Goal: Task Accomplishment & Management: Complete application form

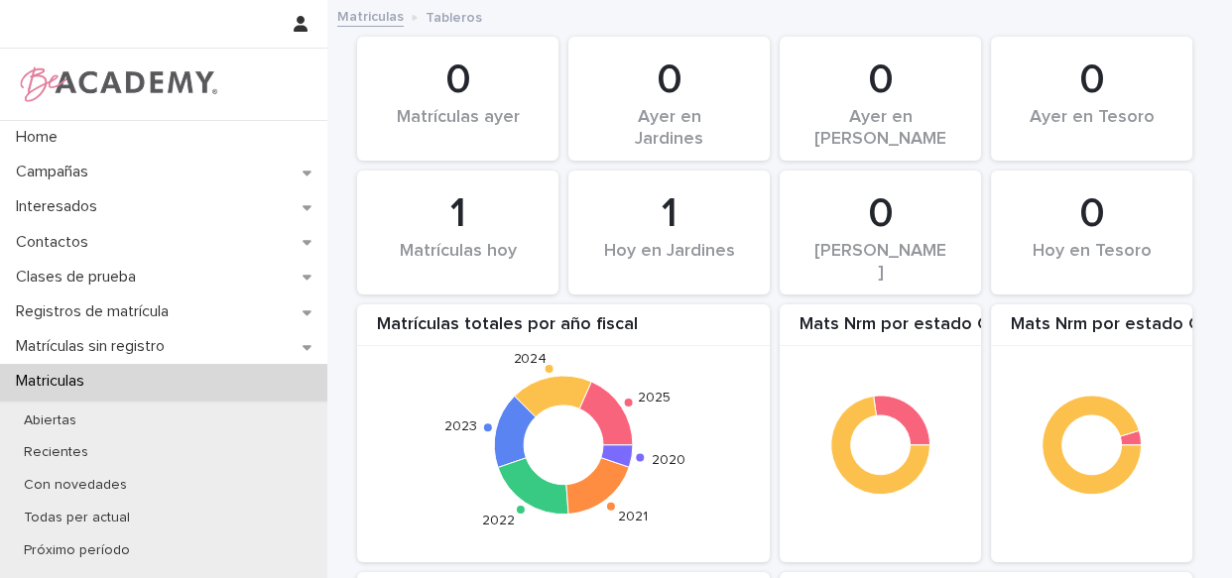
scroll to position [2023, 0]
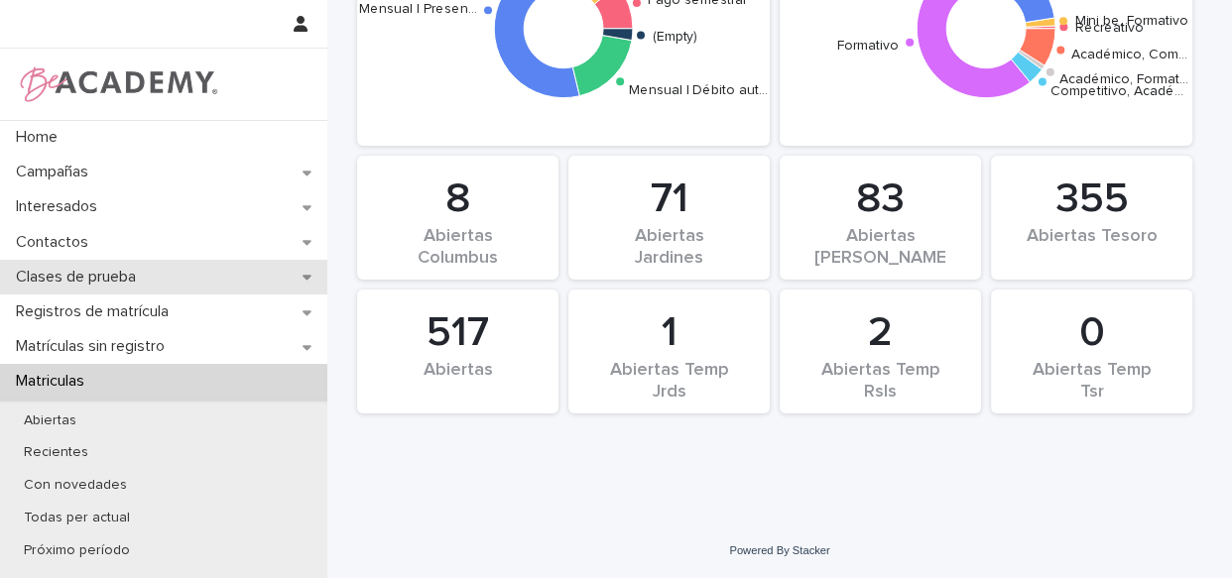
click at [89, 269] on p "Clases de prueba" at bounding box center [80, 277] width 144 height 19
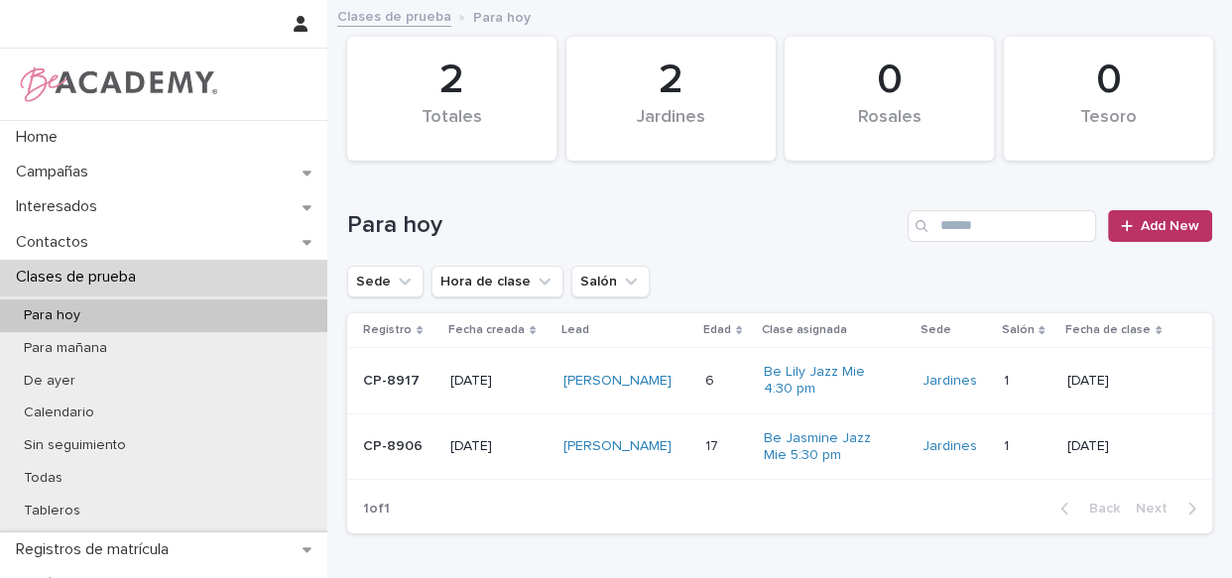
click at [686, 457] on div "[PERSON_NAME]" at bounding box center [626, 446] width 126 height 33
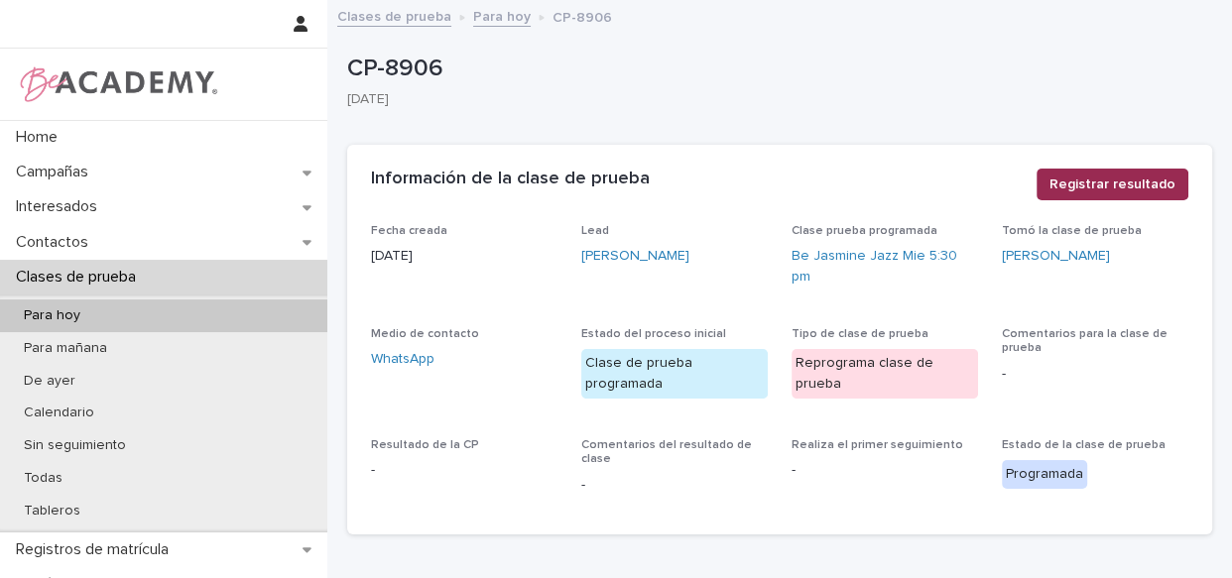
click at [1067, 192] on span "Registrar resultado" at bounding box center [1112, 185] width 126 height 20
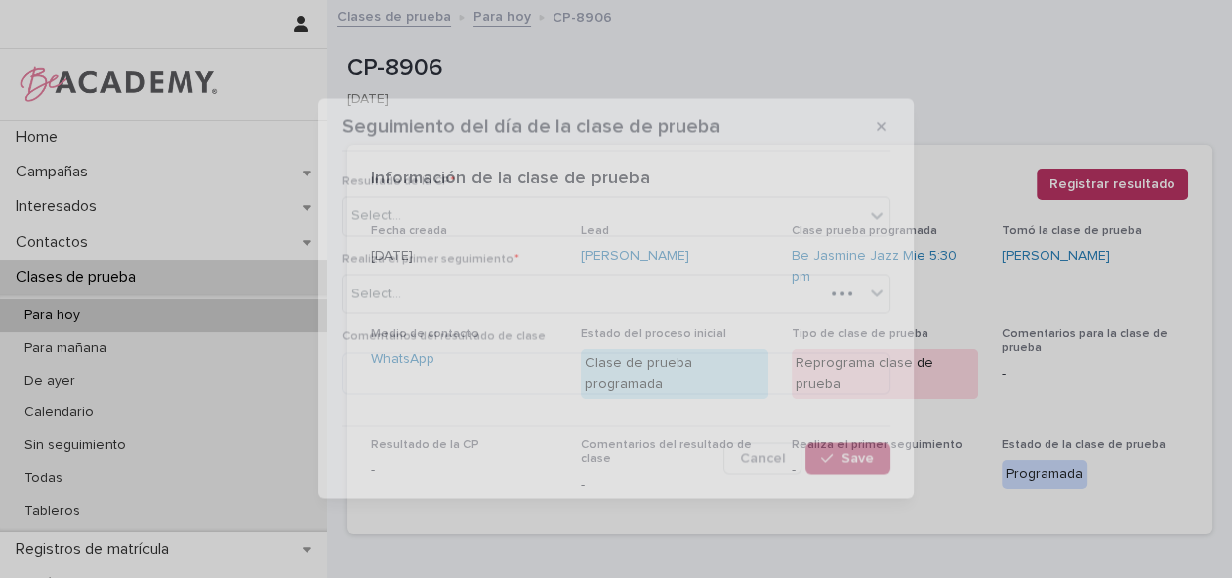
click at [1104, 181] on div "Seguimiento del día de la clase de prueba Resultado de la CP * Select... Realiz…" at bounding box center [616, 289] width 1232 height 578
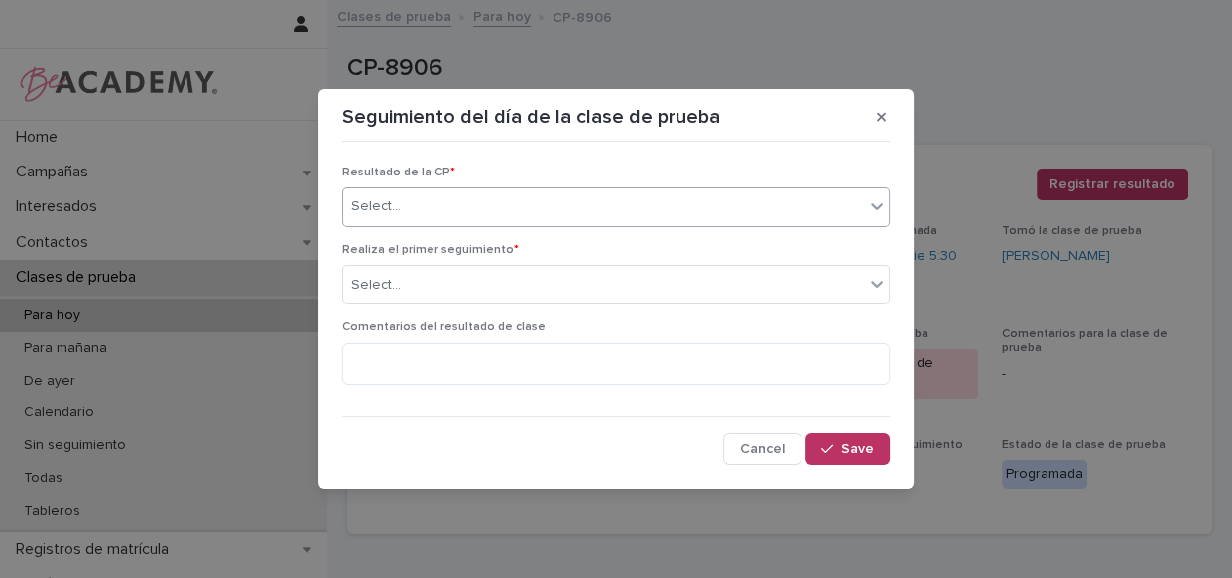
click at [742, 209] on div "Select..." at bounding box center [603, 206] width 521 height 33
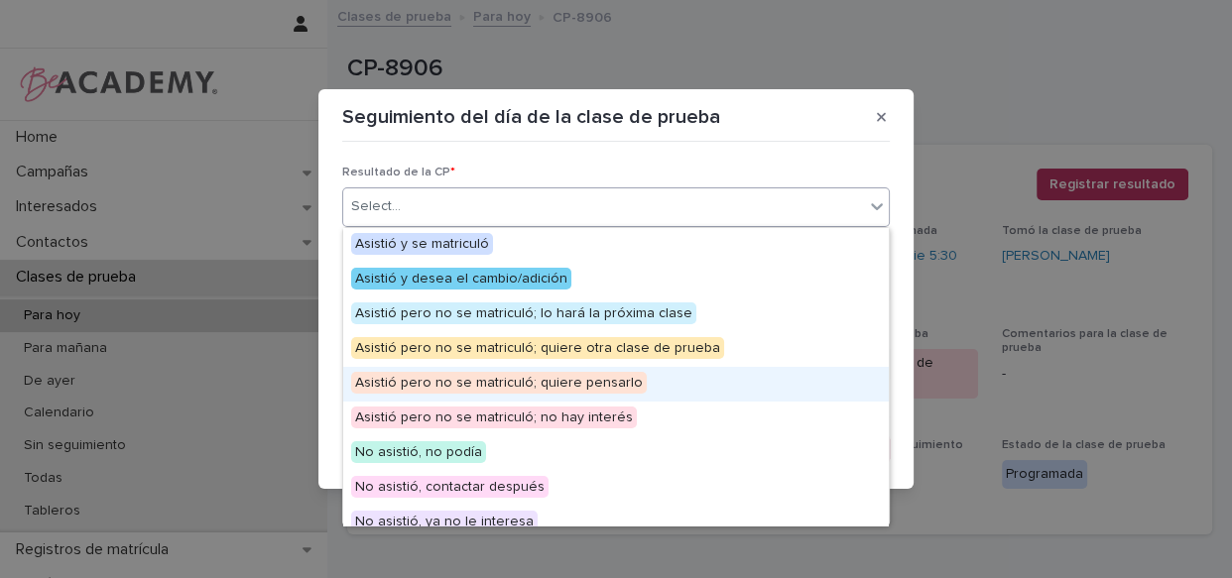
click at [696, 387] on div "Asistió pero no se matriculó; quiere pensarlo" at bounding box center [615, 384] width 545 height 35
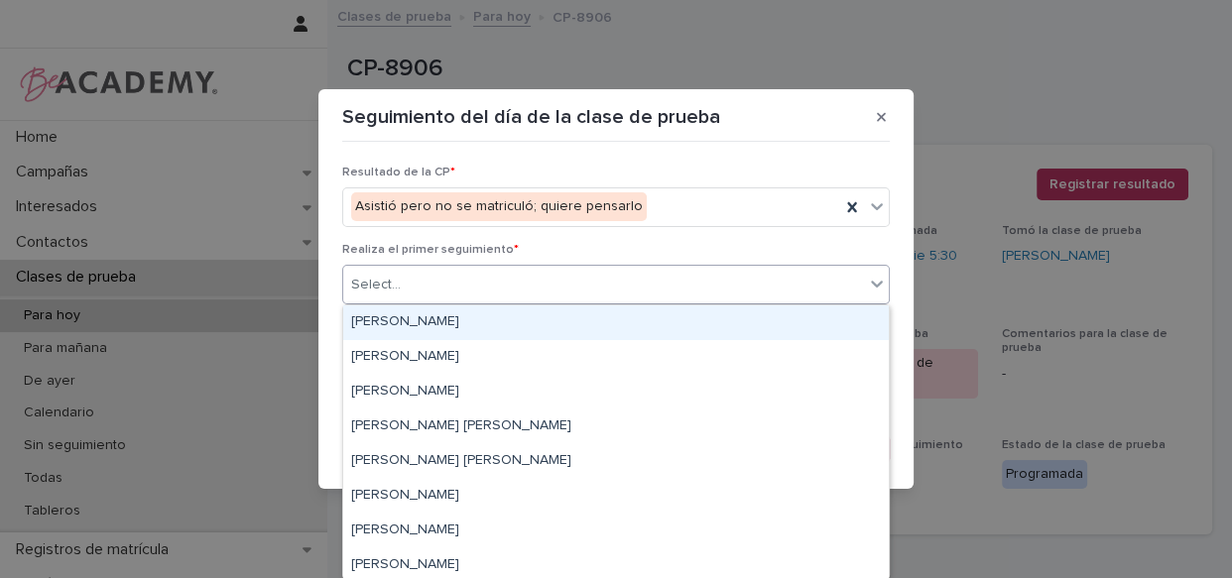
click at [565, 282] on div "Select..." at bounding box center [603, 285] width 521 height 33
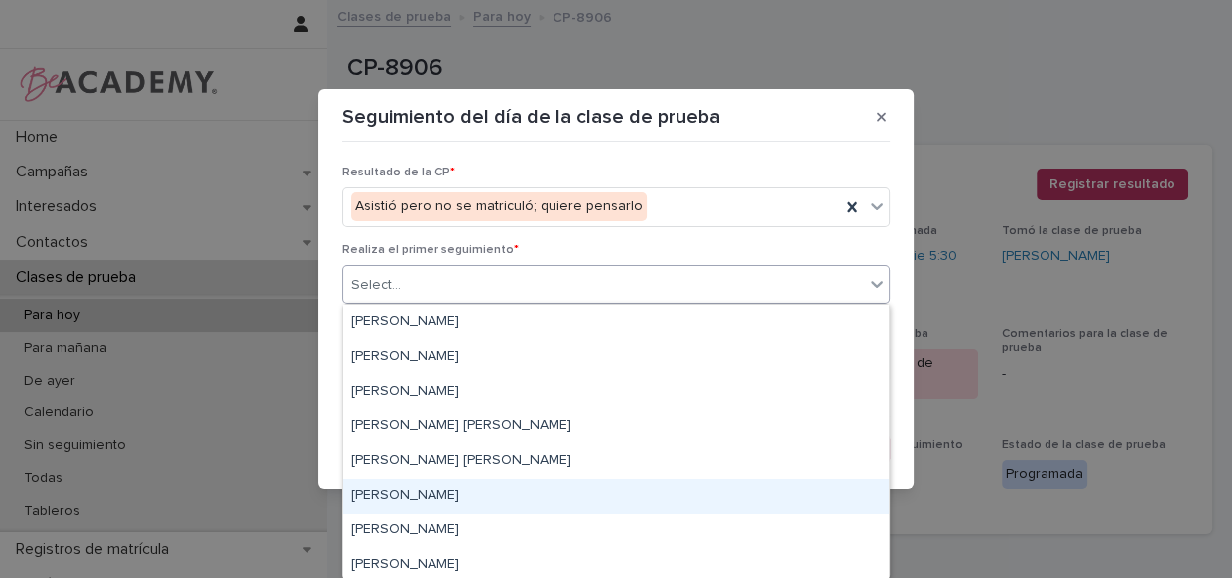
click at [461, 494] on div "[PERSON_NAME]" at bounding box center [615, 496] width 545 height 35
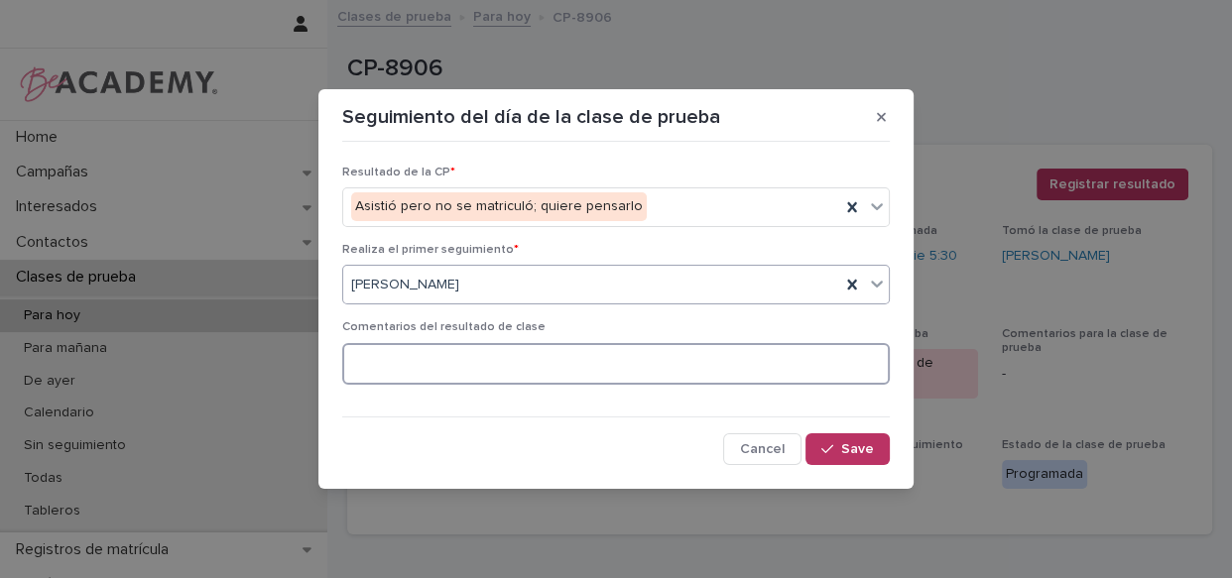
drag, startPoint x: 517, startPoint y: 345, endPoint x: 515, endPoint y: 364, distance: 18.9
click at [516, 351] on textarea at bounding box center [615, 364] width 547 height 43
type textarea "*"
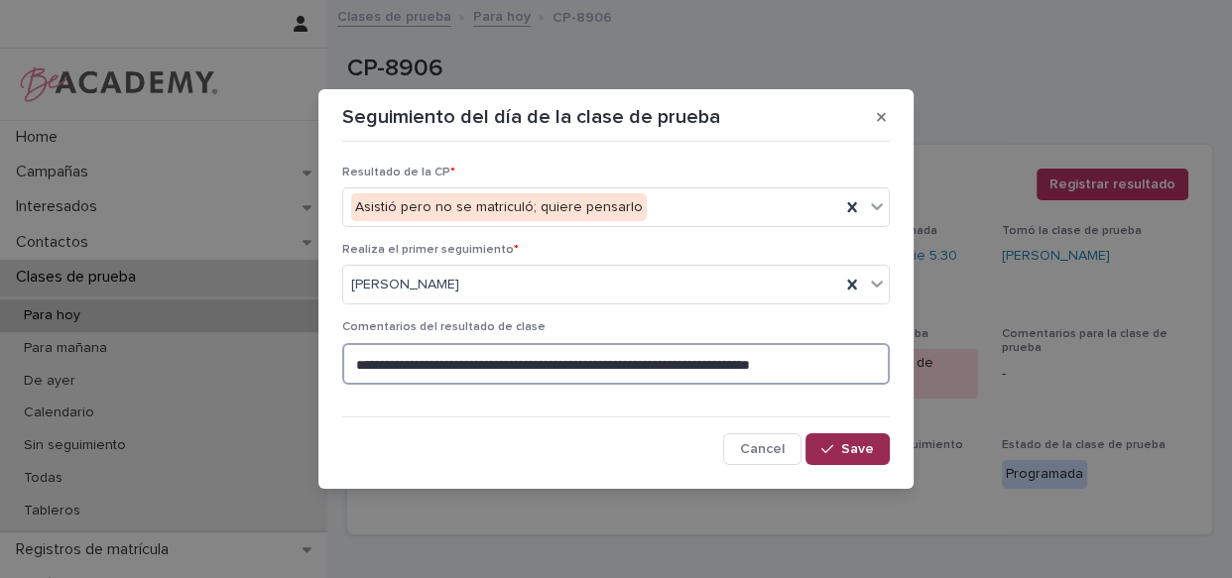
type textarea "**********"
click at [866, 458] on button "Save" at bounding box center [847, 449] width 84 height 32
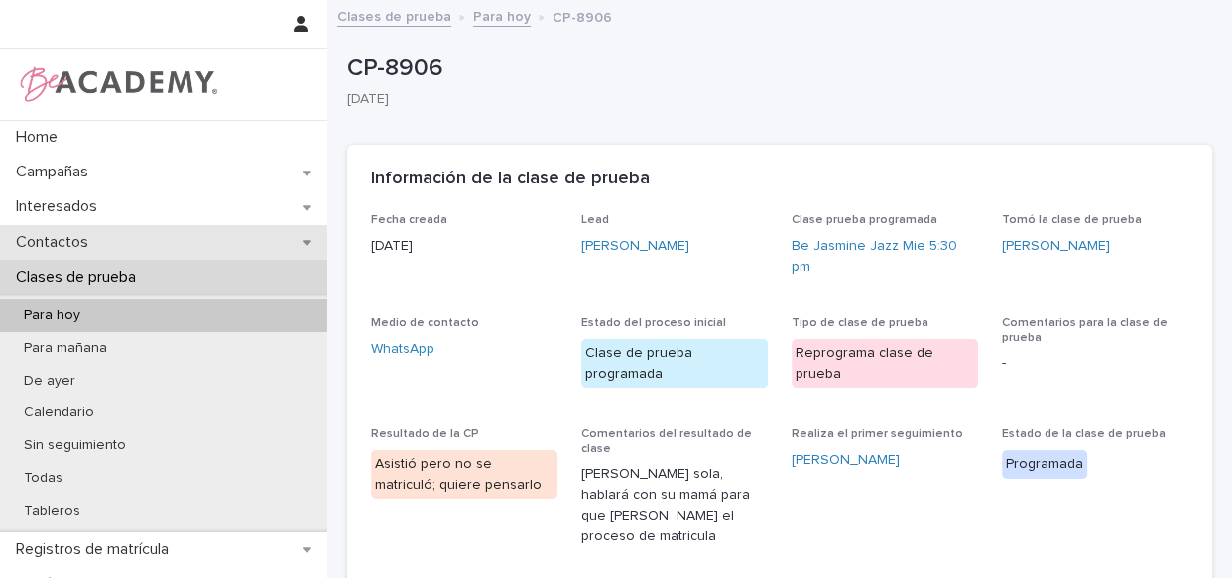
click at [68, 233] on p "Contactos" at bounding box center [56, 242] width 96 height 19
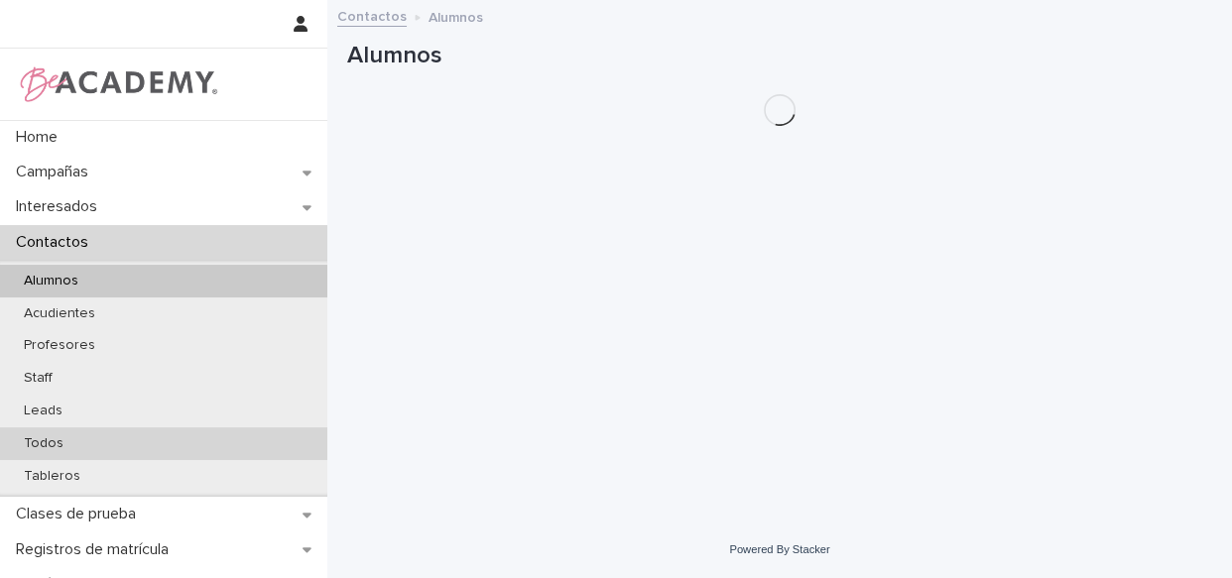
click at [56, 446] on p "Todos" at bounding box center [43, 443] width 71 height 17
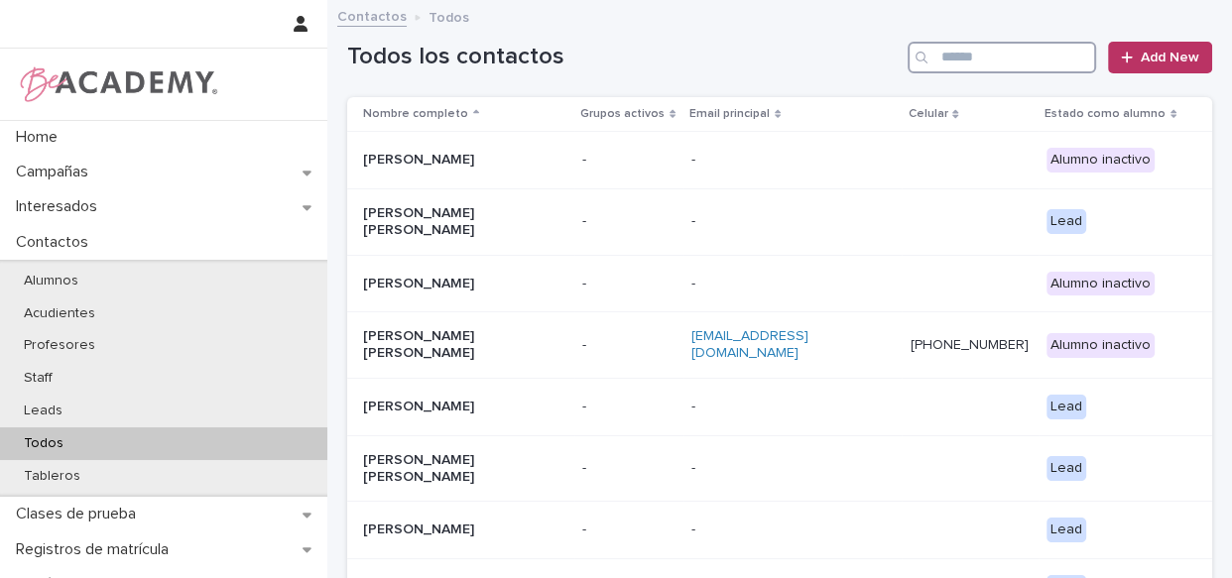
click at [977, 67] on input "Search" at bounding box center [1001, 58] width 188 height 32
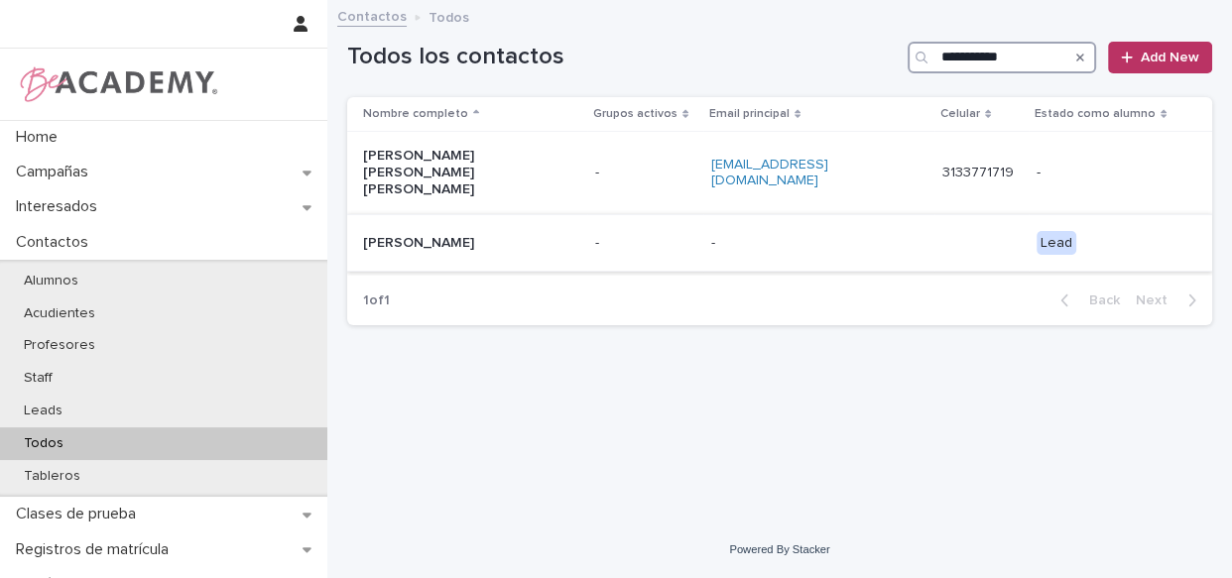
type input "**********"
click at [682, 227] on div "-" at bounding box center [645, 243] width 100 height 33
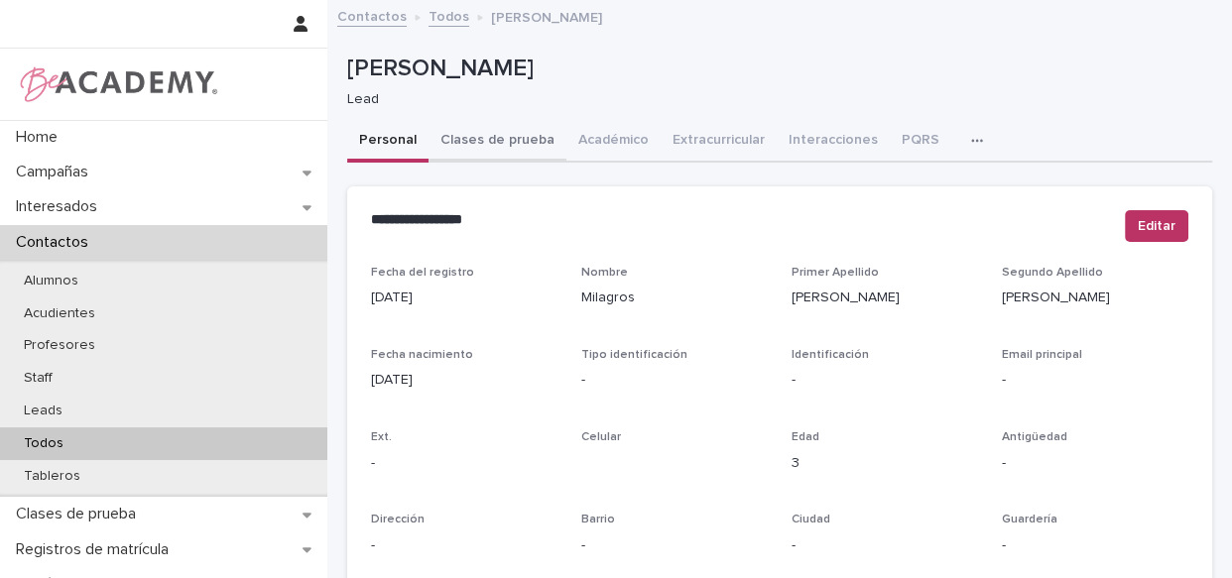
click at [468, 153] on button "Clases de prueba" at bounding box center [497, 142] width 138 height 42
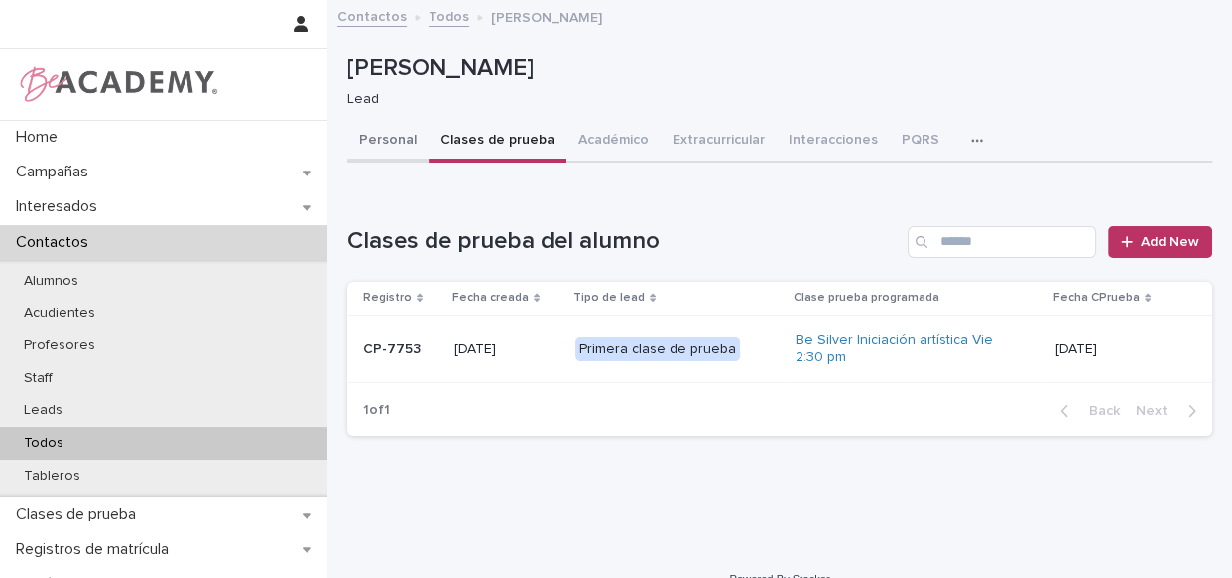
click at [407, 149] on button "Personal" at bounding box center [387, 142] width 81 height 42
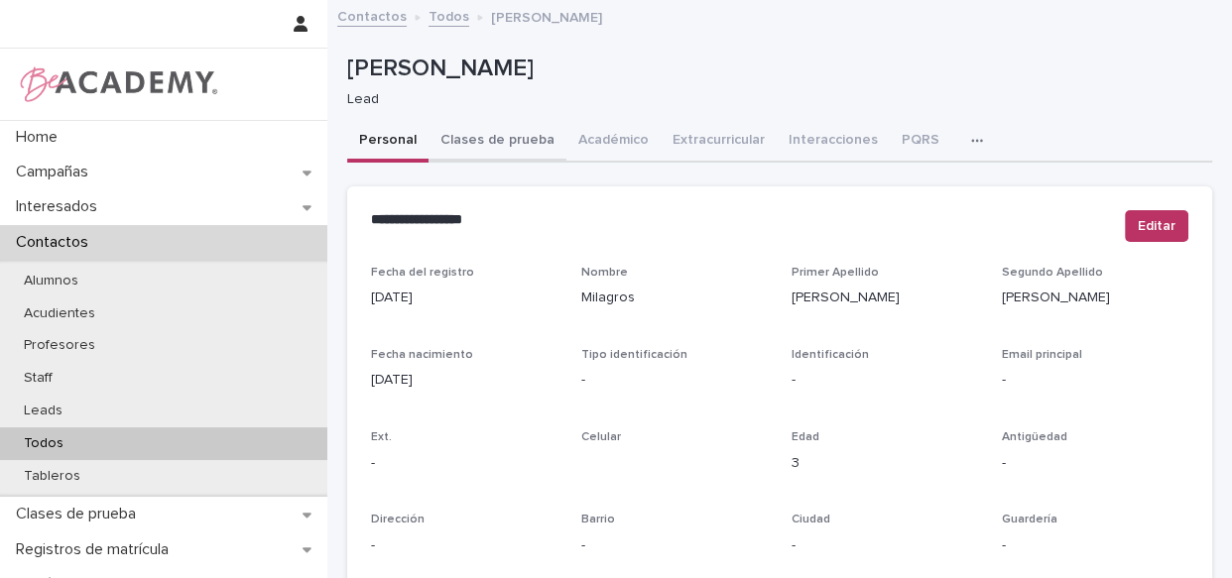
click at [481, 143] on button "Clases de prueba" at bounding box center [497, 142] width 138 height 42
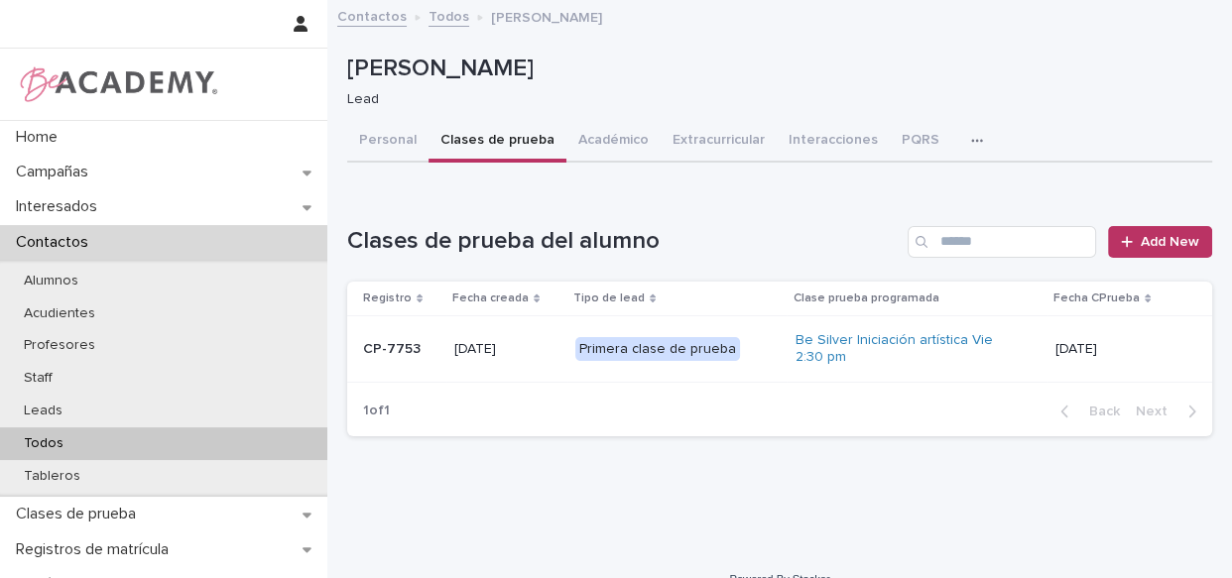
click at [761, 345] on p "Primera clase de prueba" at bounding box center [674, 349] width 198 height 25
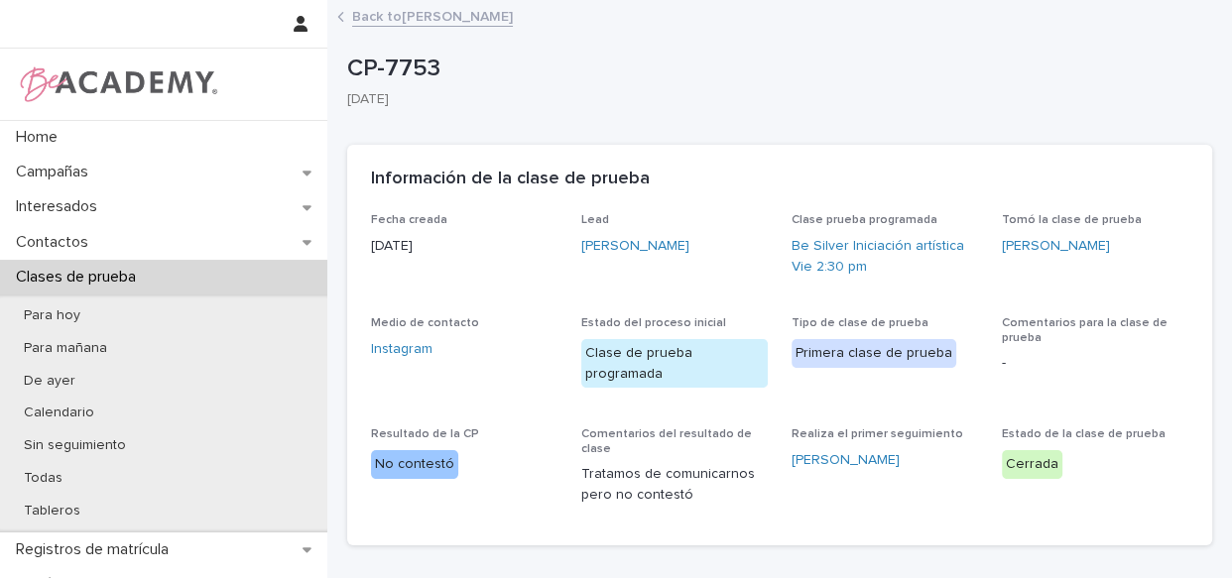
click at [418, 14] on link "Back to [PERSON_NAME]" at bounding box center [432, 15] width 161 height 23
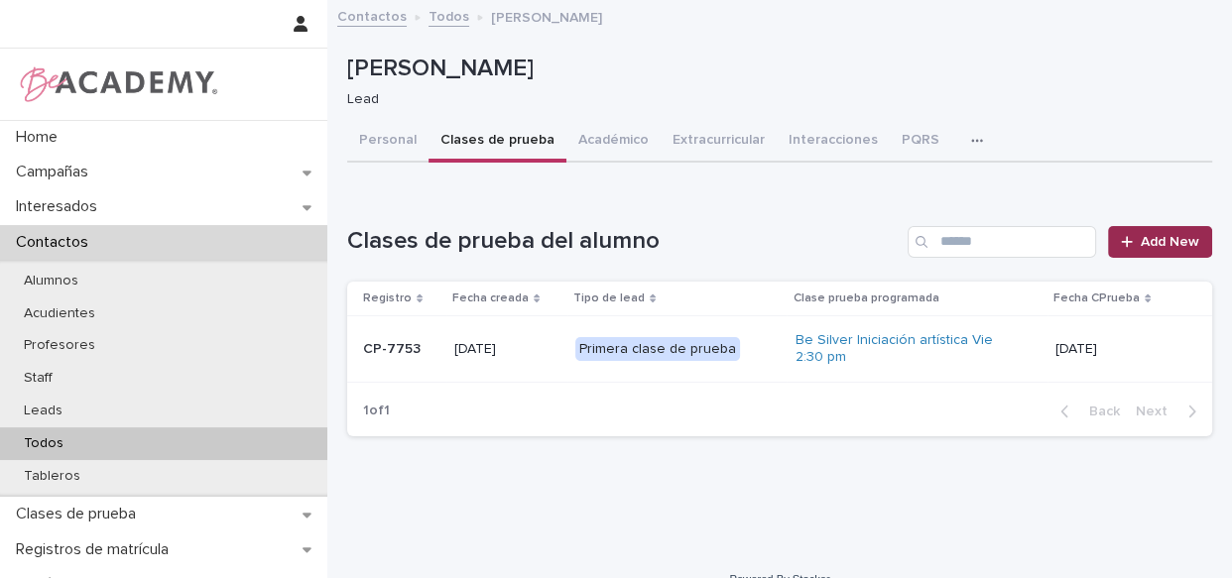
click at [1141, 244] on span "Add New" at bounding box center [1170, 242] width 59 height 14
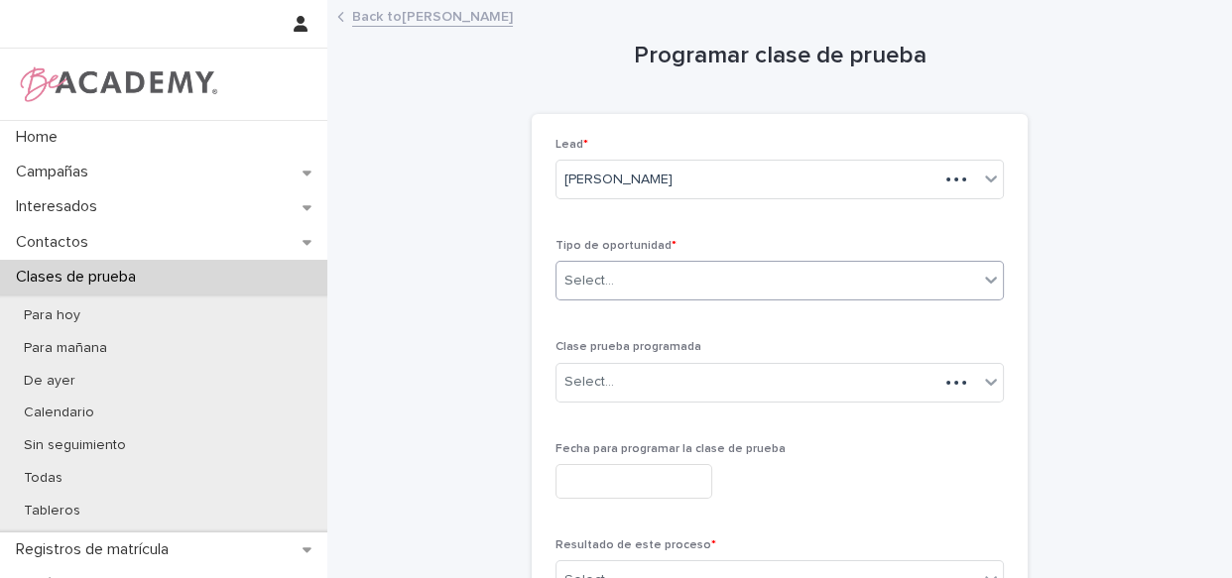
click at [649, 277] on div "Select..." at bounding box center [767, 281] width 422 height 33
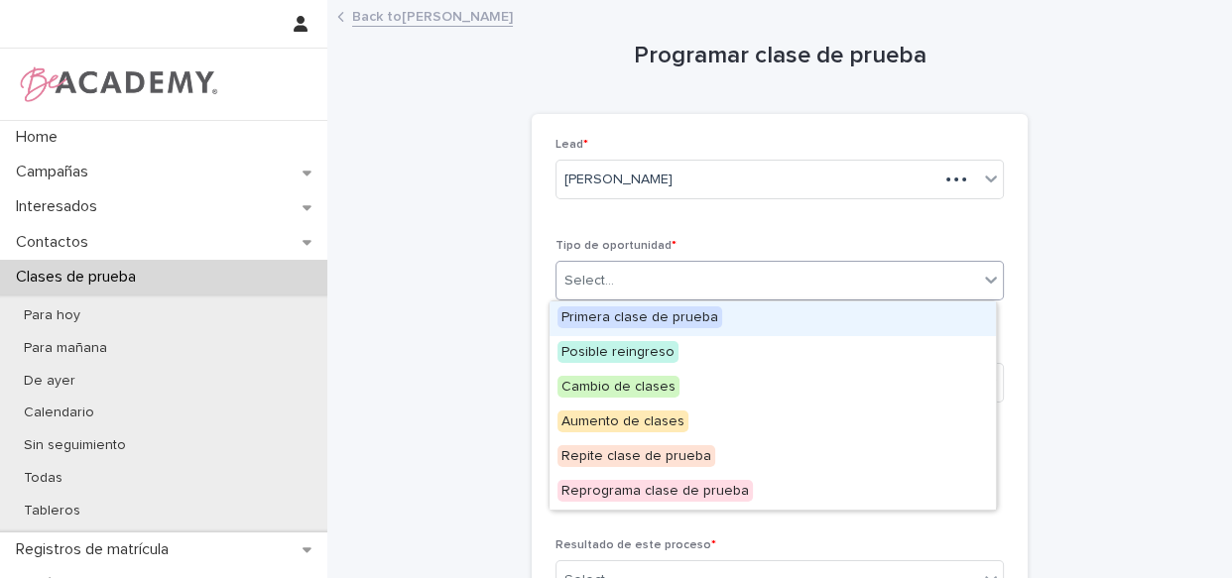
click at [655, 320] on span "Primera clase de prueba" at bounding box center [639, 317] width 165 height 22
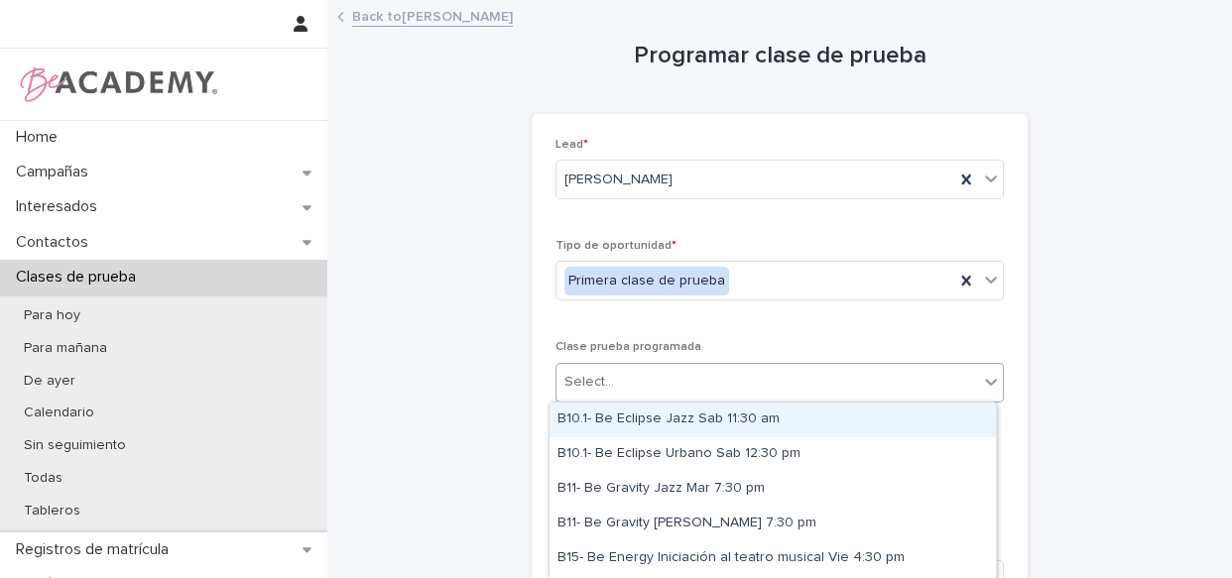
click at [648, 386] on div "Select..." at bounding box center [767, 382] width 422 height 33
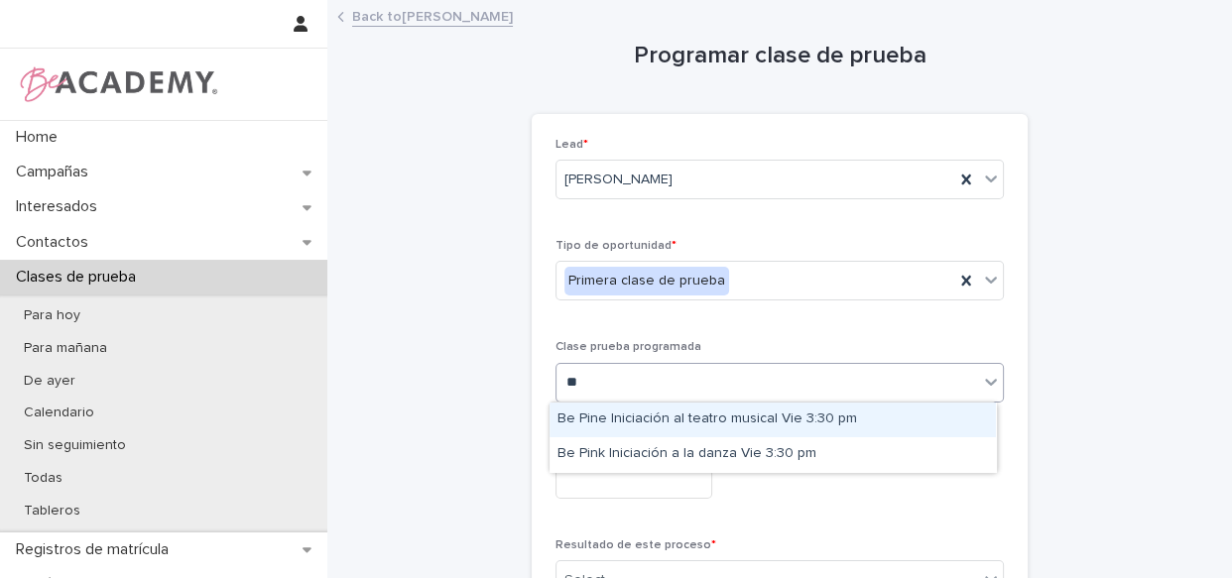
type input "***"
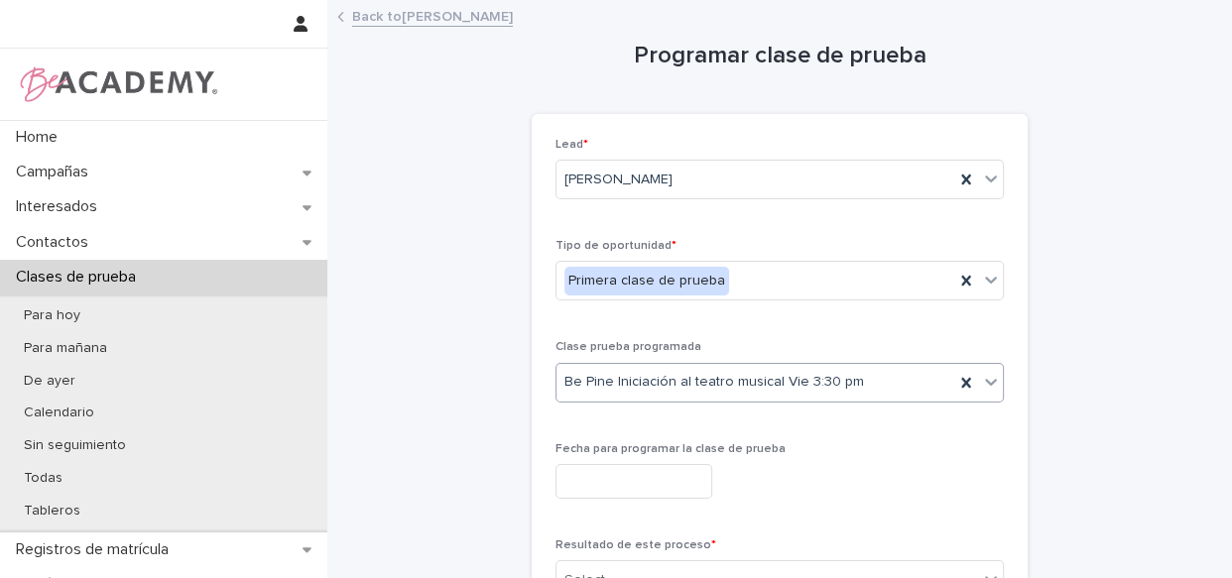
click at [645, 470] on input "text" at bounding box center [633, 481] width 157 height 35
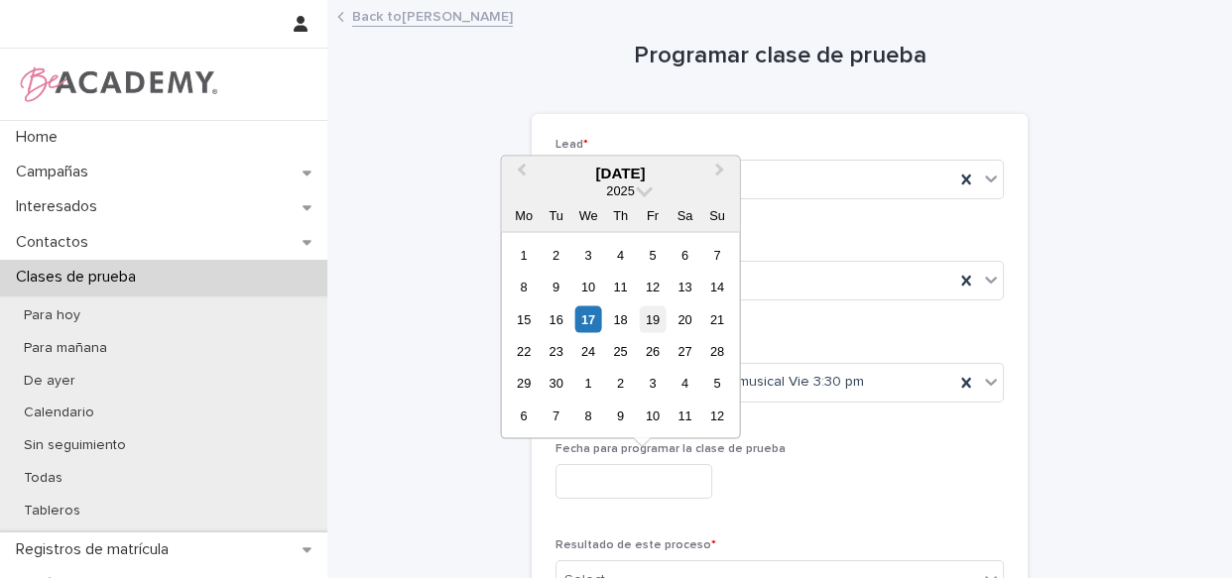
click at [657, 317] on div "19" at bounding box center [652, 318] width 27 height 27
type input "**********"
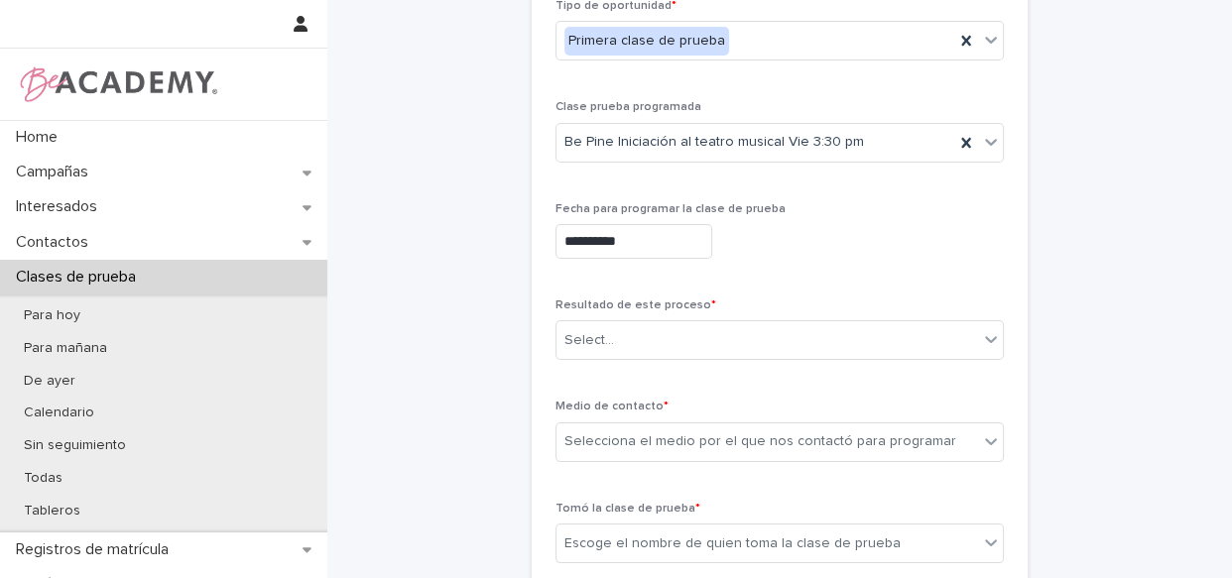
scroll to position [322, 0]
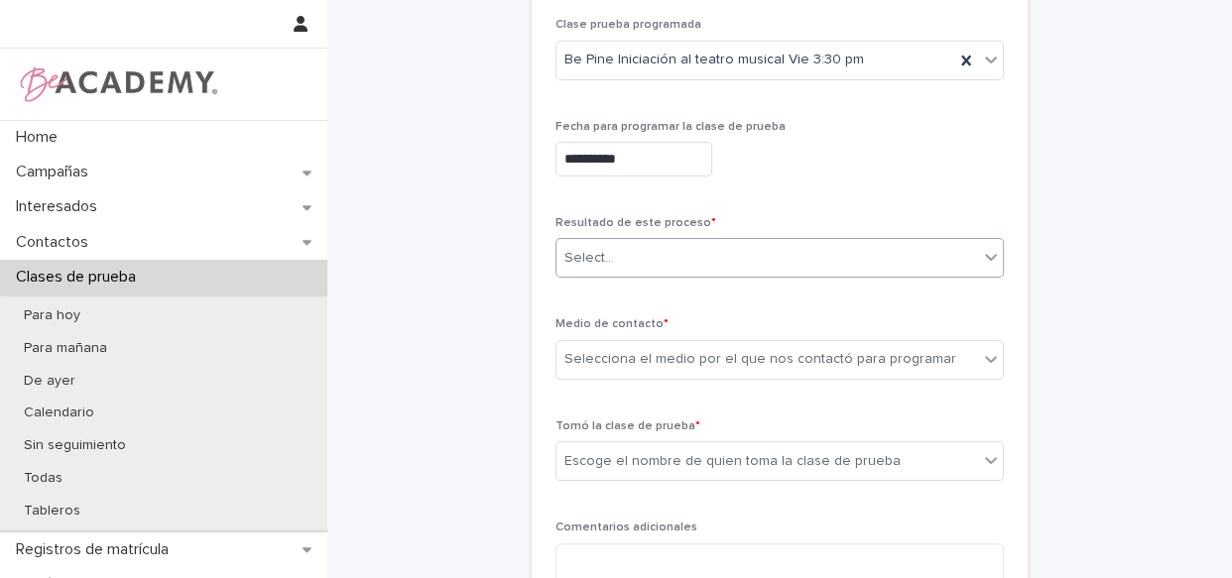
click at [704, 250] on div "Select..." at bounding box center [767, 258] width 422 height 33
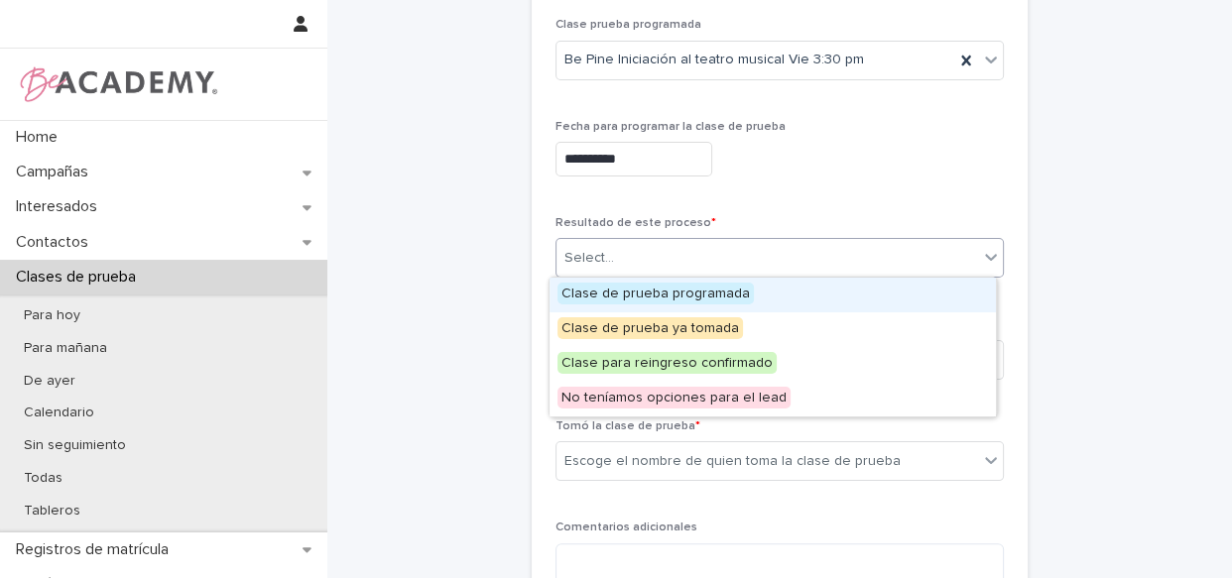
click at [704, 288] on span "Clase de prueba programada" at bounding box center [655, 294] width 196 height 22
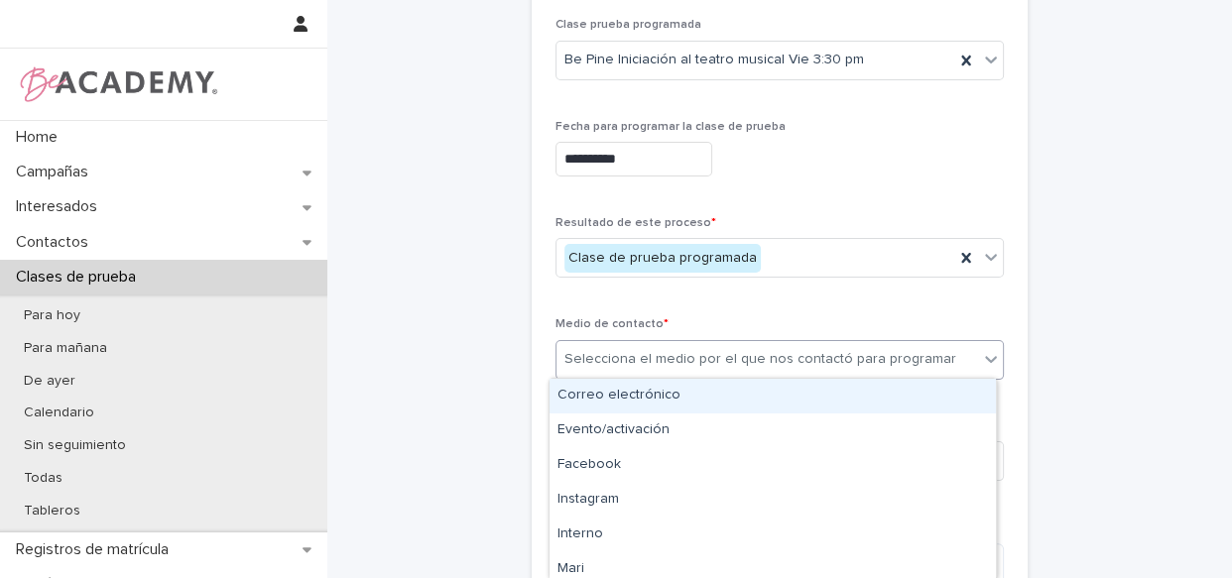
click at [728, 352] on div "Selecciona el medio por el que nos contactó para programar" at bounding box center [760, 359] width 392 height 21
type input "*"
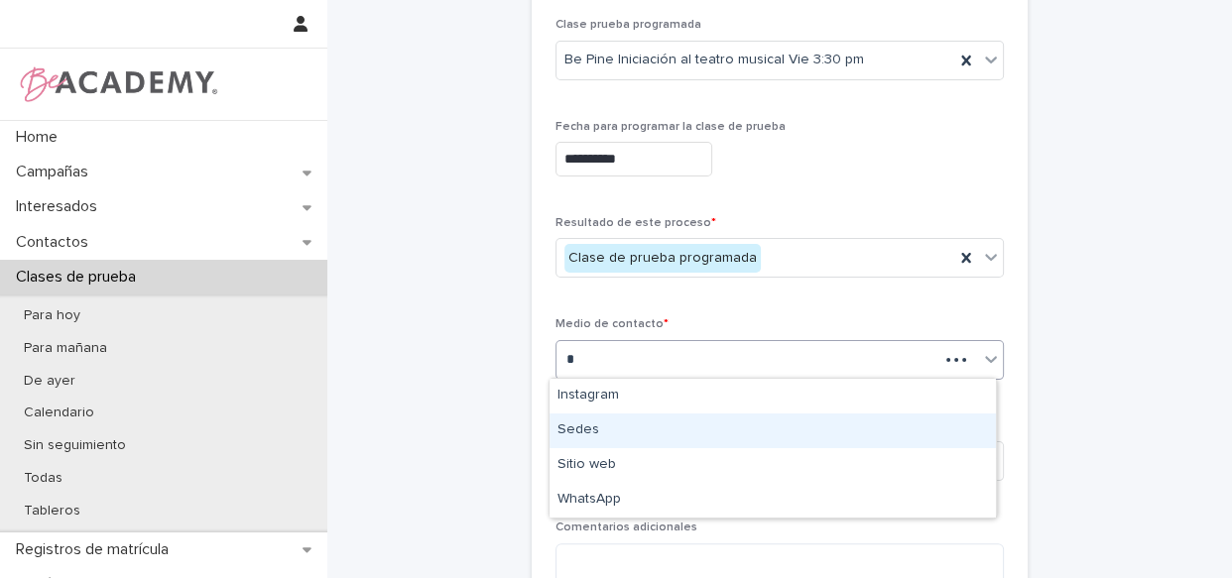
click at [665, 425] on div "Sedes" at bounding box center [772, 431] width 446 height 35
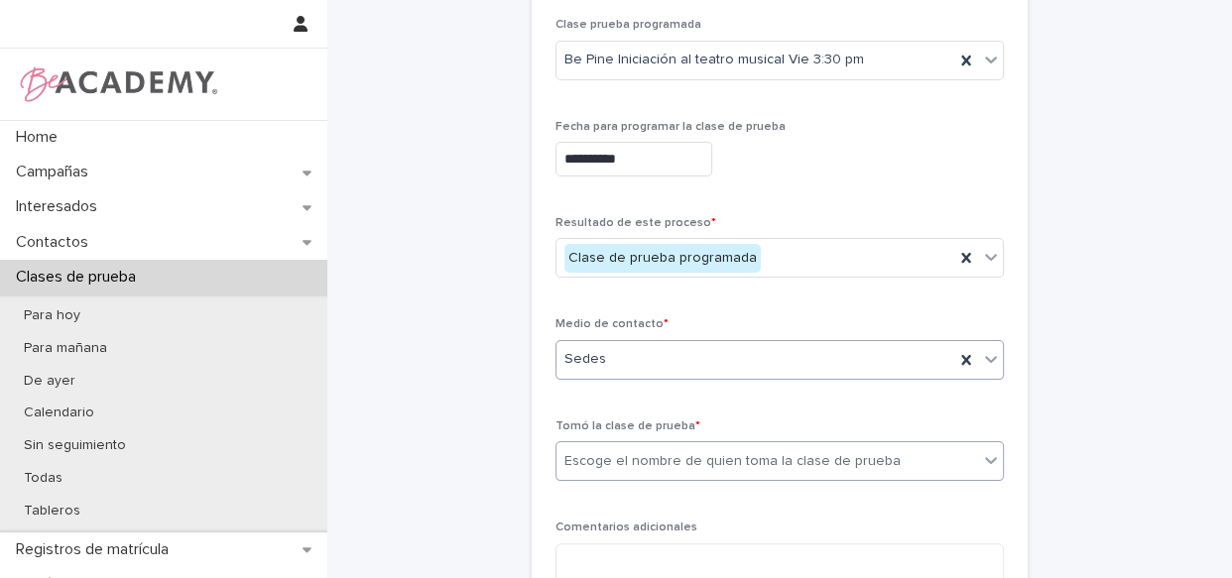
click at [672, 465] on div "Escoge el nombre de quien toma la clase de prueba" at bounding box center [732, 461] width 336 height 21
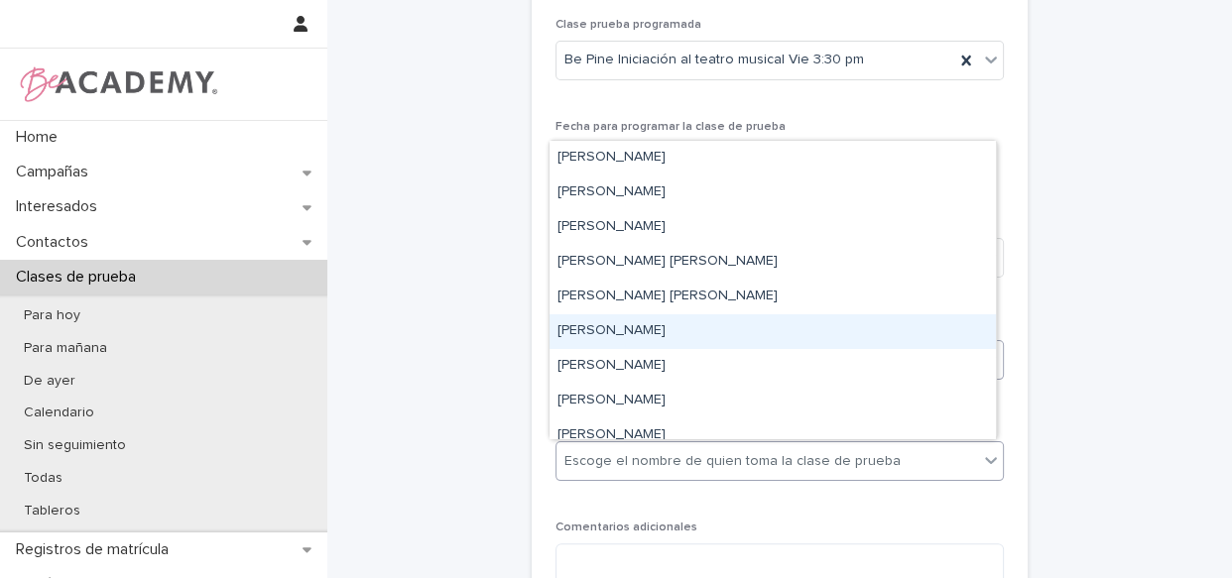
drag, startPoint x: 672, startPoint y: 465, endPoint x: 672, endPoint y: 336, distance: 128.9
click at [672, 336] on div "[PERSON_NAME]" at bounding box center [772, 331] width 446 height 35
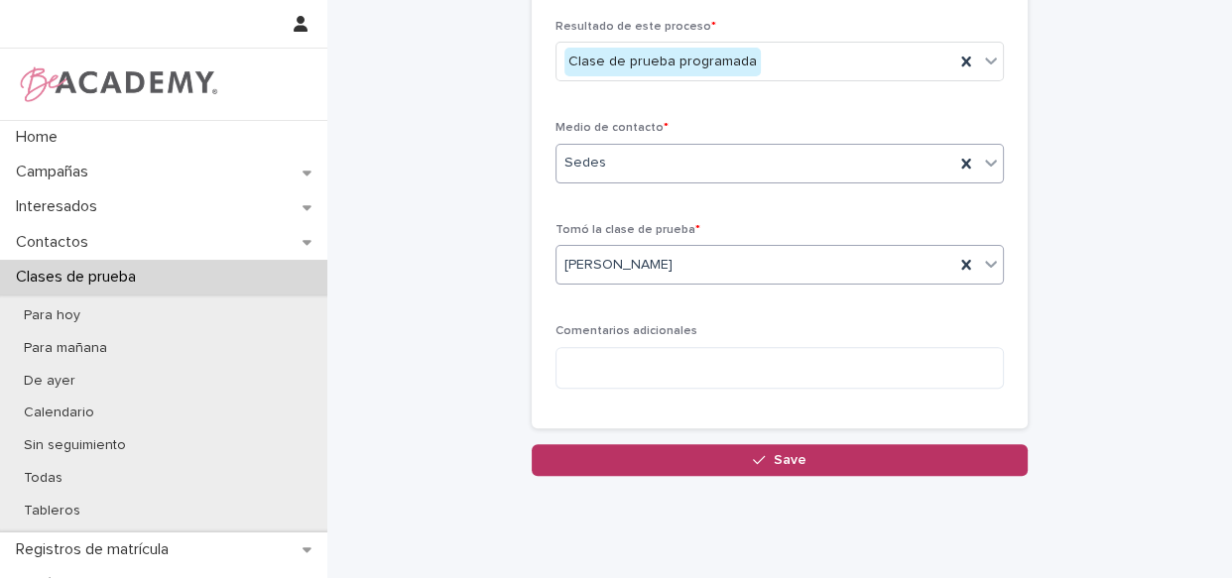
scroll to position [570, 0]
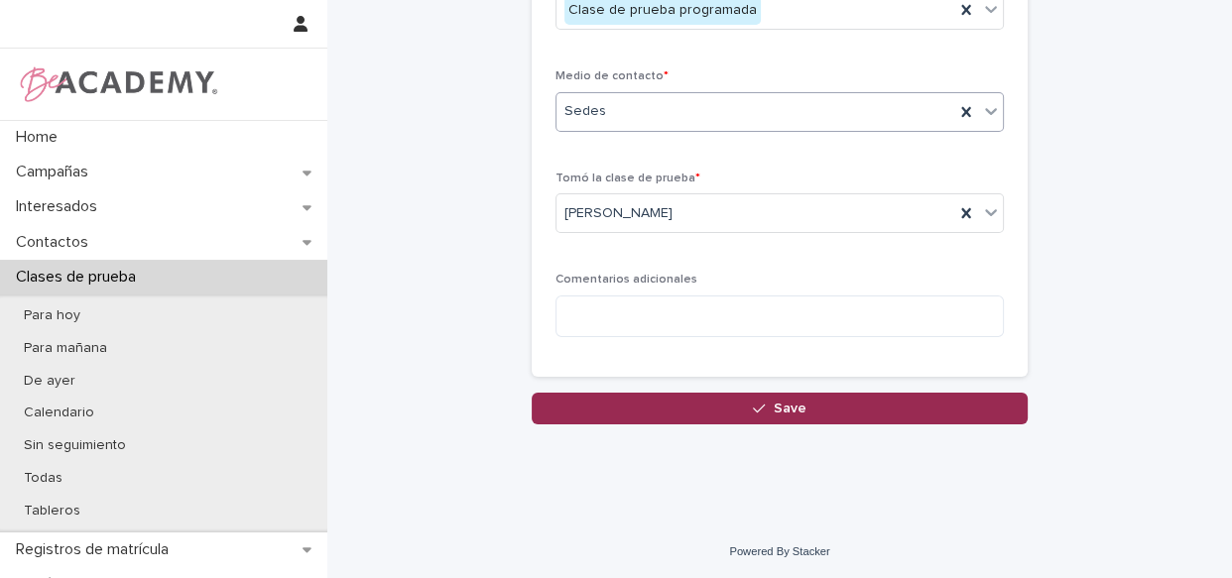
click at [788, 411] on span "Save" at bounding box center [790, 409] width 33 height 14
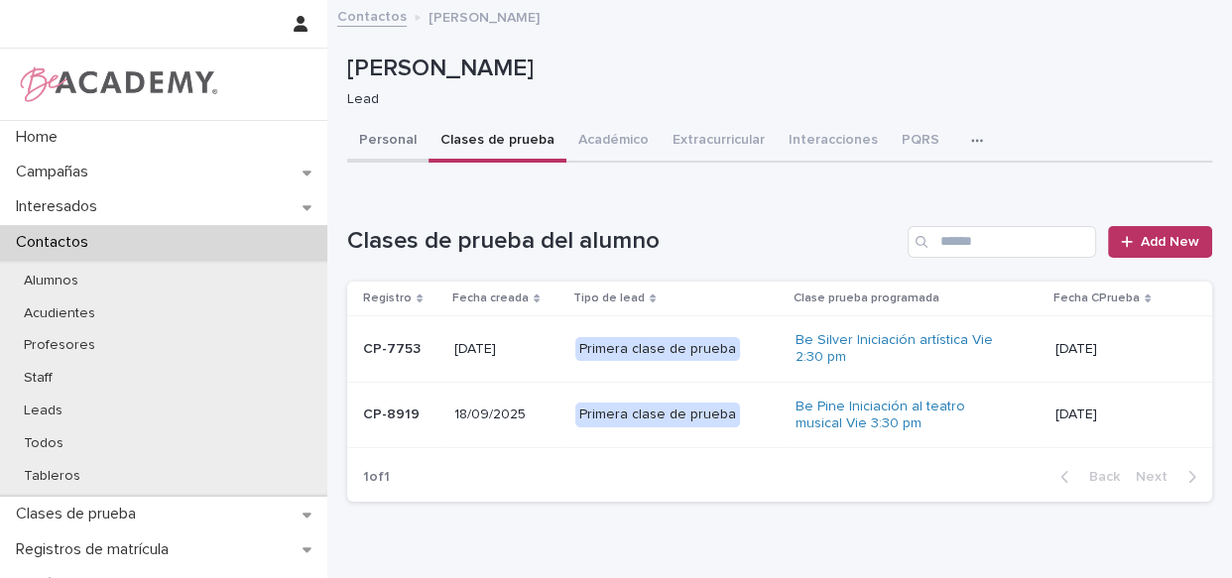
click at [394, 139] on button "Personal" at bounding box center [387, 142] width 81 height 42
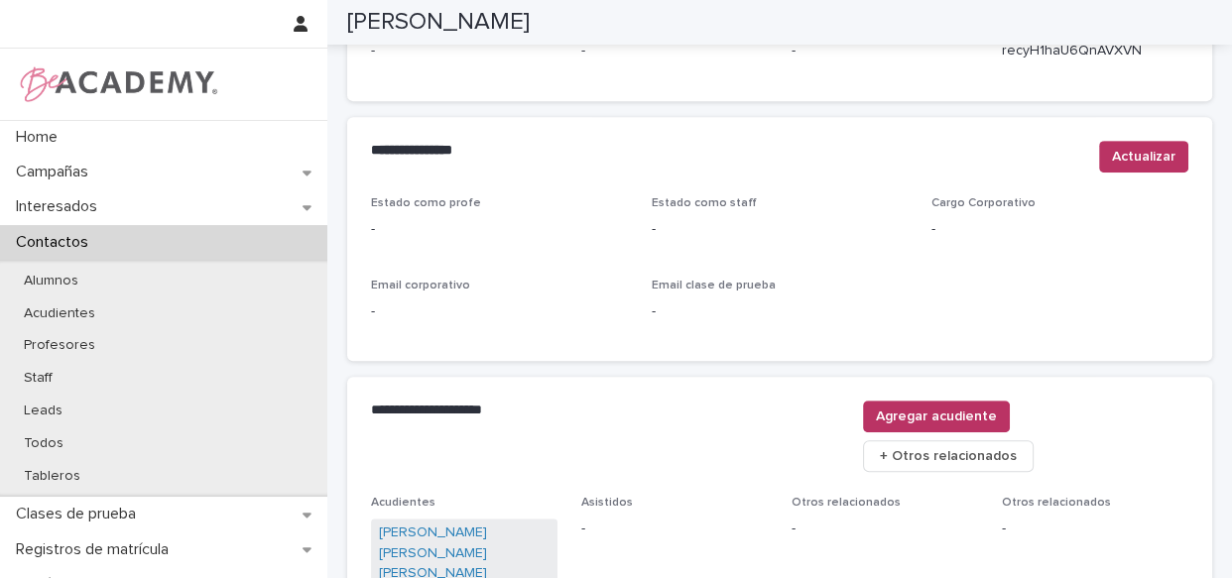
scroll to position [917, 0]
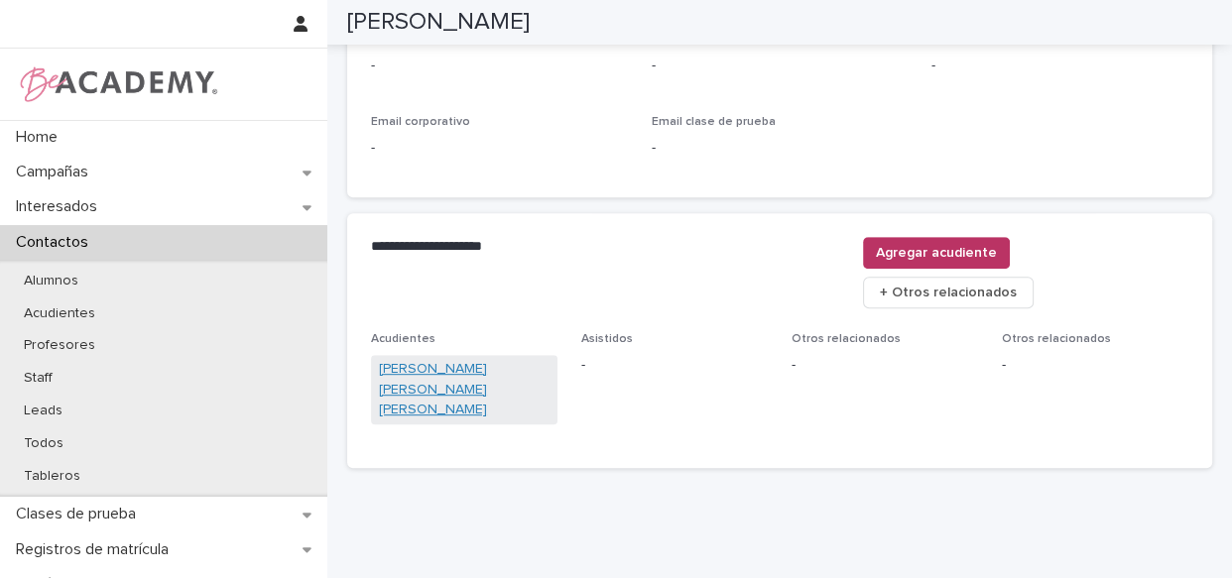
click at [420, 359] on link "[PERSON_NAME] [PERSON_NAME] [PERSON_NAME]" at bounding box center [464, 389] width 171 height 61
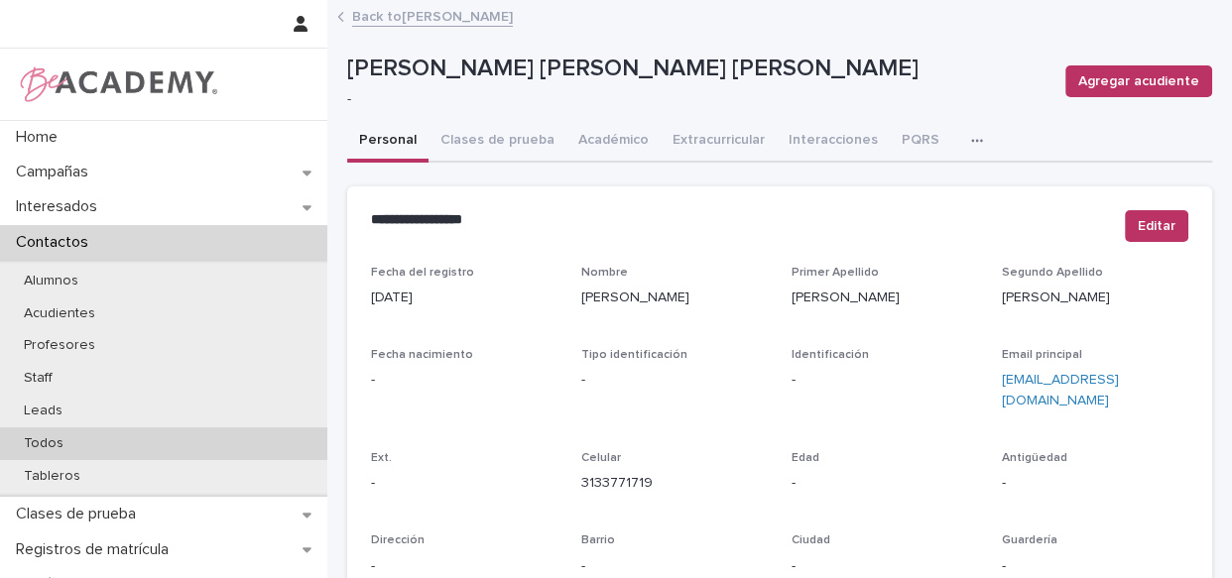
click at [54, 439] on p "Todos" at bounding box center [43, 443] width 71 height 17
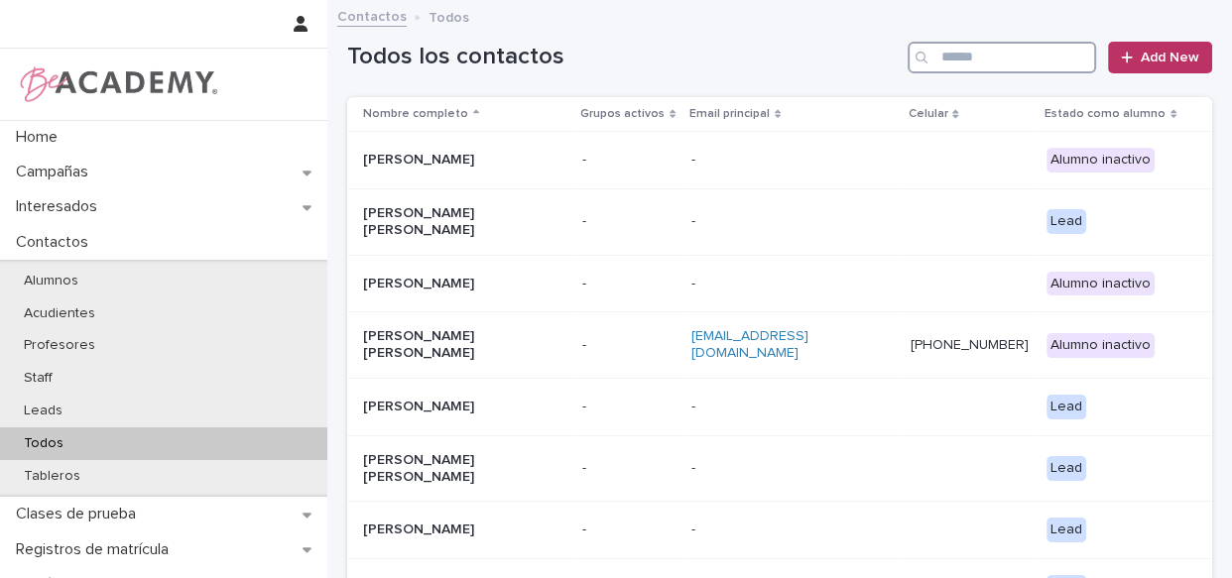
click at [959, 59] on input "Search" at bounding box center [1001, 58] width 188 height 32
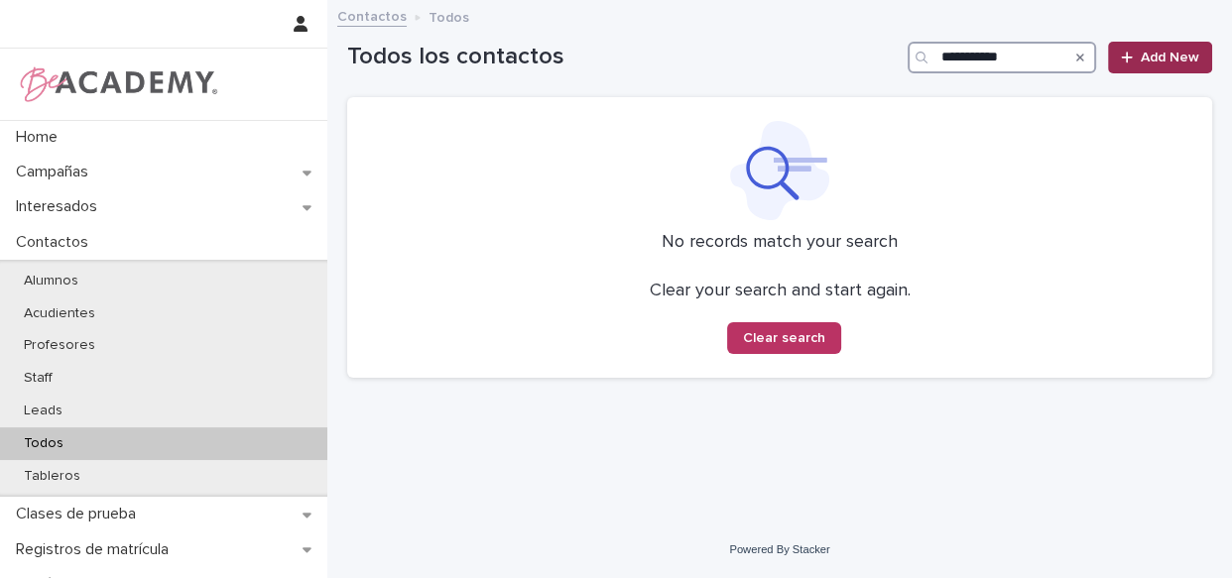
type input "**********"
click at [1170, 48] on link "Add New" at bounding box center [1160, 58] width 104 height 32
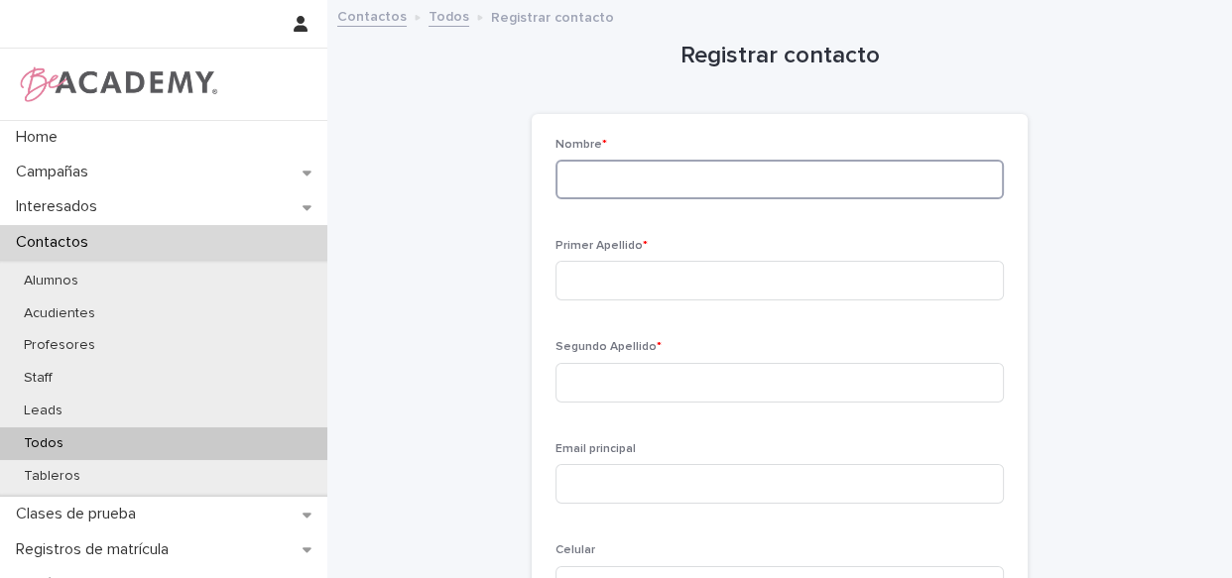
click at [636, 177] on input at bounding box center [779, 180] width 448 height 40
type input "**********"
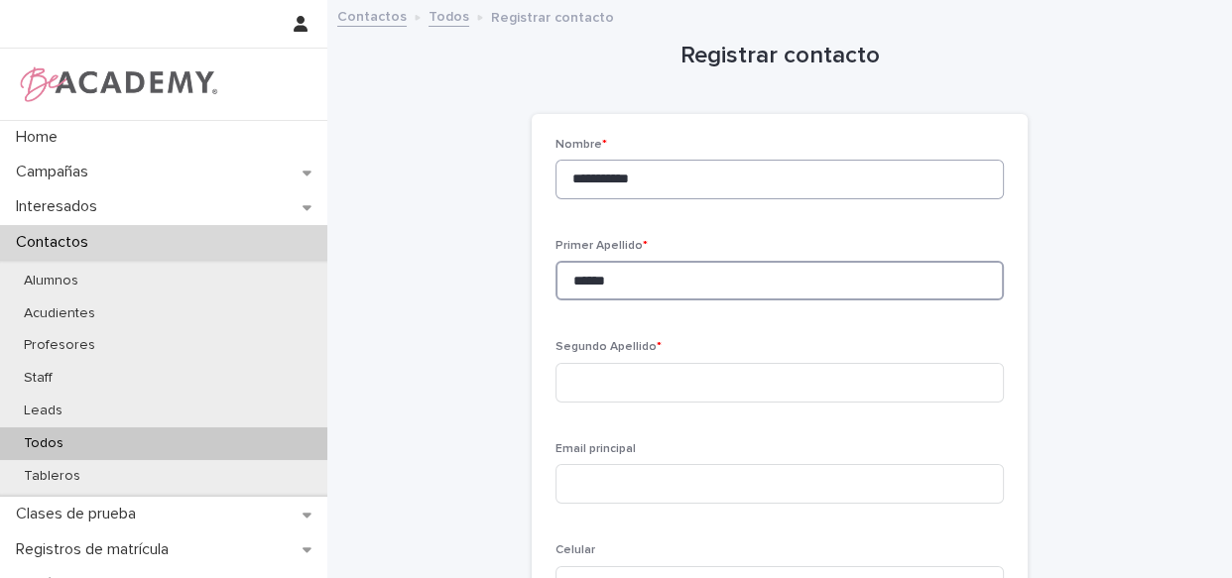
type input "******"
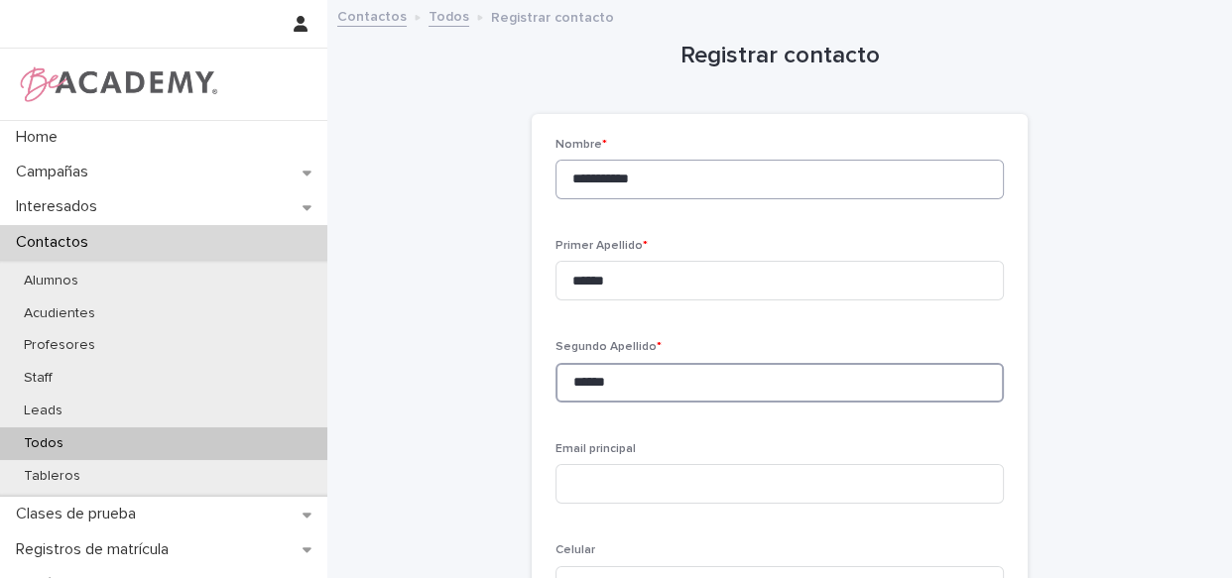
type input "******"
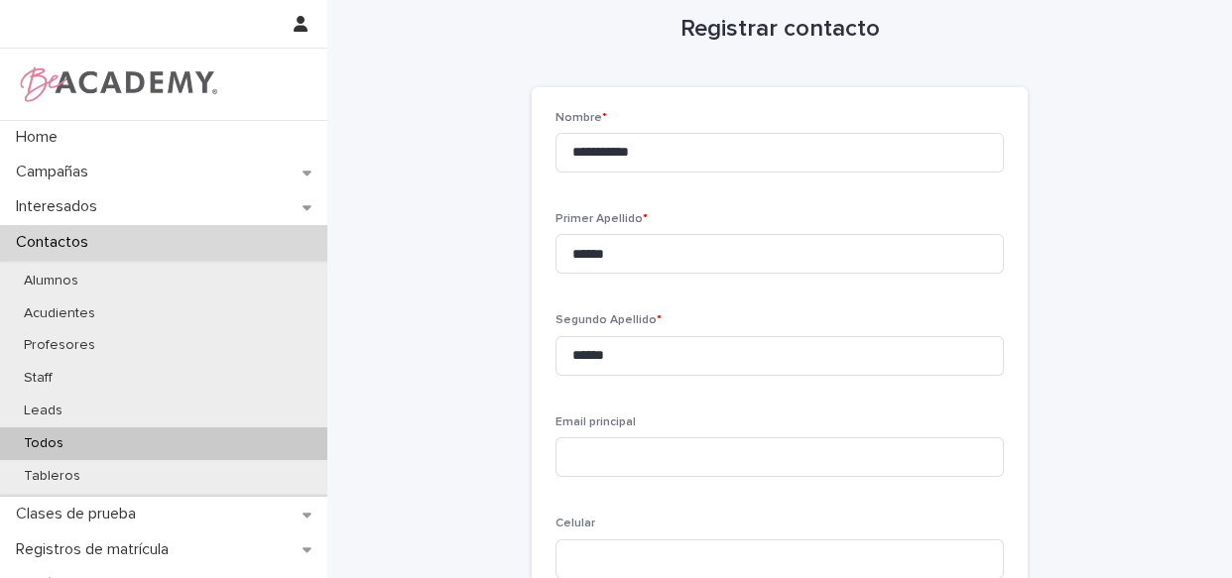
scroll to position [371, 0]
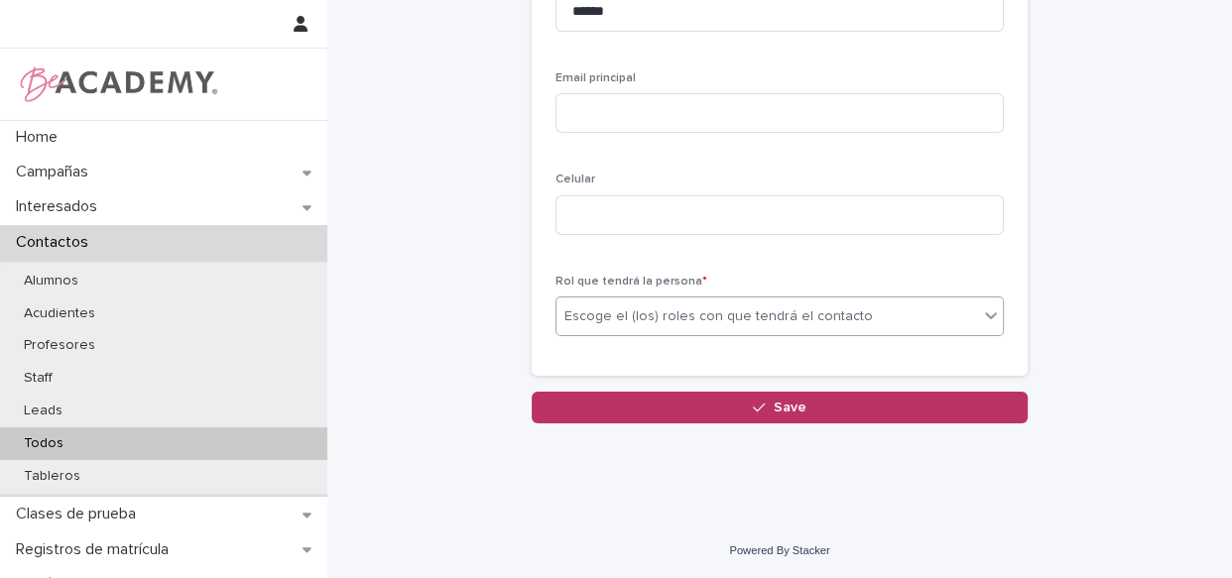
click at [658, 310] on div "Escoge el (los) roles con que tendrá el contacto" at bounding box center [718, 316] width 308 height 21
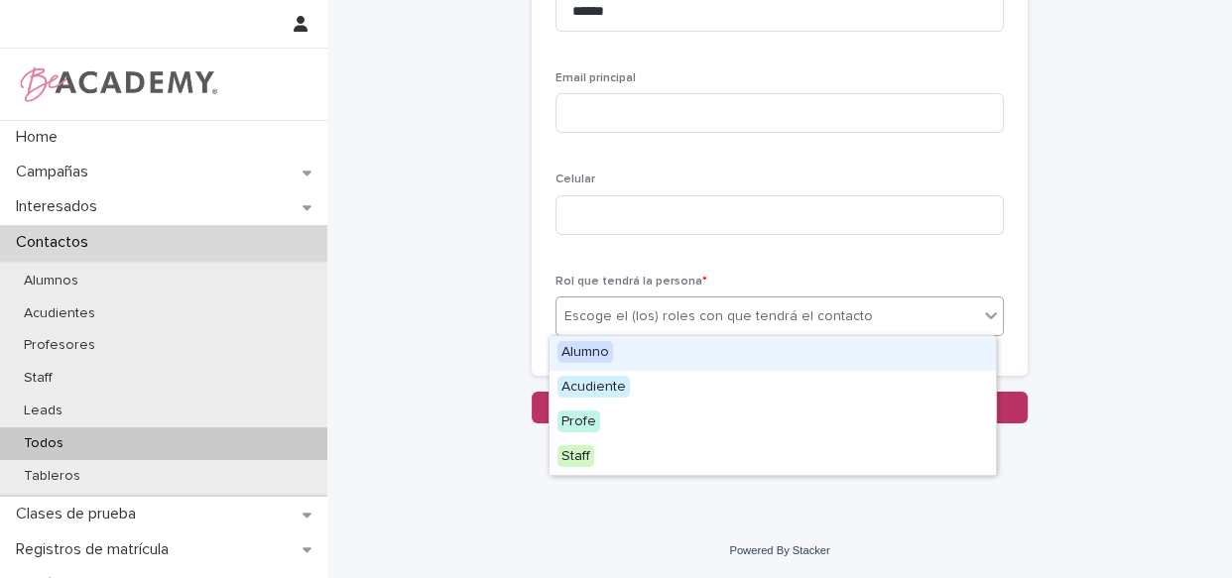
click at [658, 367] on div "Alumno" at bounding box center [772, 353] width 446 height 35
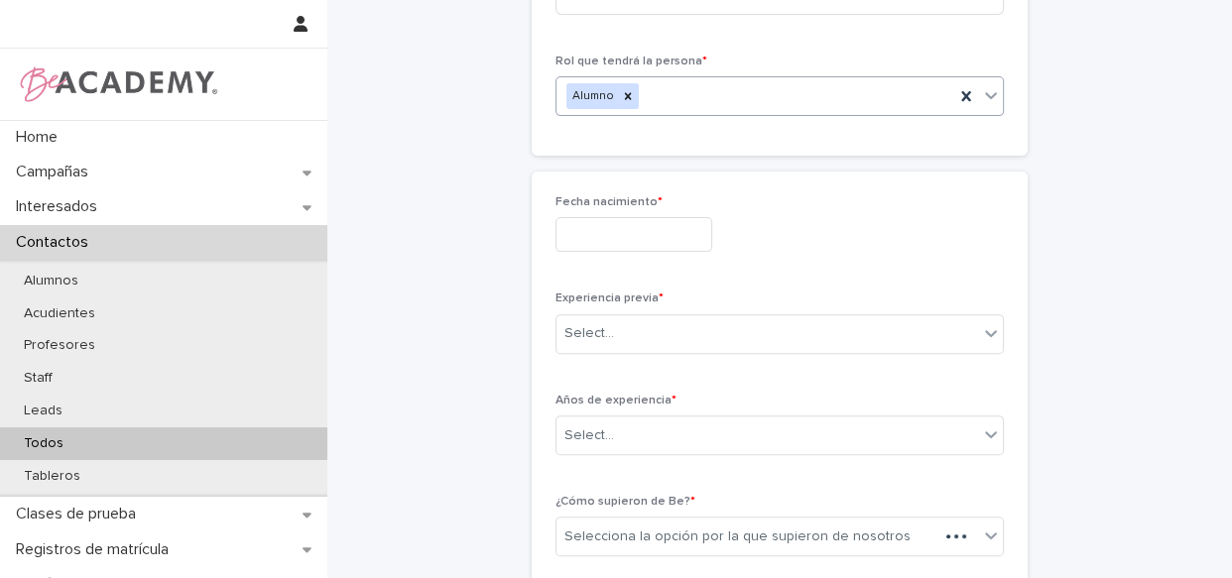
scroll to position [591, 0]
click at [616, 226] on input "text" at bounding box center [633, 234] width 157 height 35
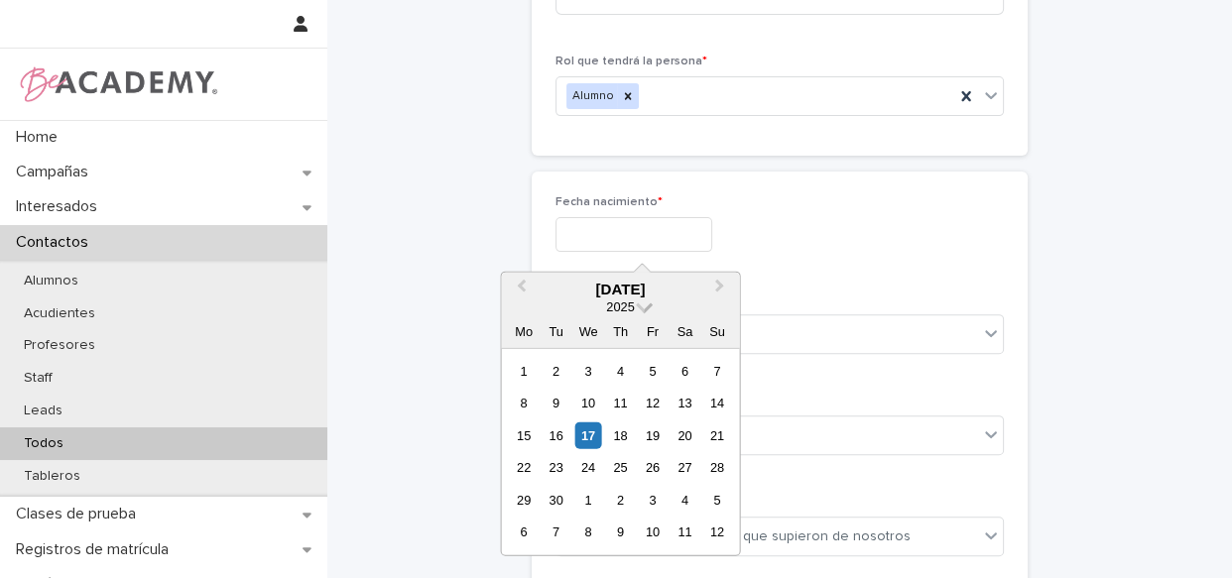
click at [644, 304] on span at bounding box center [644, 305] width 17 height 17
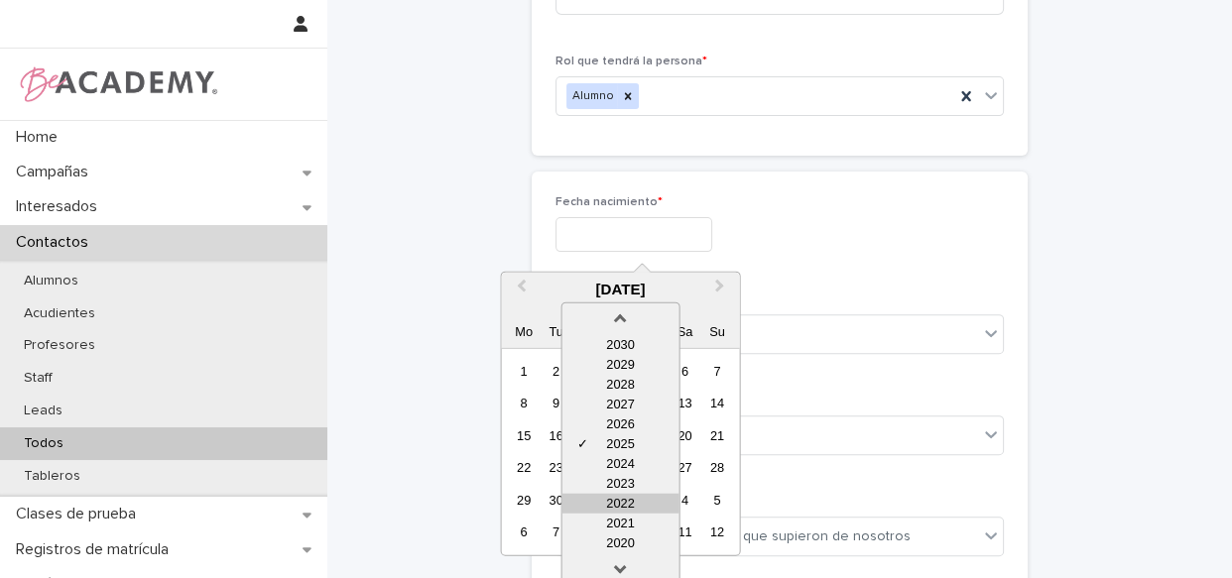
click at [628, 503] on div "2022" at bounding box center [619, 504] width 117 height 20
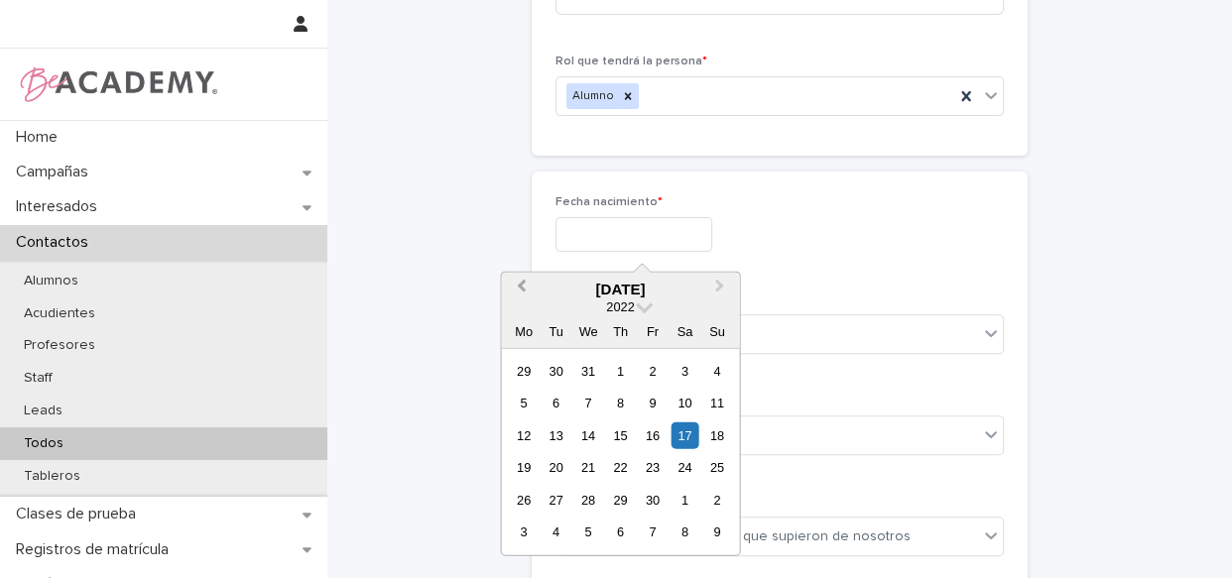
click at [521, 288] on span "Previous Month" at bounding box center [521, 289] width 0 height 27
click at [518, 289] on button "Previous Month" at bounding box center [519, 291] width 32 height 32
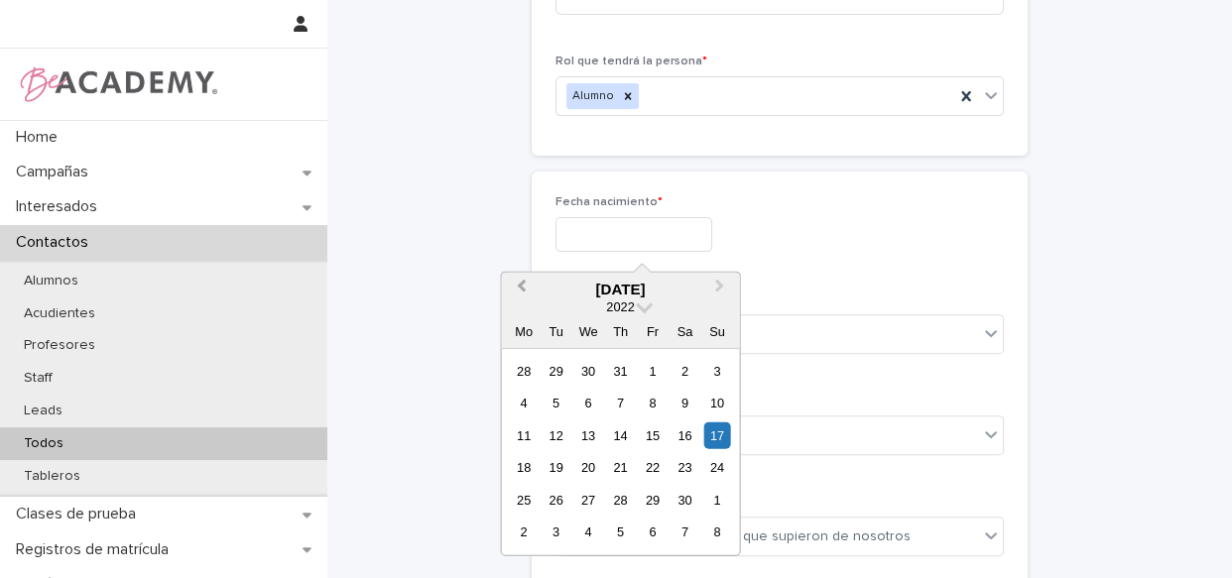
click at [518, 290] on button "Previous Month" at bounding box center [519, 291] width 32 height 32
click at [630, 404] on div "10" at bounding box center [620, 403] width 27 height 27
type input "**********"
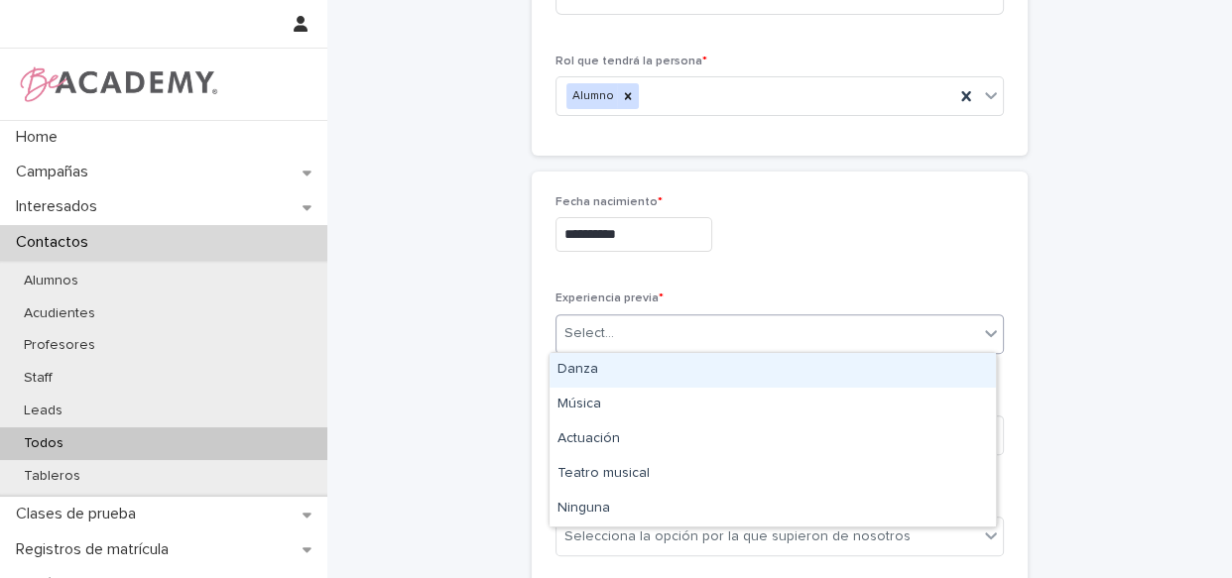
click at [644, 328] on div "Select..." at bounding box center [767, 333] width 422 height 33
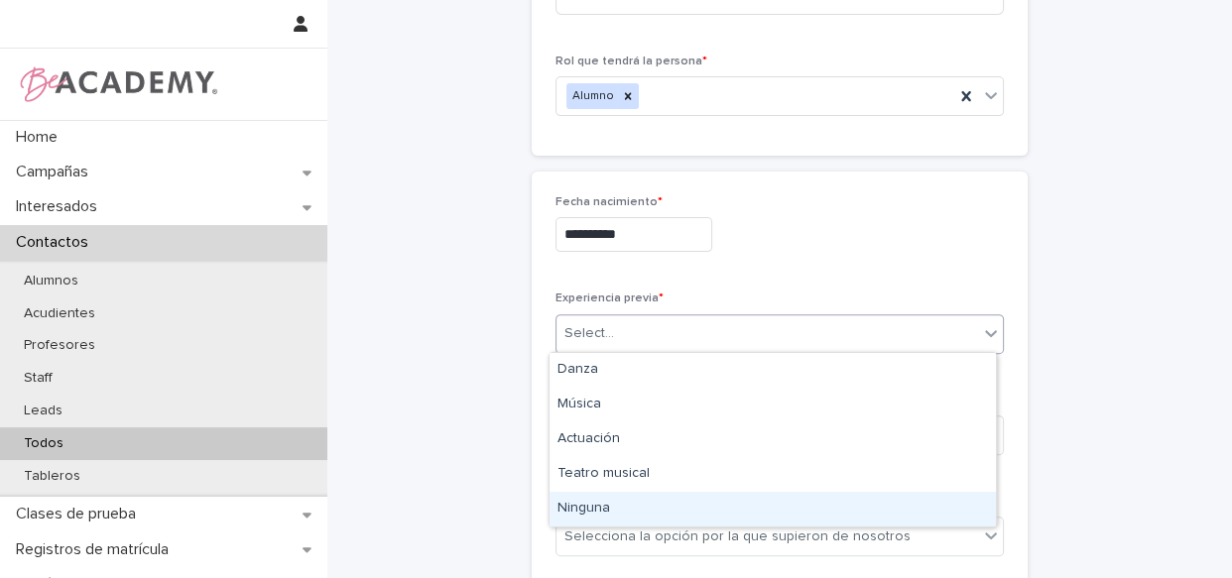
click at [578, 507] on div "Ninguna" at bounding box center [772, 509] width 446 height 35
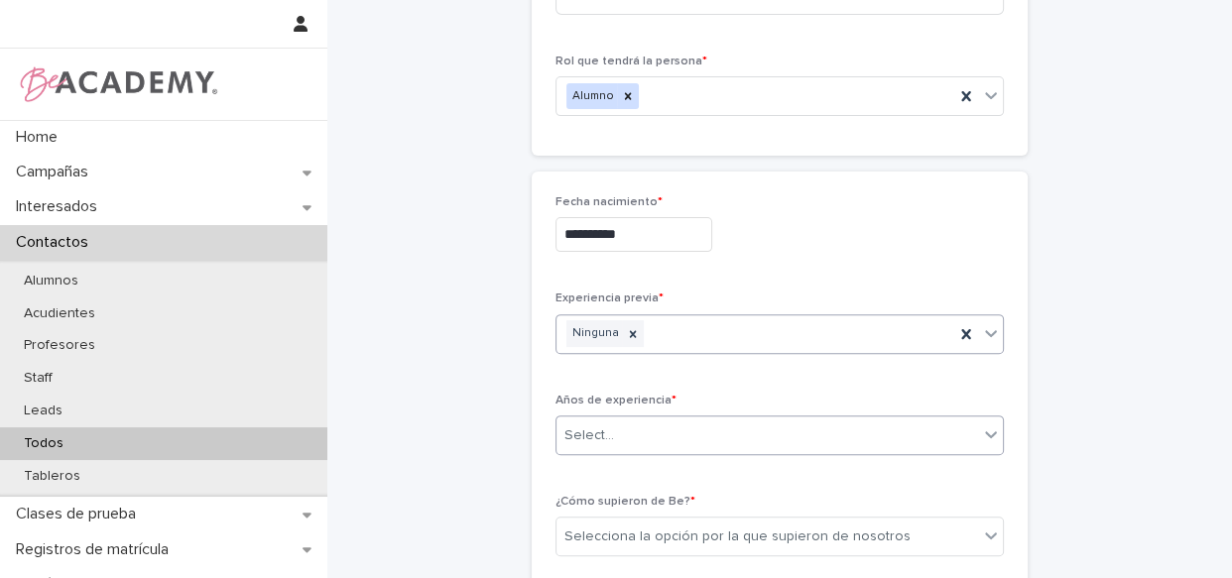
click at [650, 424] on div "Select..." at bounding box center [767, 436] width 422 height 33
click at [675, 441] on div "Ninguna" at bounding box center [755, 436] width 398 height 33
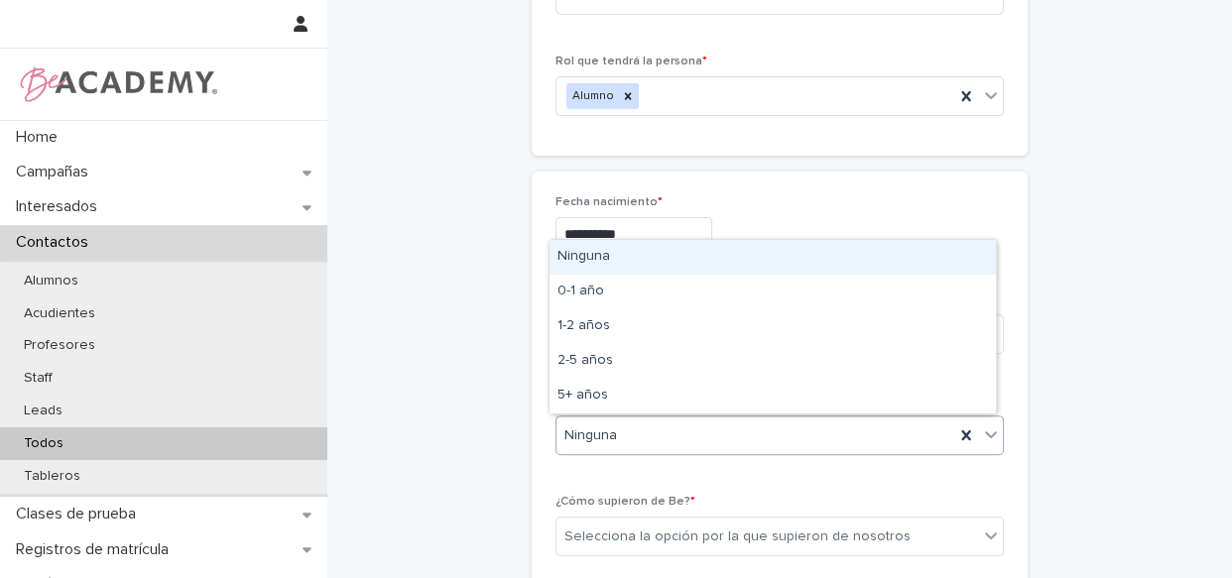
click at [663, 261] on div "Ninguna" at bounding box center [772, 257] width 446 height 35
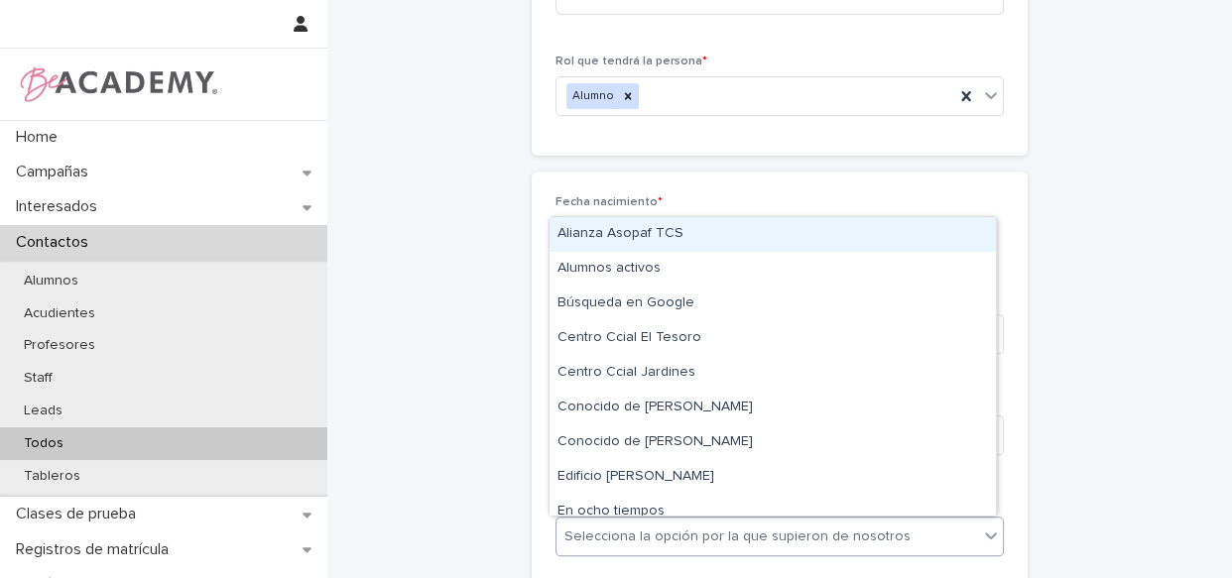
click at [742, 521] on div "Selecciona la opción por la que supieron de nosotros" at bounding box center [767, 537] width 422 height 33
type input "*"
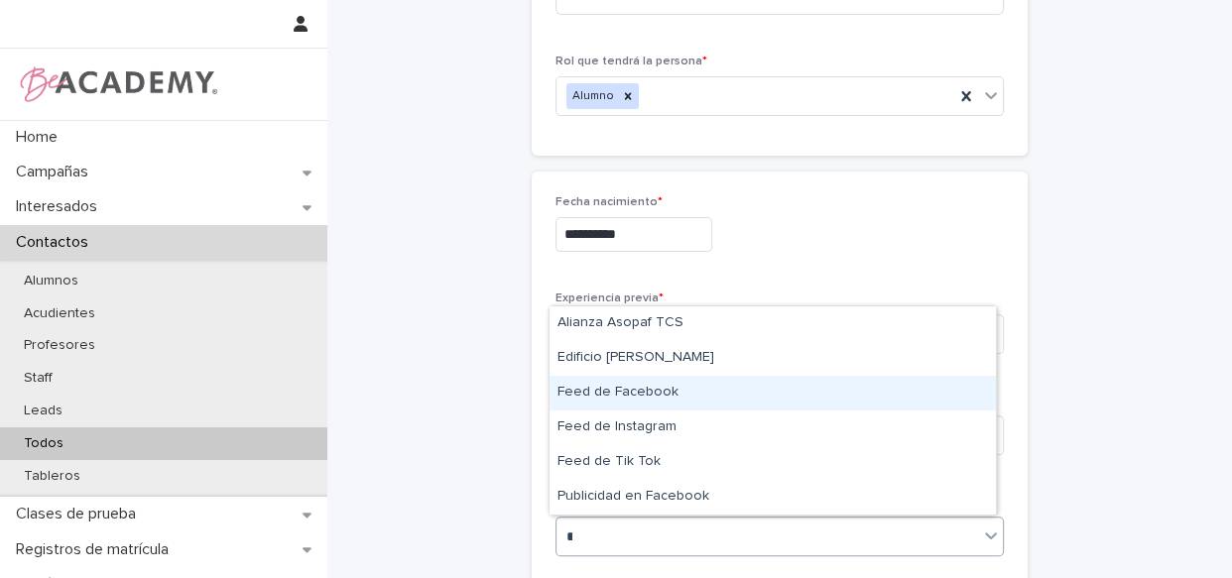
click at [666, 397] on div "Feed de Facebook" at bounding box center [772, 393] width 446 height 35
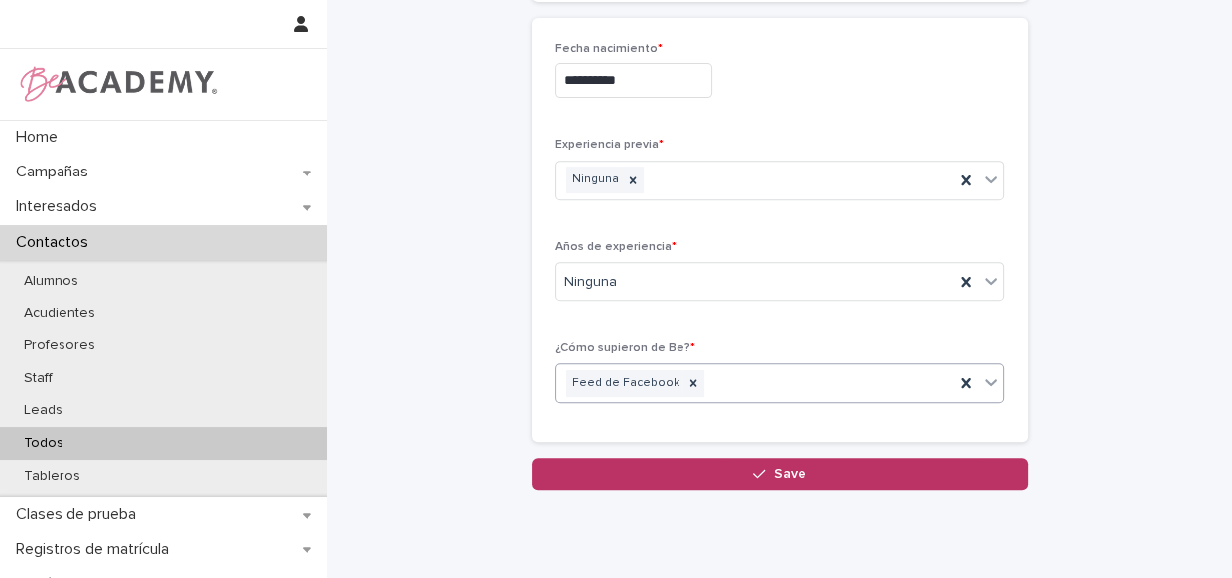
scroll to position [811, 0]
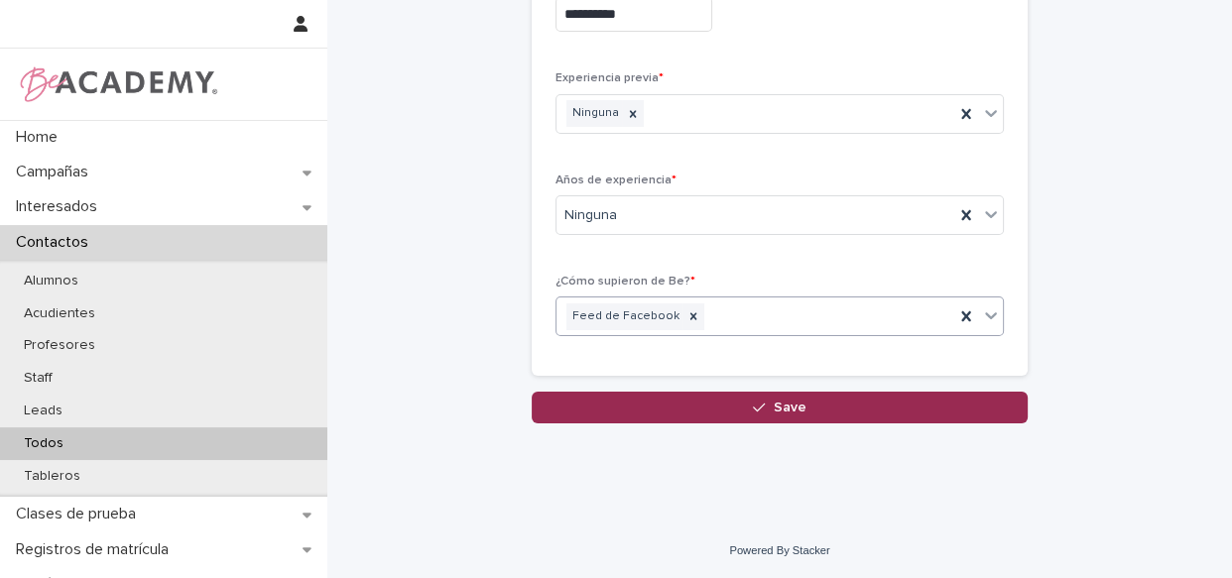
click at [774, 406] on span "Save" at bounding box center [790, 408] width 33 height 14
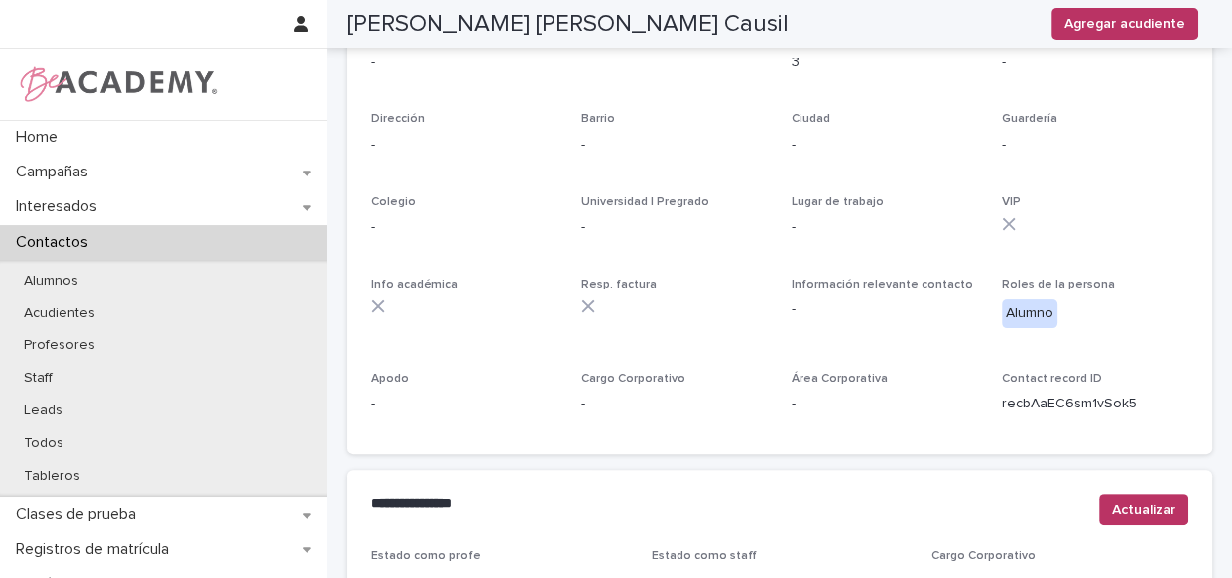
scroll to position [885, 0]
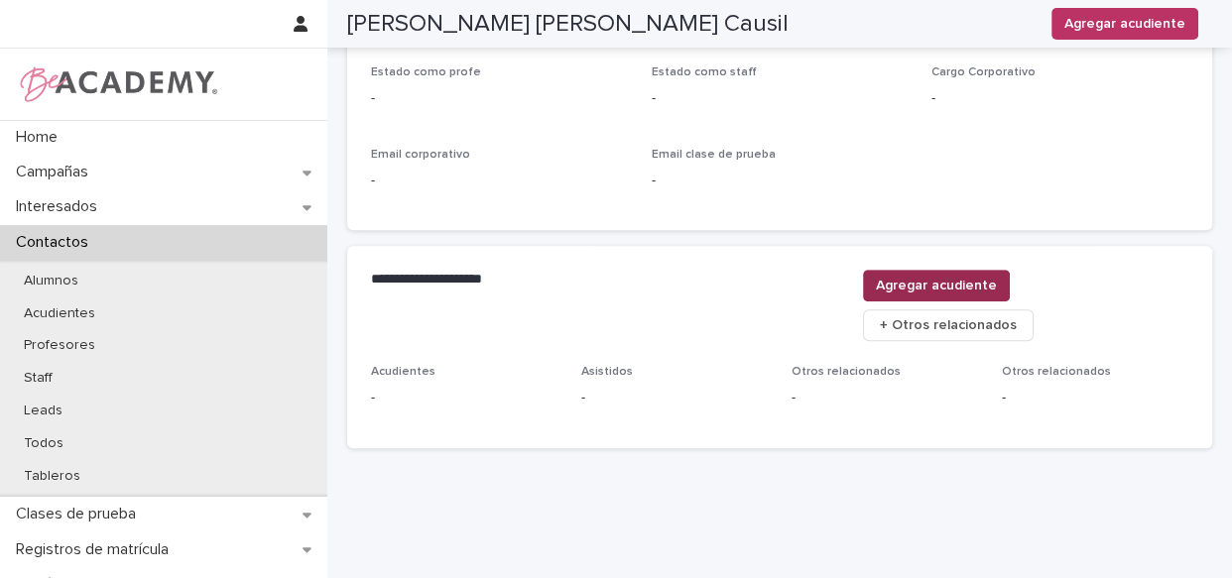
click at [997, 292] on span "Agregar acudiente" at bounding box center [936, 286] width 121 height 20
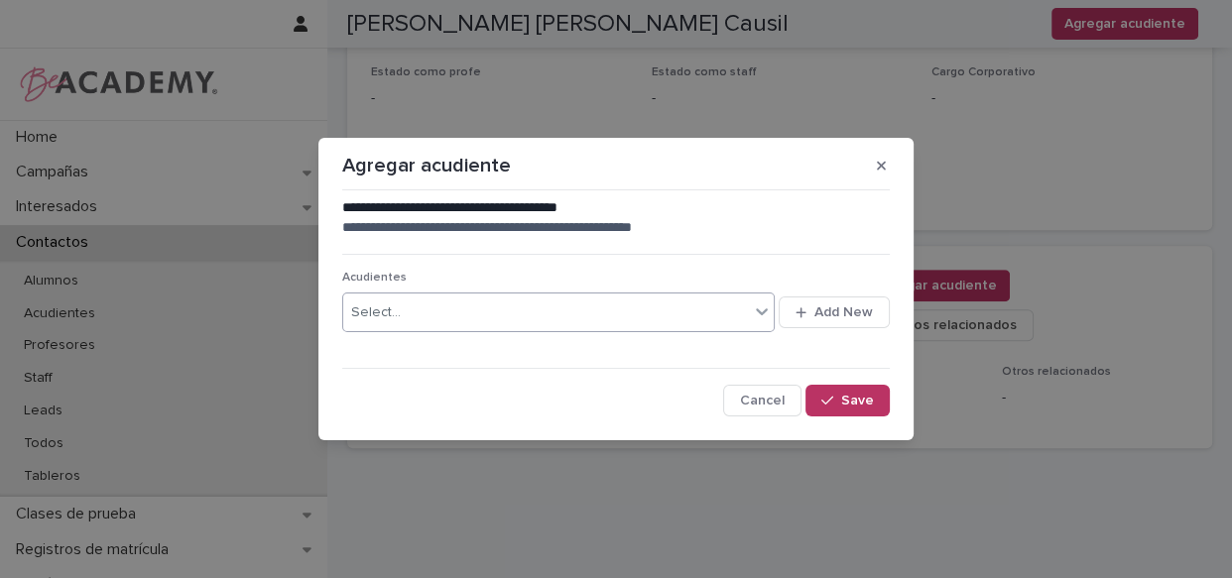
click at [575, 305] on div "Select..." at bounding box center [546, 313] width 406 height 33
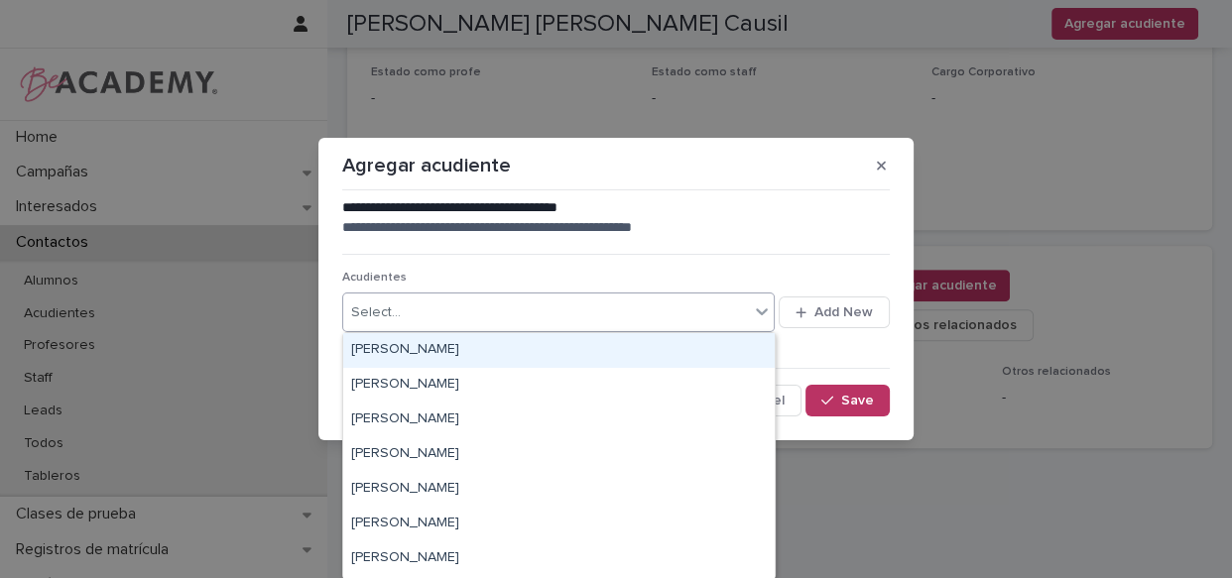
click at [500, 324] on div "Select..." at bounding box center [546, 313] width 406 height 33
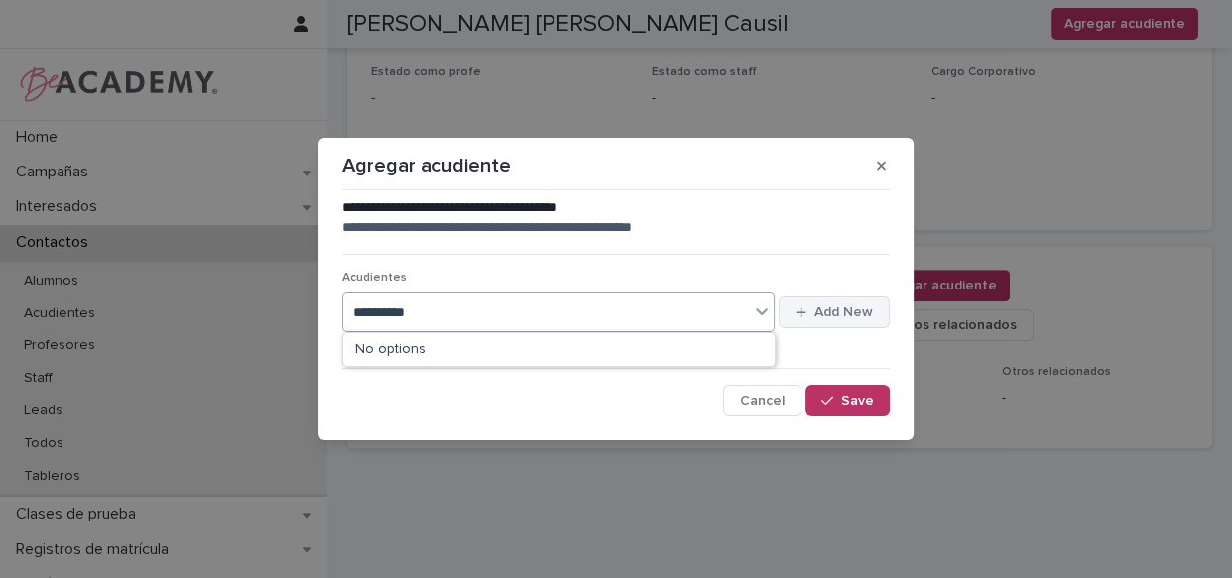
type input "**********"
click at [873, 317] on button "Add New" at bounding box center [834, 313] width 111 height 32
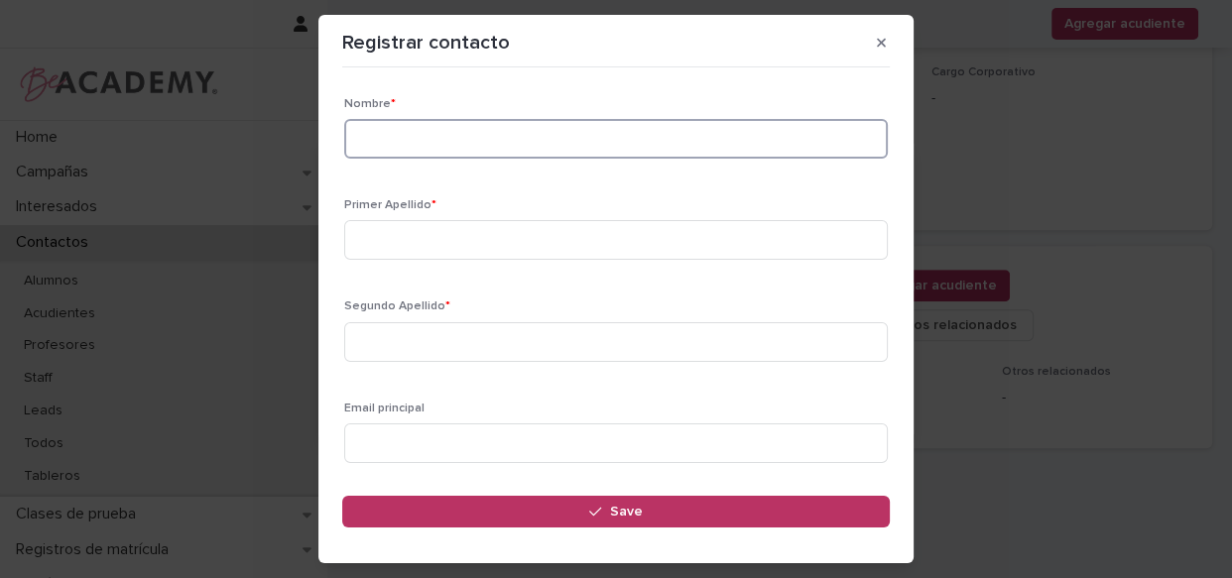
click at [491, 141] on input at bounding box center [615, 139] width 543 height 40
type input "*****"
type input "******"
type input "*****"
type input "**********"
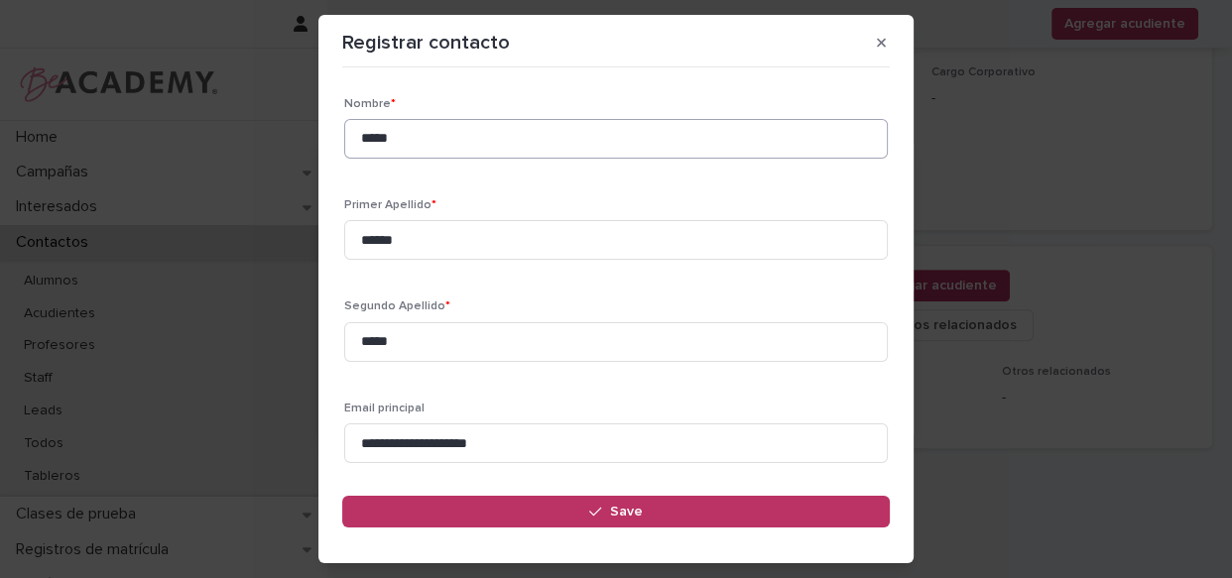
scroll to position [271, 0]
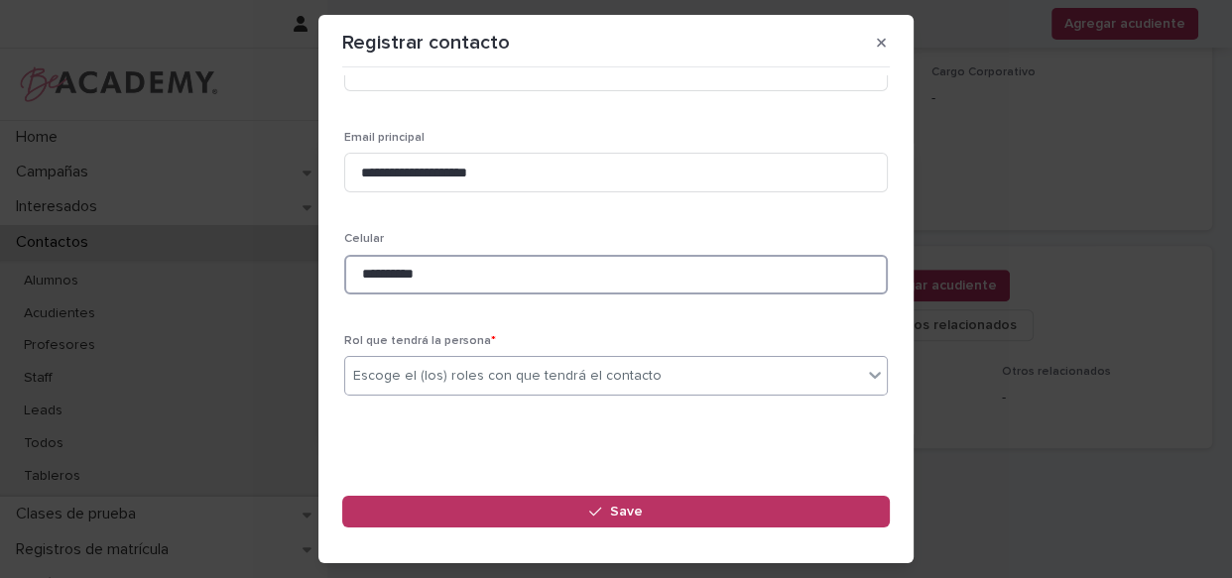
type input "**********"
click at [424, 376] on div "Escoge el (los) roles con que tendrá el contacto" at bounding box center [507, 376] width 308 height 21
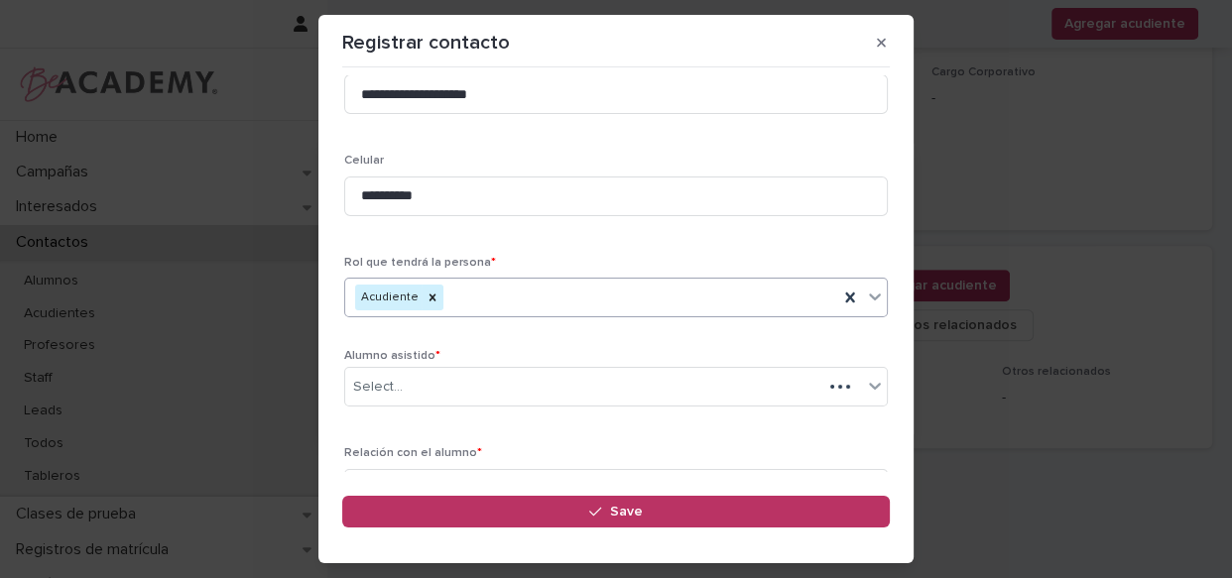
scroll to position [366, 0]
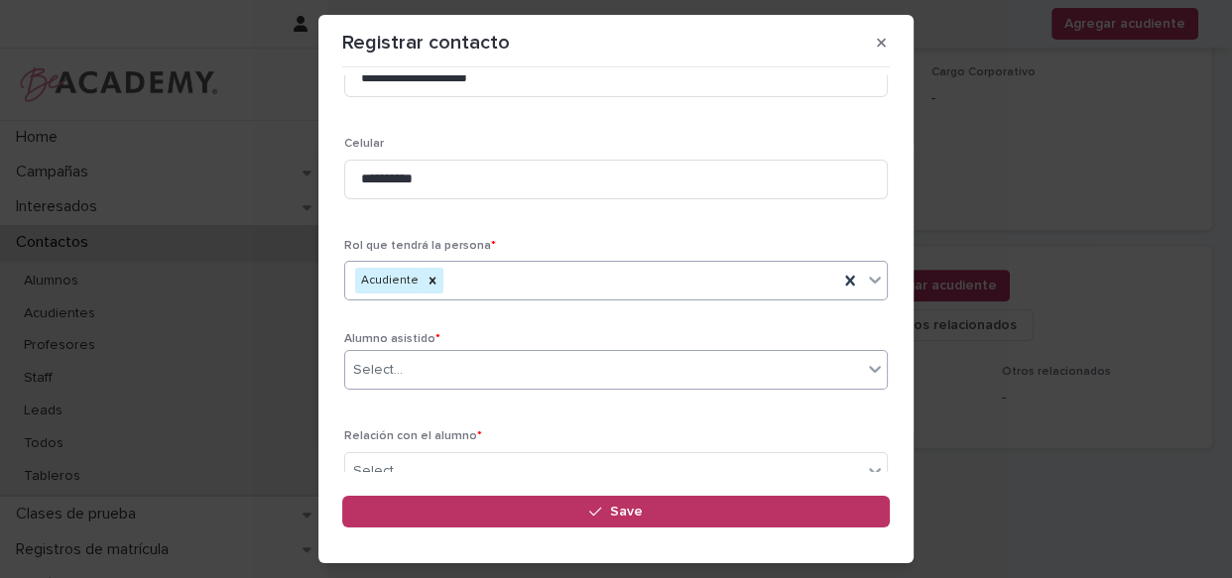
click at [421, 385] on div "Select..." at bounding box center [603, 370] width 517 height 33
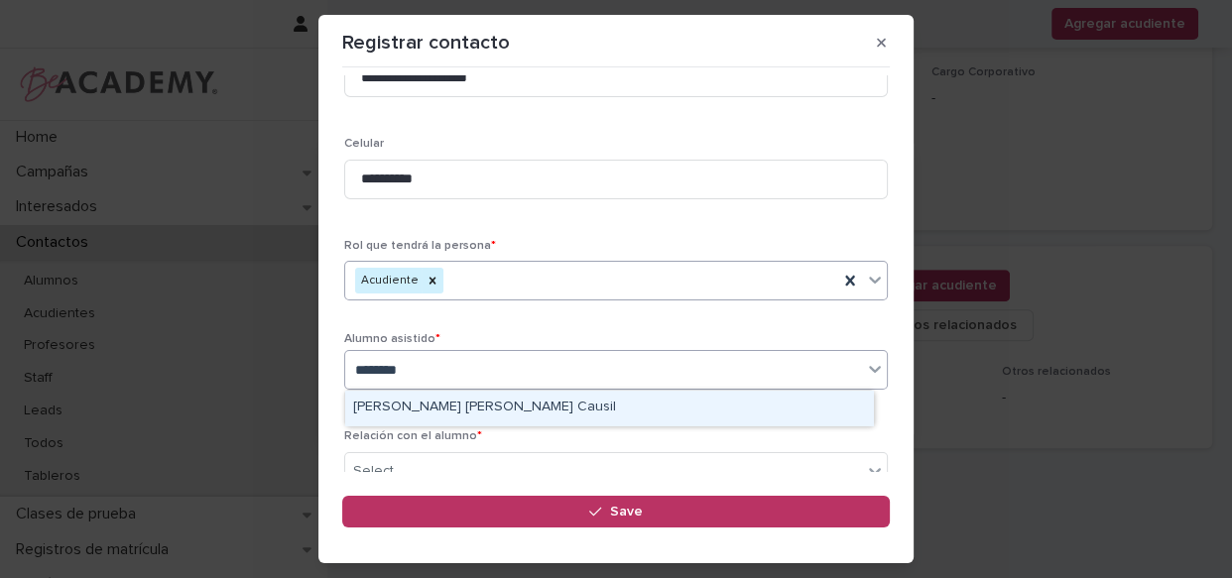
type input "*********"
click at [453, 406] on div "[PERSON_NAME] [PERSON_NAME] Causil" at bounding box center [609, 408] width 528 height 35
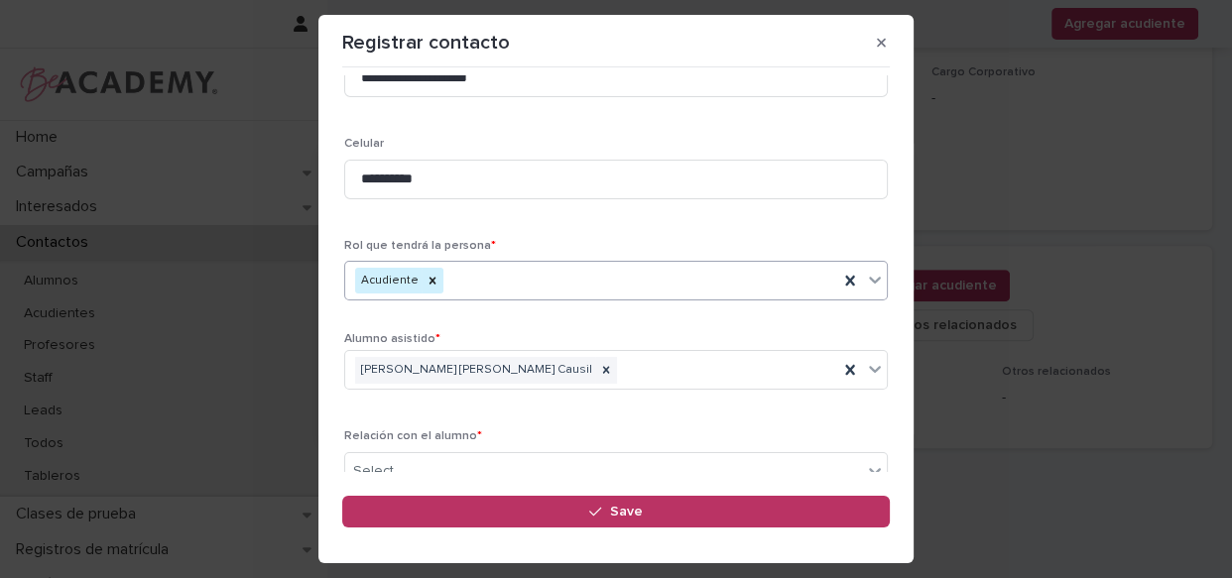
scroll to position [472, 0]
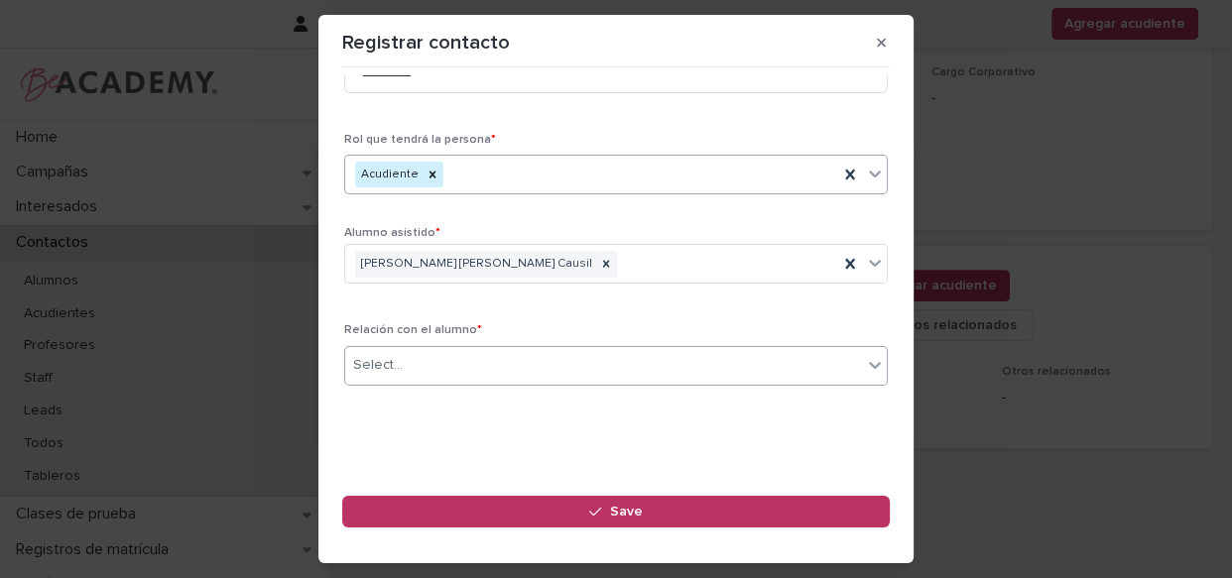
click at [524, 369] on div "Select..." at bounding box center [603, 365] width 517 height 33
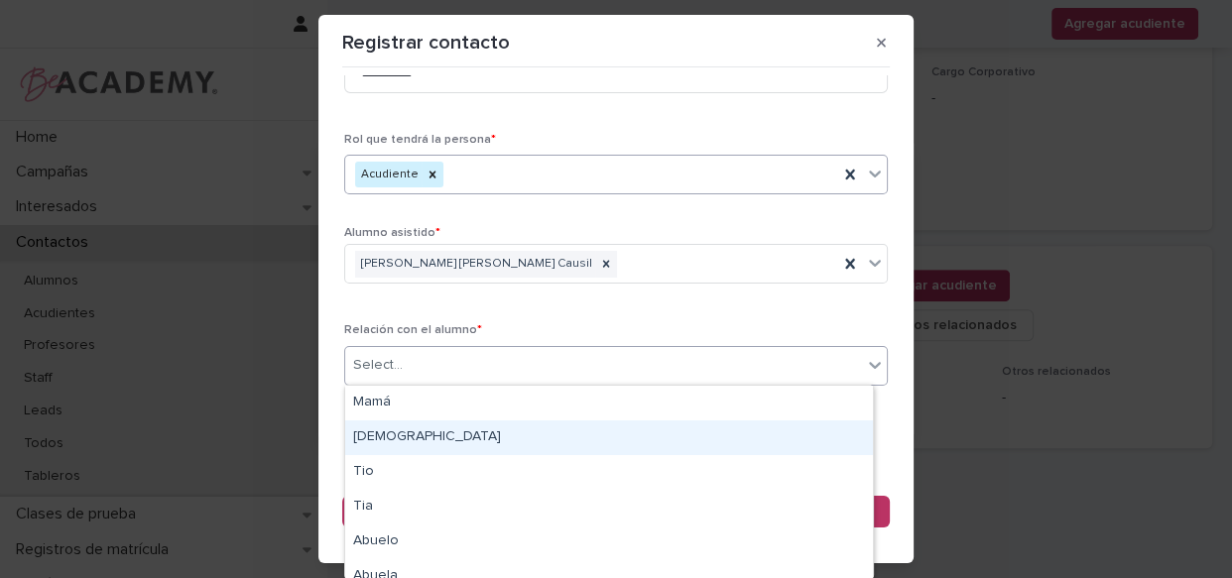
click at [501, 436] on div "[DEMOGRAPHIC_DATA]" at bounding box center [609, 438] width 528 height 35
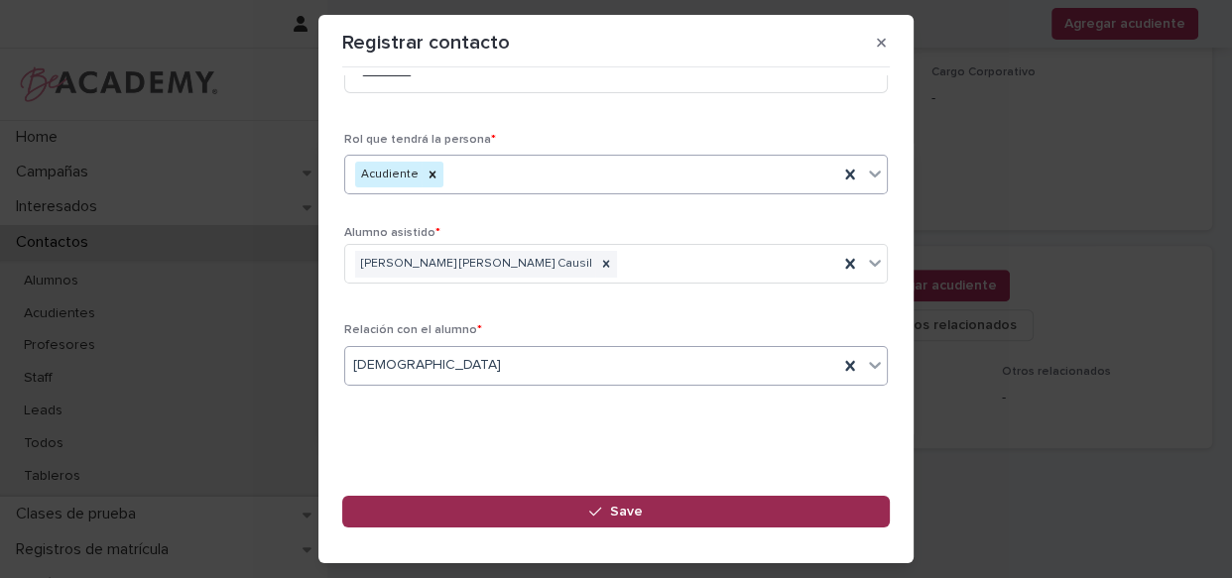
click at [548, 517] on button "Save" at bounding box center [615, 512] width 547 height 32
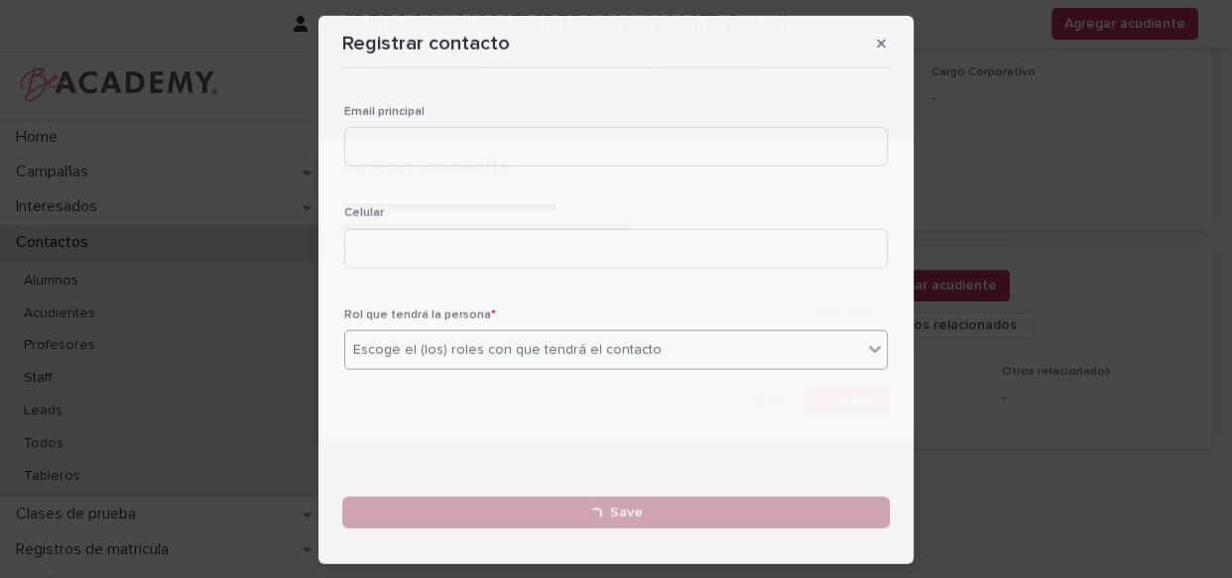
scroll to position [0, 0]
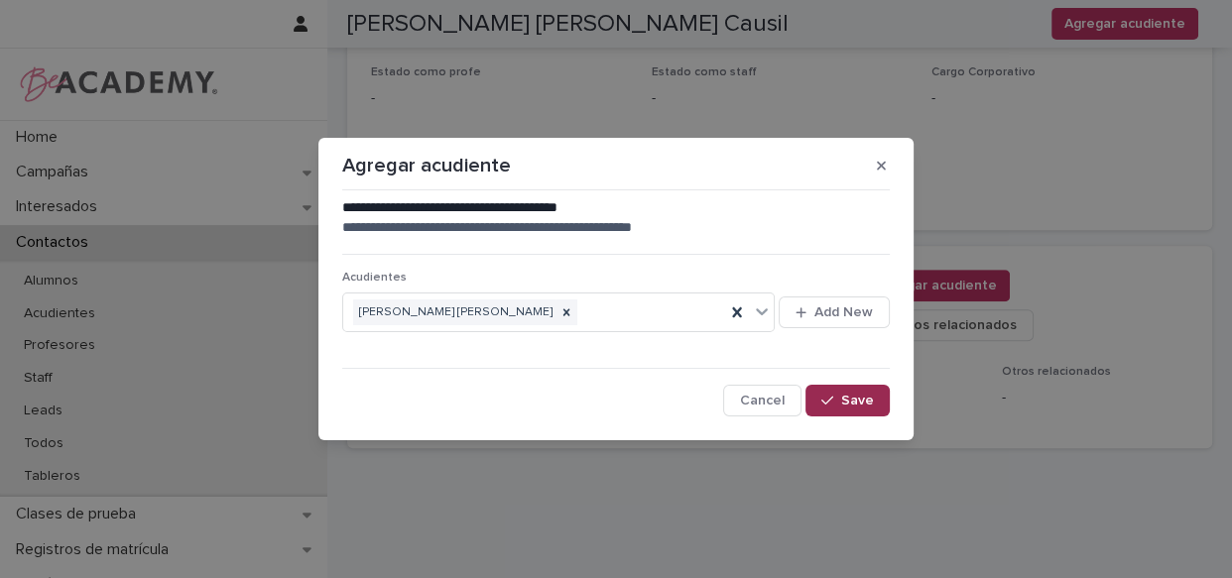
click at [848, 405] on span "Save" at bounding box center [857, 401] width 33 height 14
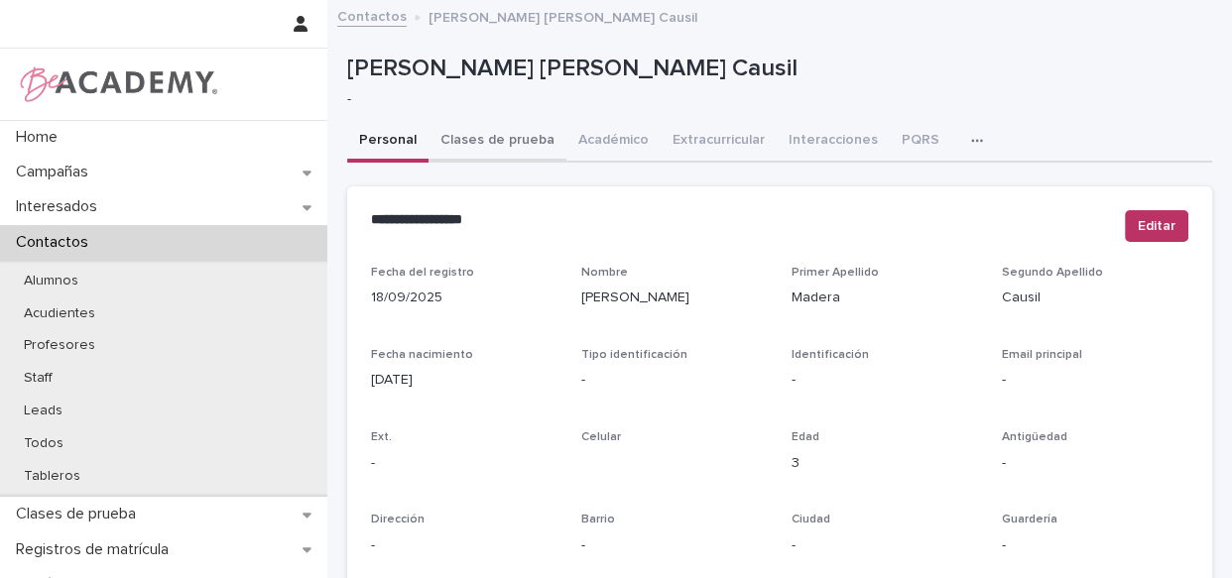
click at [470, 143] on button "Clases de prueba" at bounding box center [497, 142] width 138 height 42
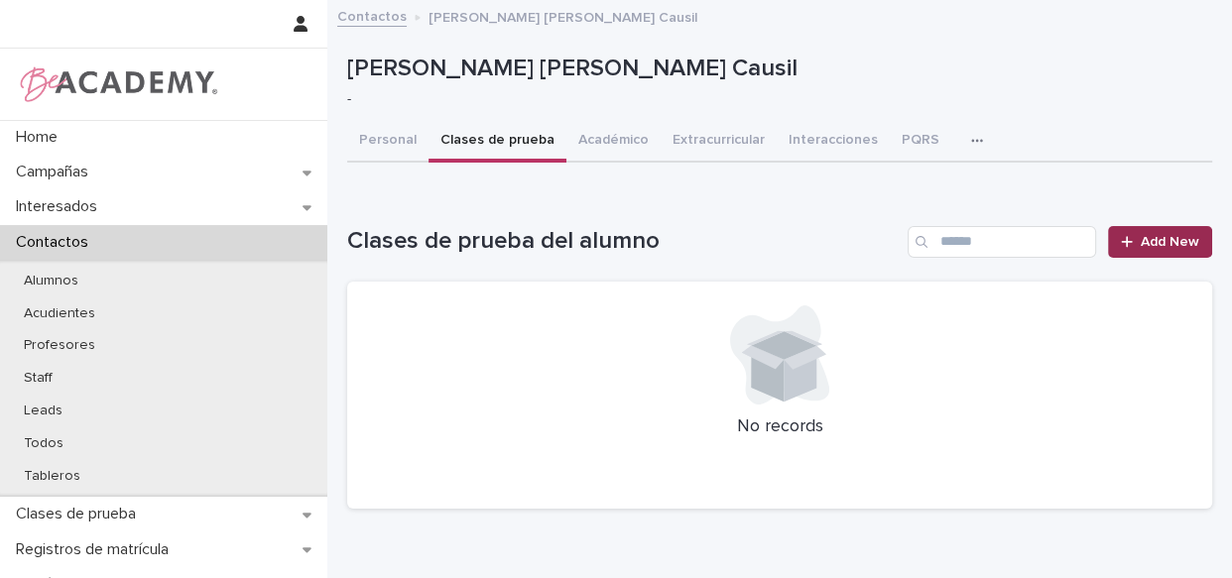
click at [1121, 244] on icon at bounding box center [1127, 242] width 12 height 14
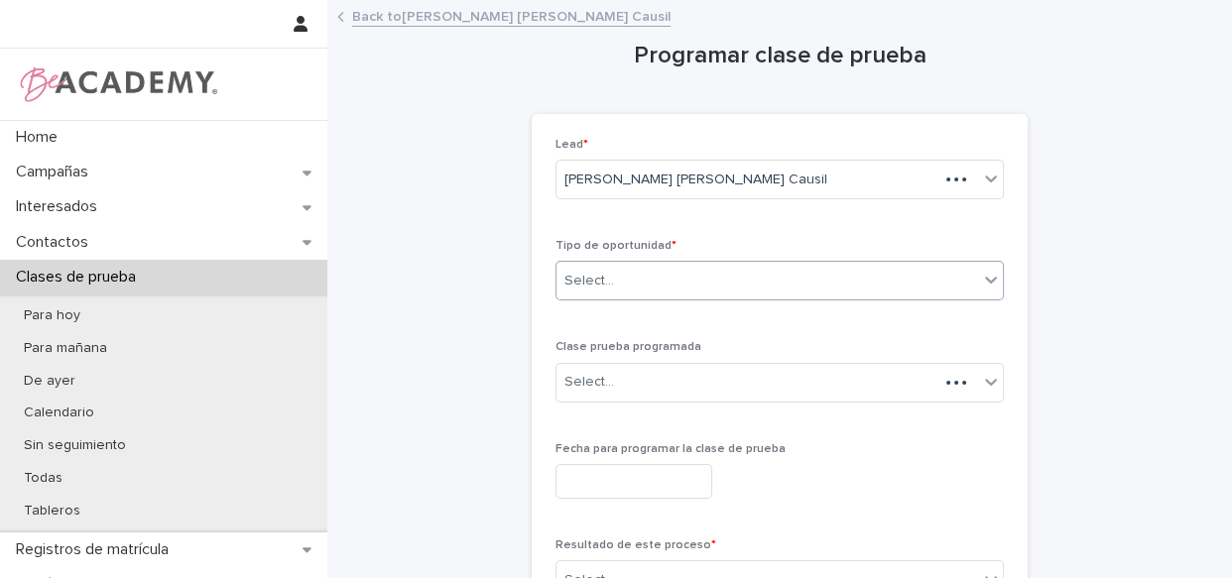
click at [679, 288] on div "Select..." at bounding box center [767, 281] width 422 height 33
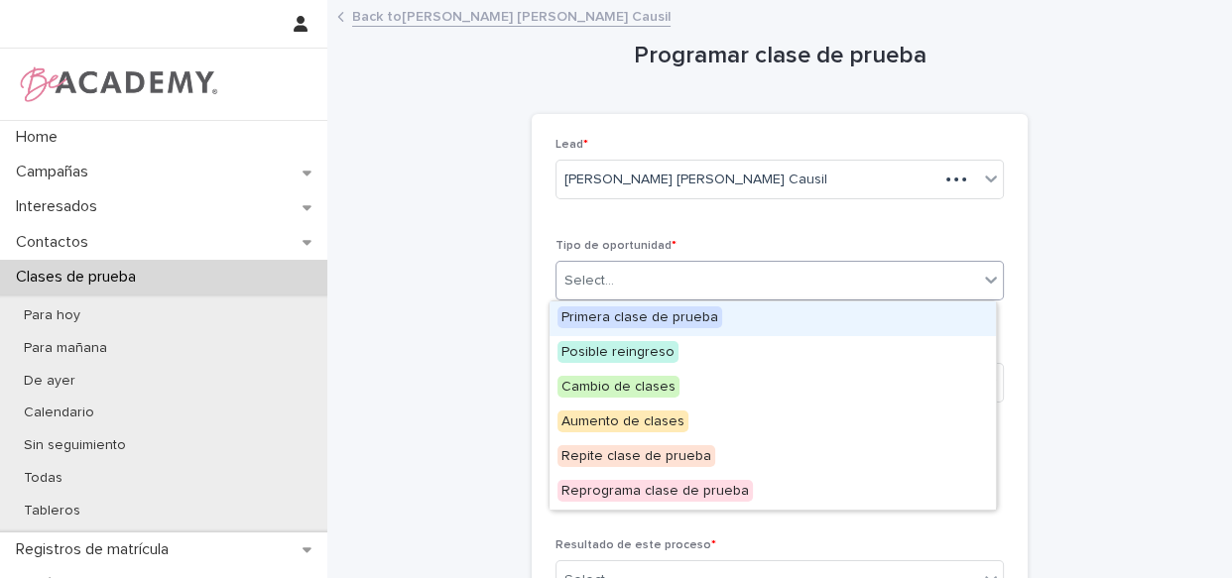
click at [679, 307] on span "Primera clase de prueba" at bounding box center [639, 317] width 165 height 22
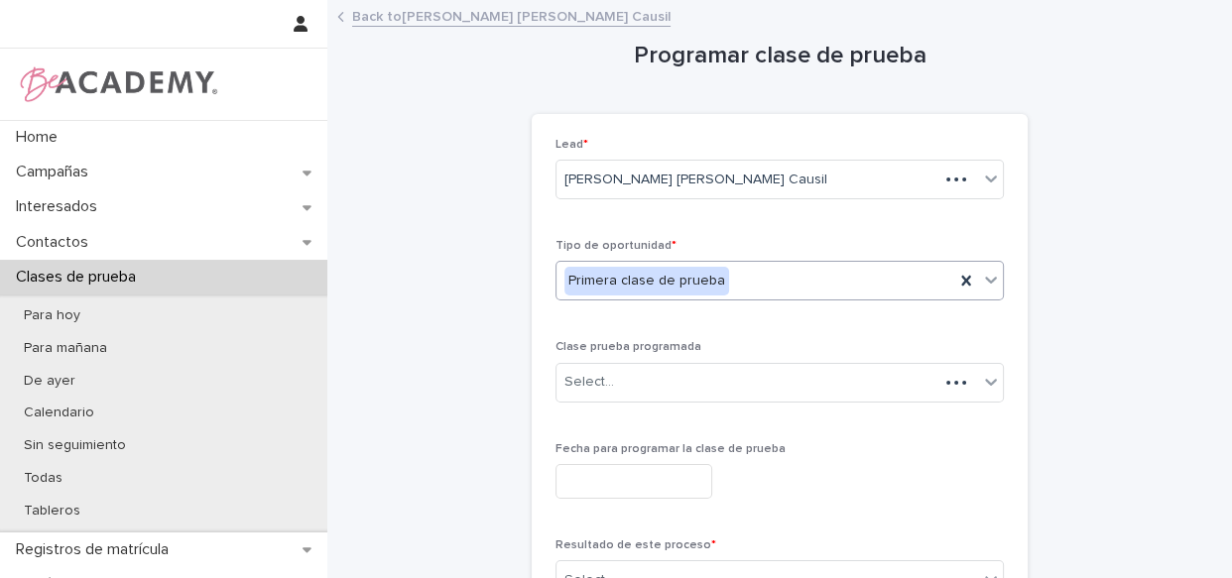
click at [711, 313] on div "Tipo de oportunidad * option Primera clase de prueba, selected. 0 results avail…" at bounding box center [779, 277] width 448 height 77
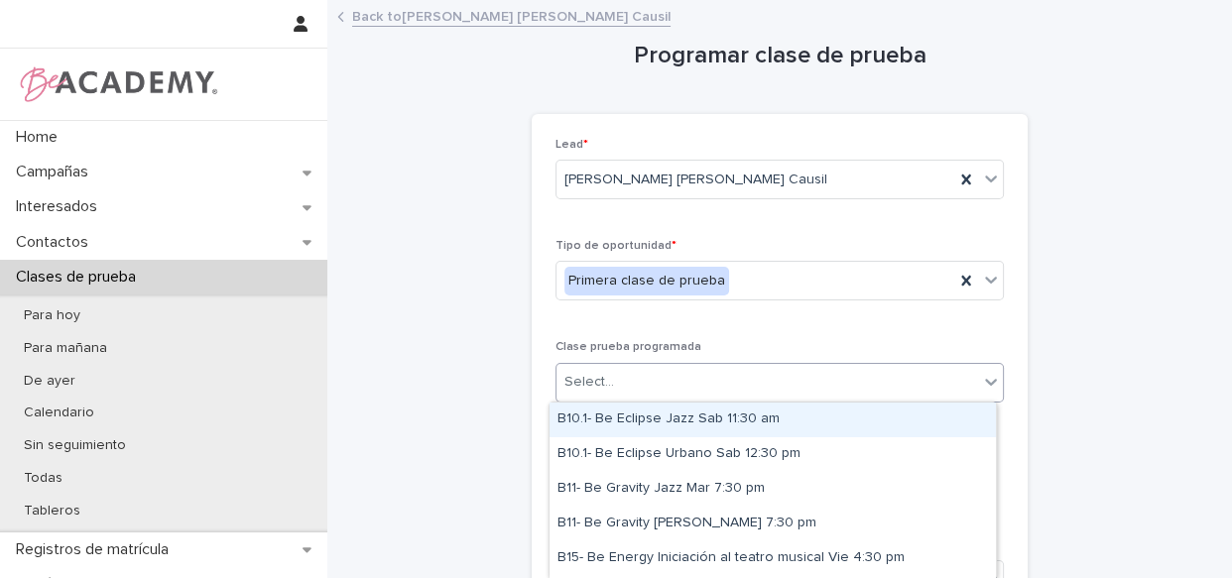
click at [667, 385] on div "Select..." at bounding box center [767, 382] width 422 height 33
type input "***"
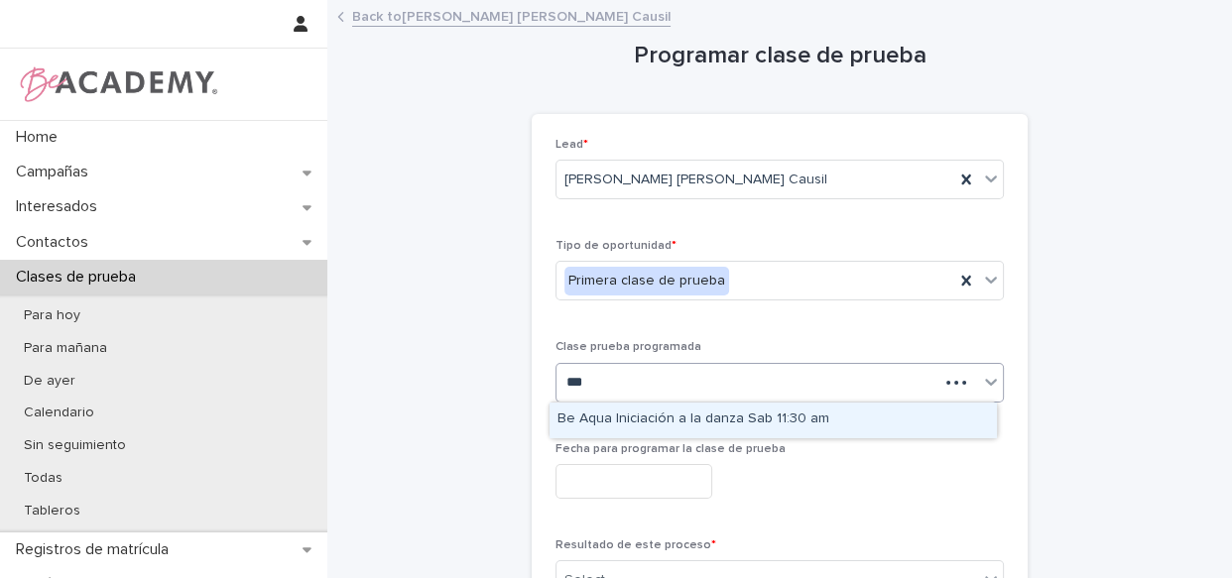
click at [702, 422] on div "Be Aqua Iniciación a la danza Sab 11:30 am" at bounding box center [772, 420] width 446 height 35
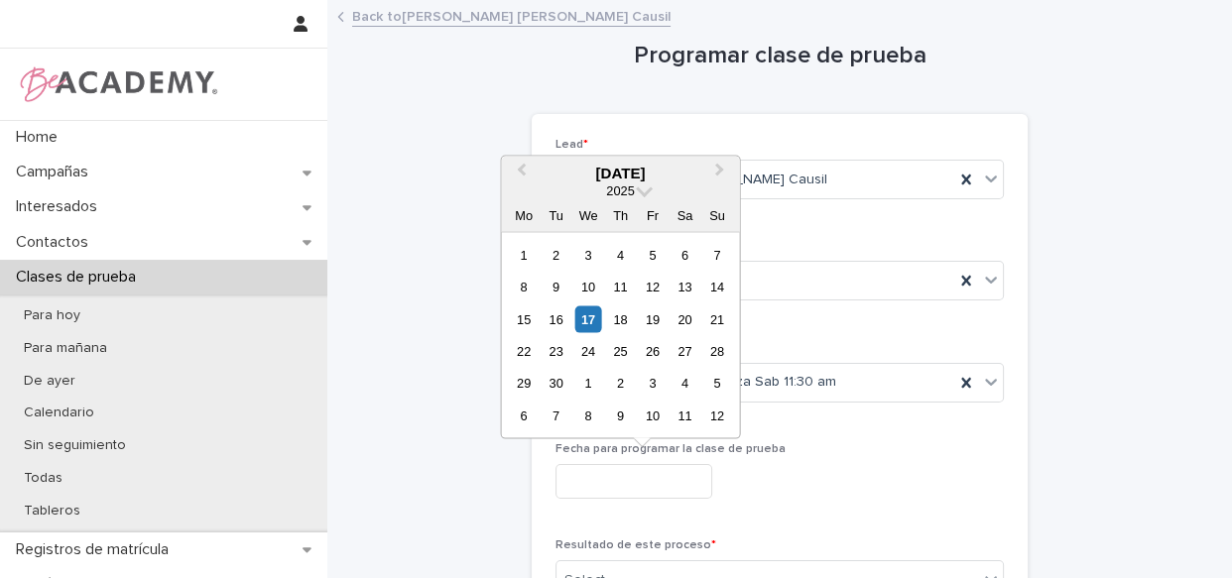
click at [616, 485] on input "text" at bounding box center [633, 481] width 157 height 35
click at [676, 318] on div "20" at bounding box center [684, 318] width 27 height 27
type input "**********"
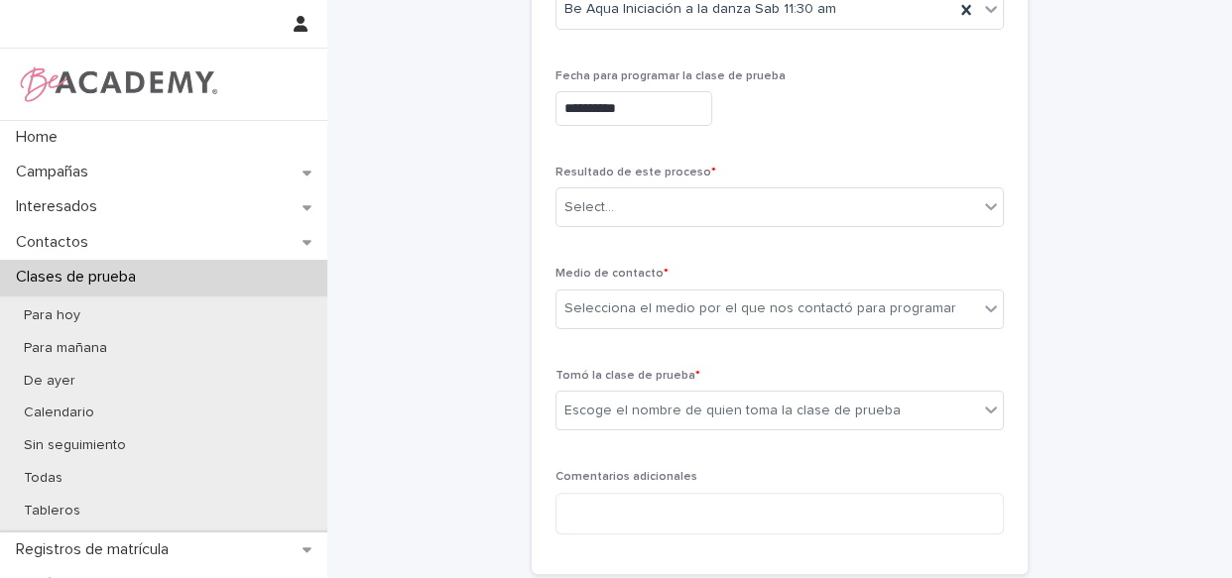
scroll to position [381, 0]
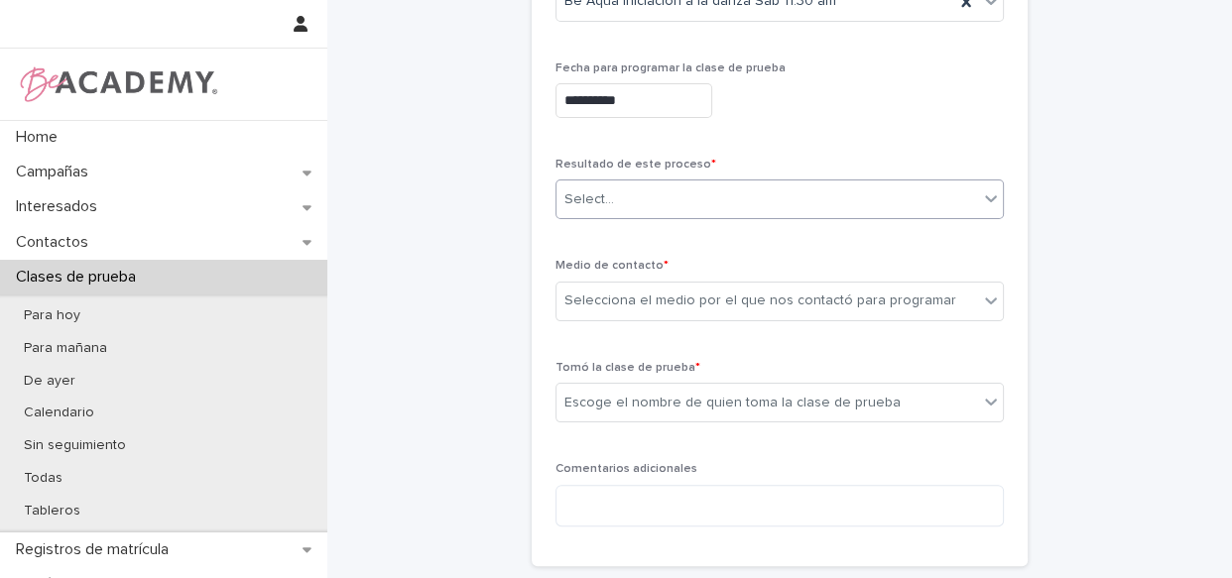
click at [556, 186] on div "Select..." at bounding box center [767, 199] width 422 height 33
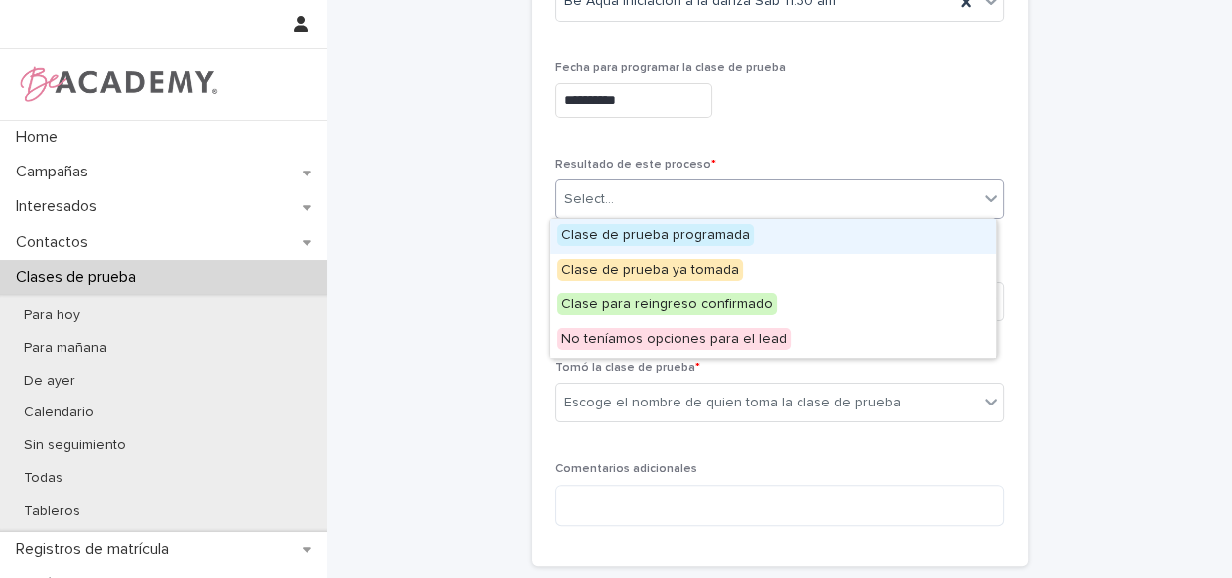
click at [611, 219] on div "Clase de prueba programada" at bounding box center [772, 236] width 446 height 35
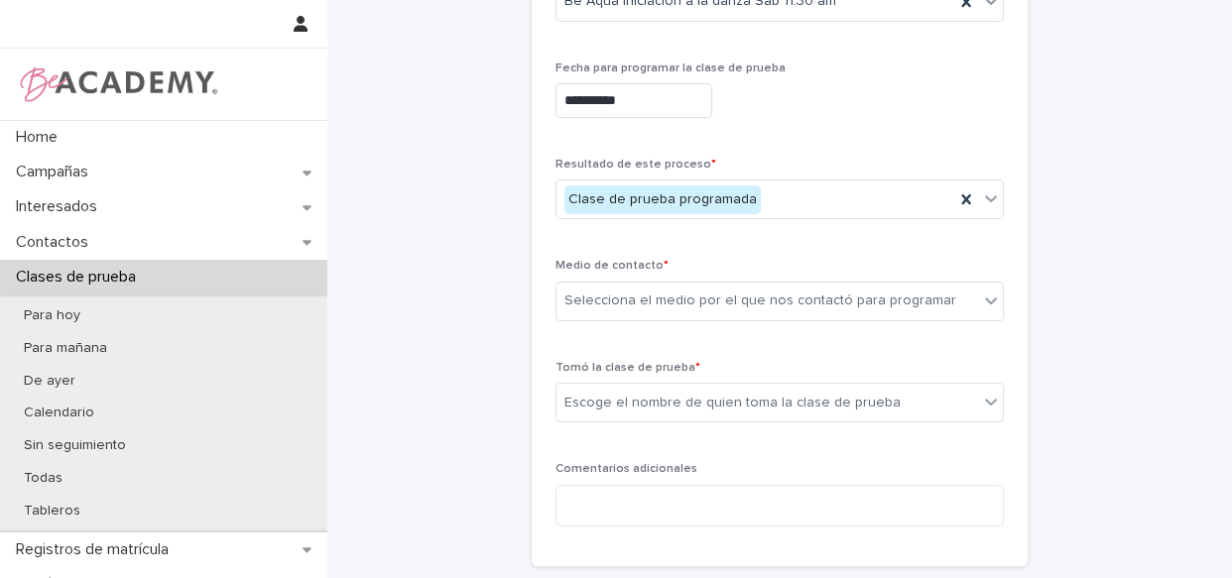
click at [614, 227] on div "Resultado de este proceso * Clase de prueba programada" at bounding box center [779, 196] width 448 height 77
click at [639, 282] on div "Selecciona el medio por el que nos contactó para programar" at bounding box center [779, 302] width 448 height 40
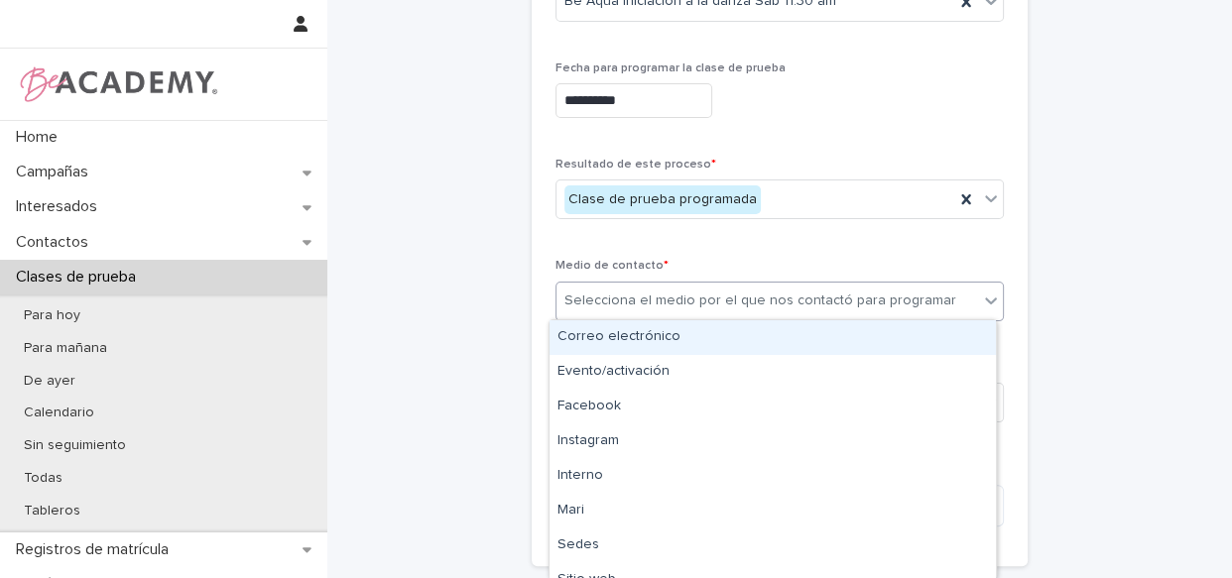
type input "*"
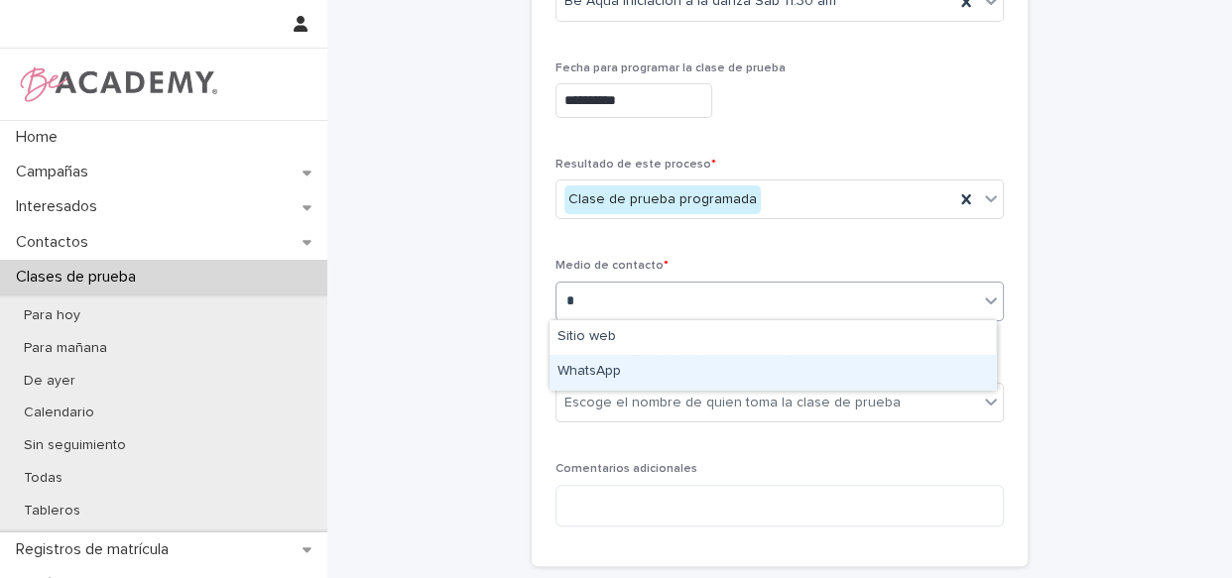
click at [619, 364] on div "WhatsApp" at bounding box center [772, 372] width 446 height 35
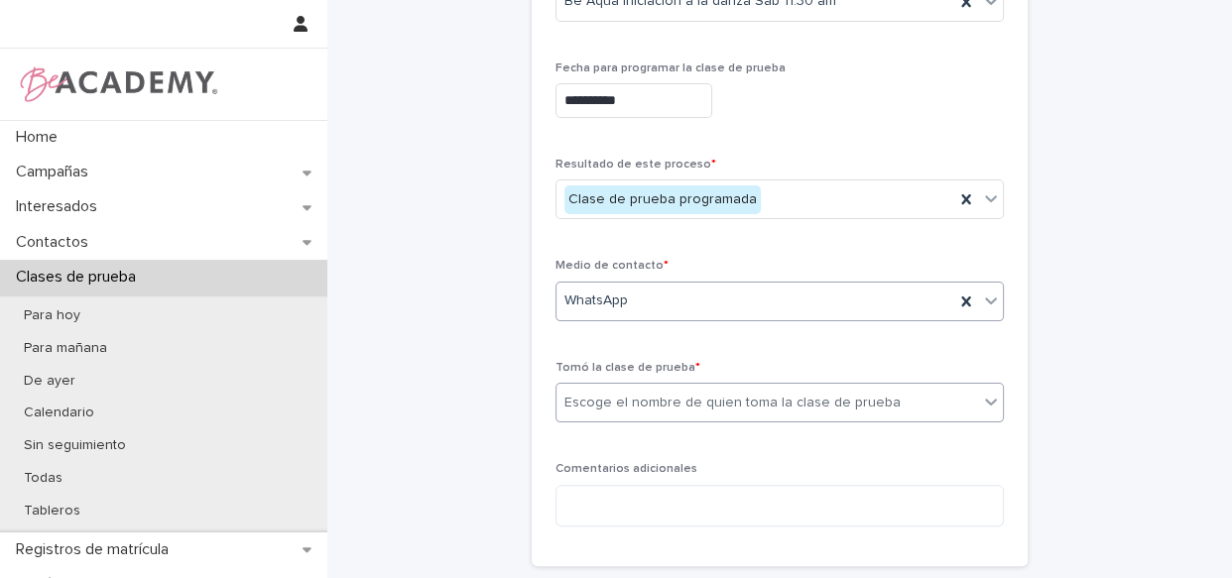
click at [619, 398] on div "Escoge el nombre de quien toma la clase de prueba" at bounding box center [732, 403] width 336 height 21
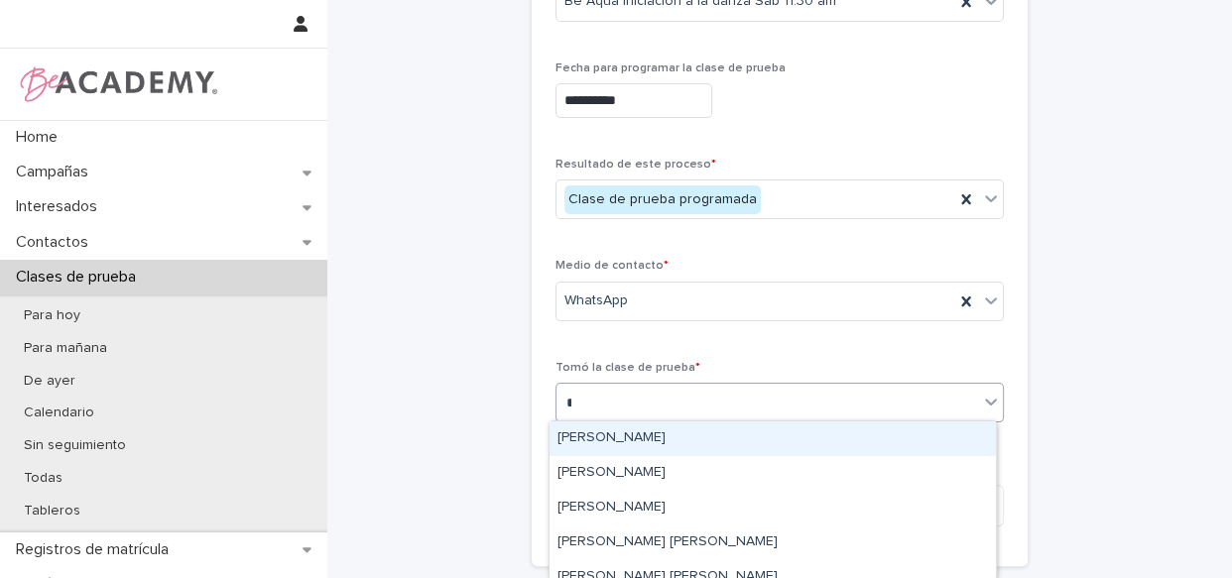
type input "**"
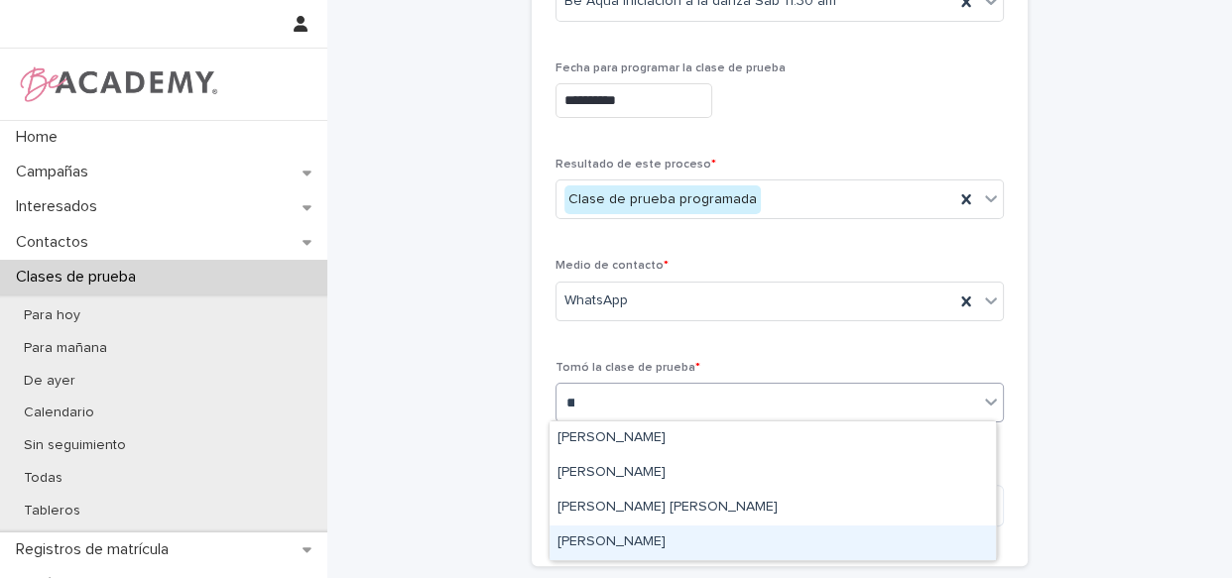
drag, startPoint x: 596, startPoint y: 536, endPoint x: 605, endPoint y: 528, distance: 11.9
click at [652, 545] on div "[PERSON_NAME]" at bounding box center [772, 543] width 446 height 35
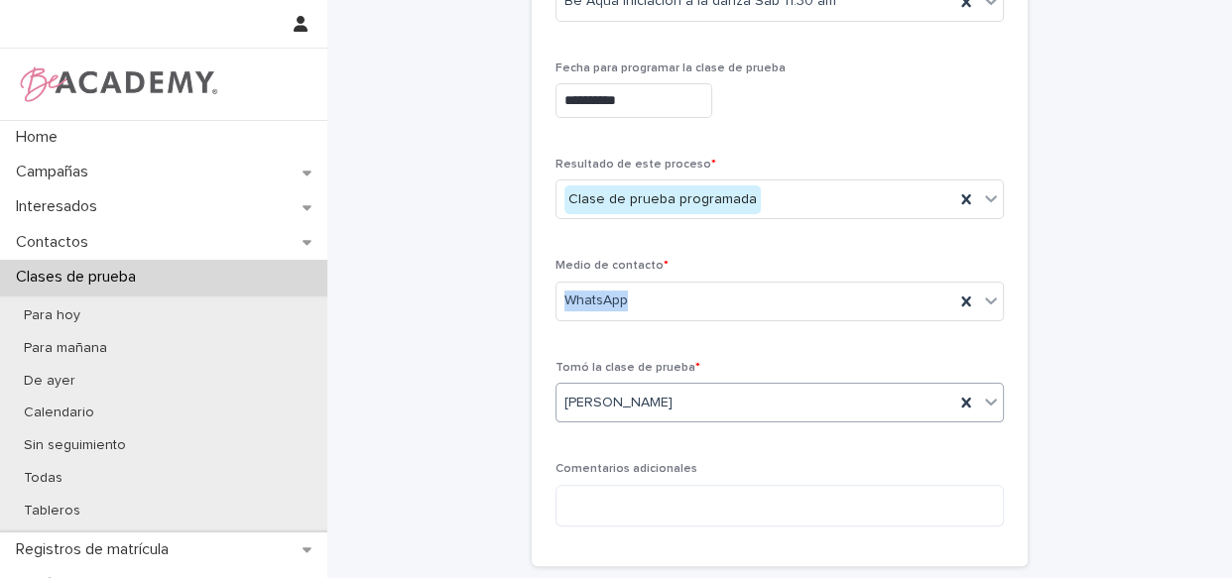
drag, startPoint x: 1214, startPoint y: 253, endPoint x: 1214, endPoint y: 348, distance: 95.2
click at [1214, 348] on div "**********" at bounding box center [779, 167] width 904 height 1093
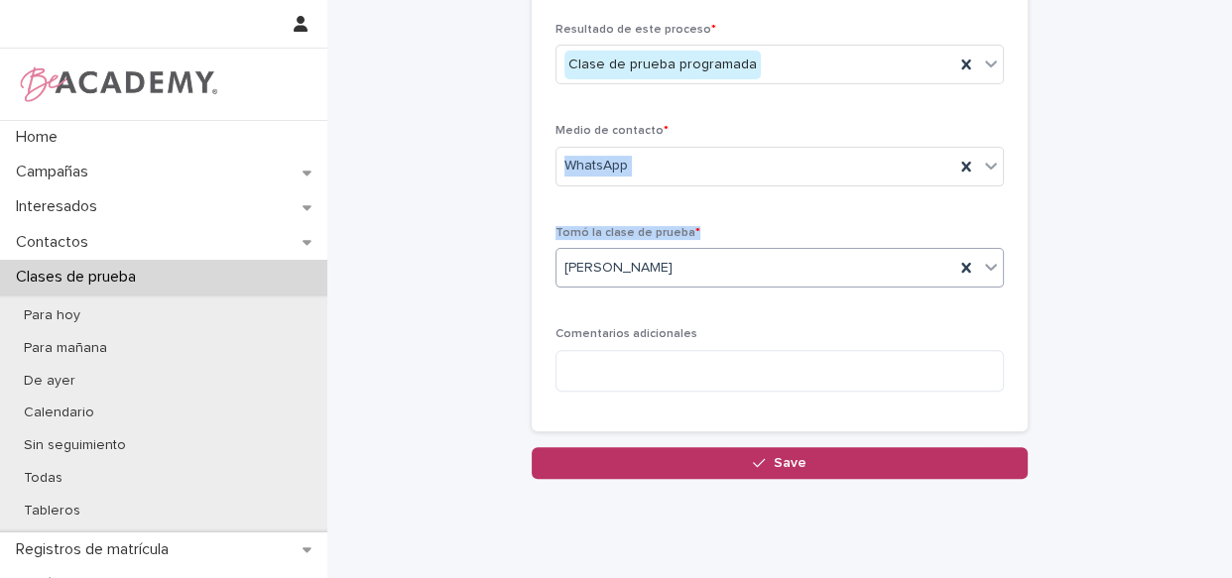
scroll to position [551, 0]
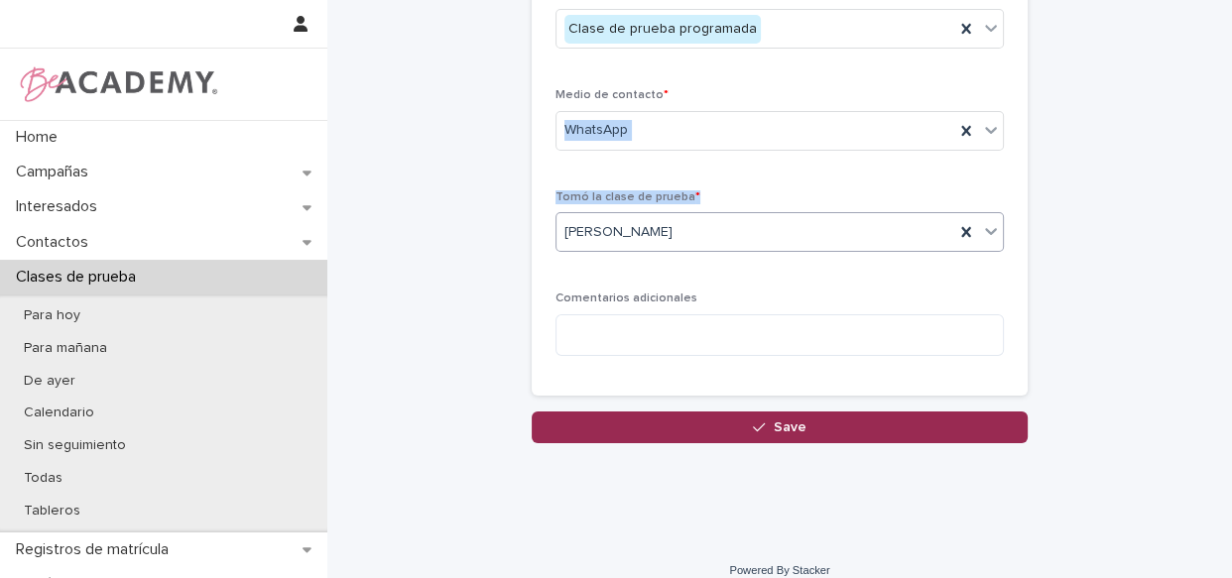
click at [828, 422] on button "Save" at bounding box center [780, 428] width 496 height 32
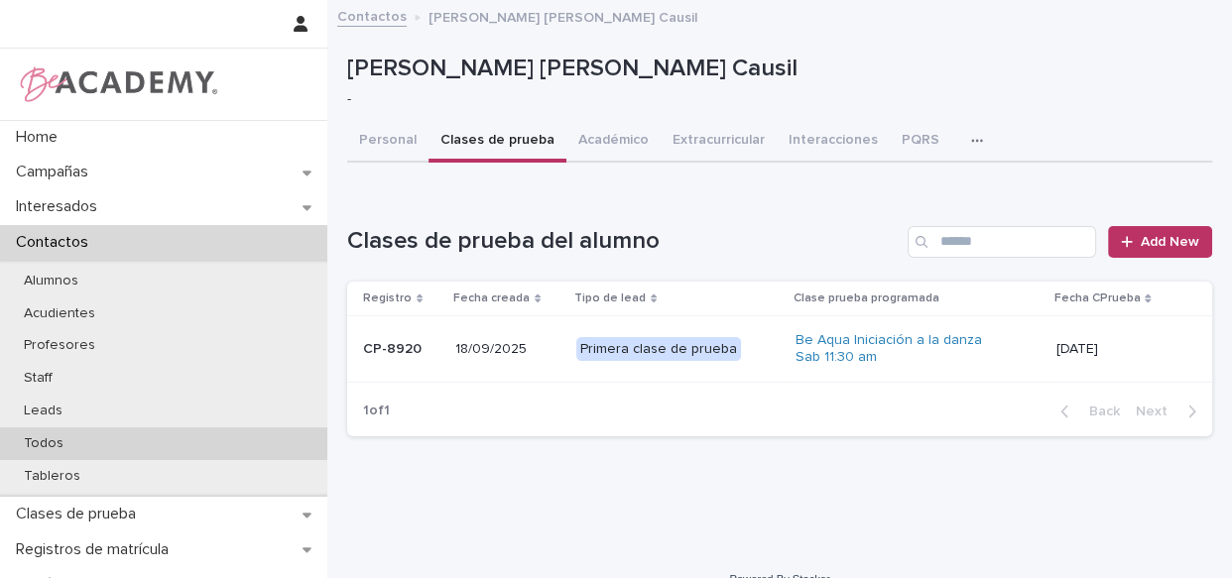
click at [45, 443] on p "Todos" at bounding box center [43, 443] width 71 height 17
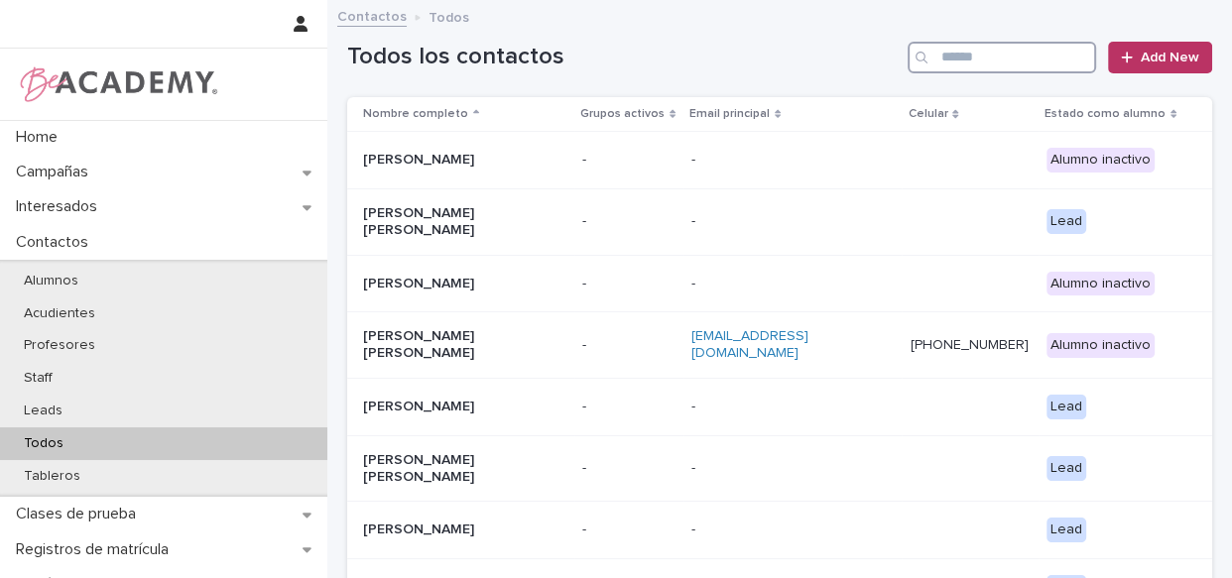
click at [986, 59] on input "Search" at bounding box center [1001, 58] width 188 height 32
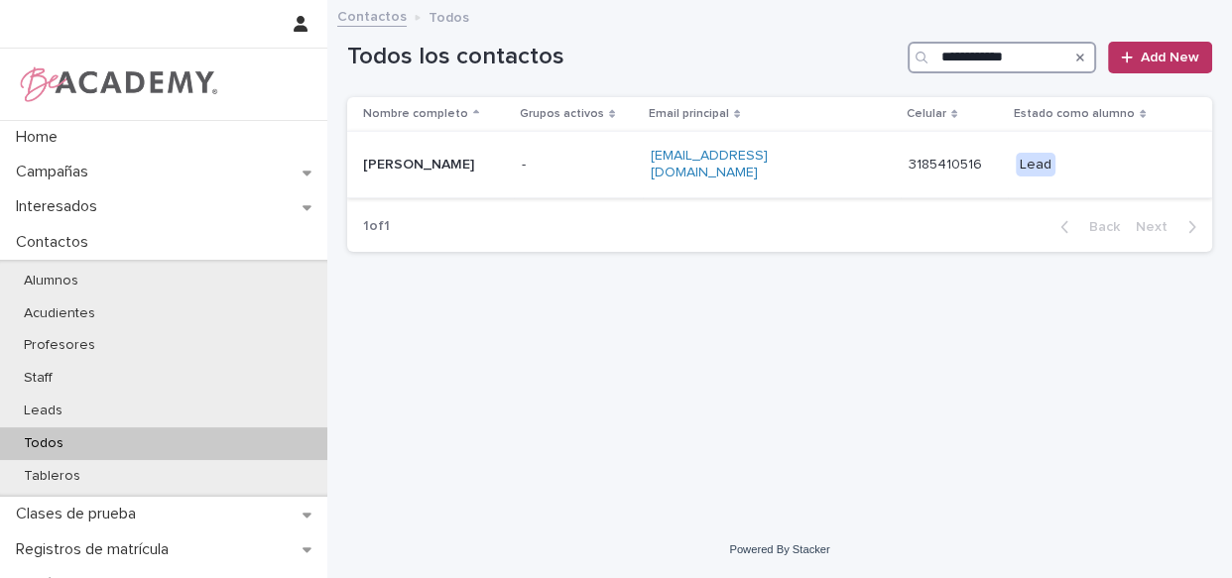
type input "**********"
click at [635, 179] on div "-" at bounding box center [578, 165] width 113 height 33
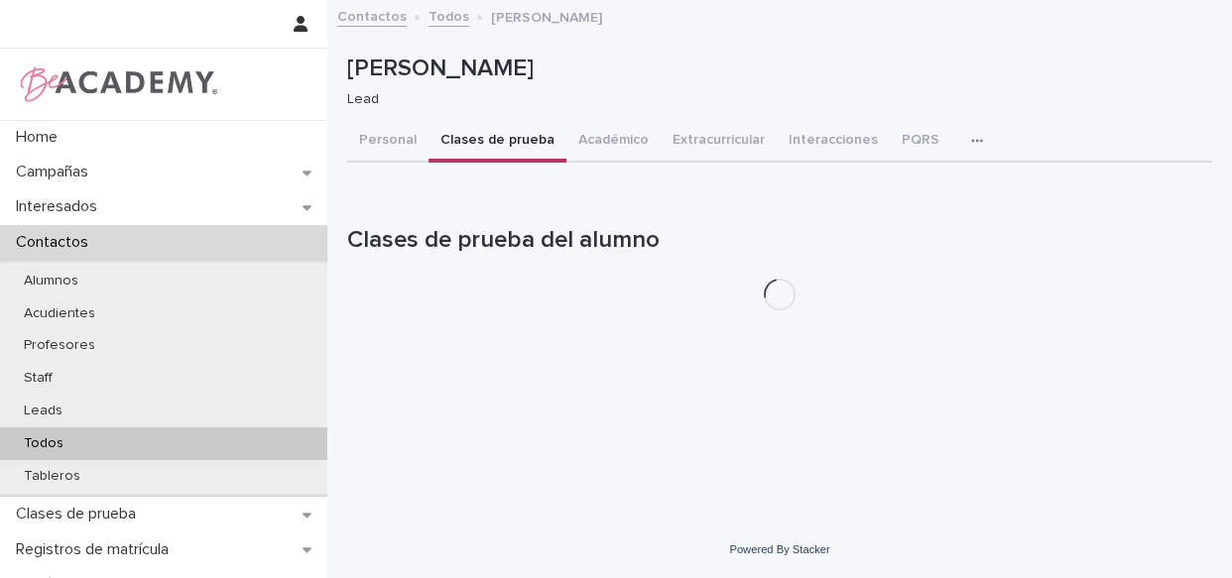
click at [490, 158] on button "Clases de prueba" at bounding box center [497, 142] width 138 height 42
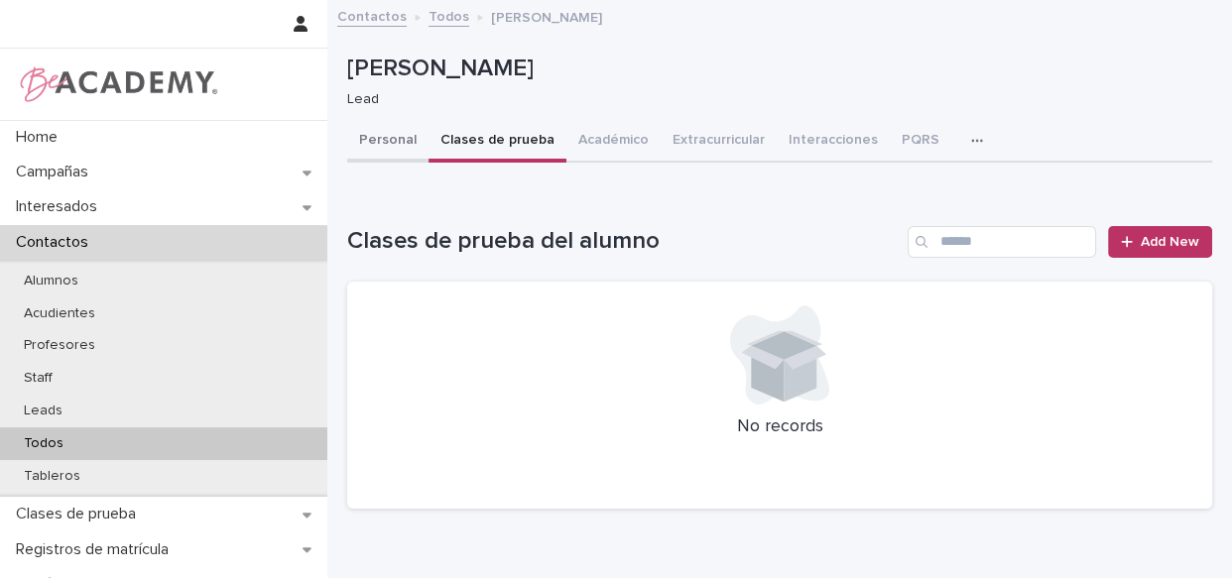
click at [378, 132] on button "Personal" at bounding box center [387, 142] width 81 height 42
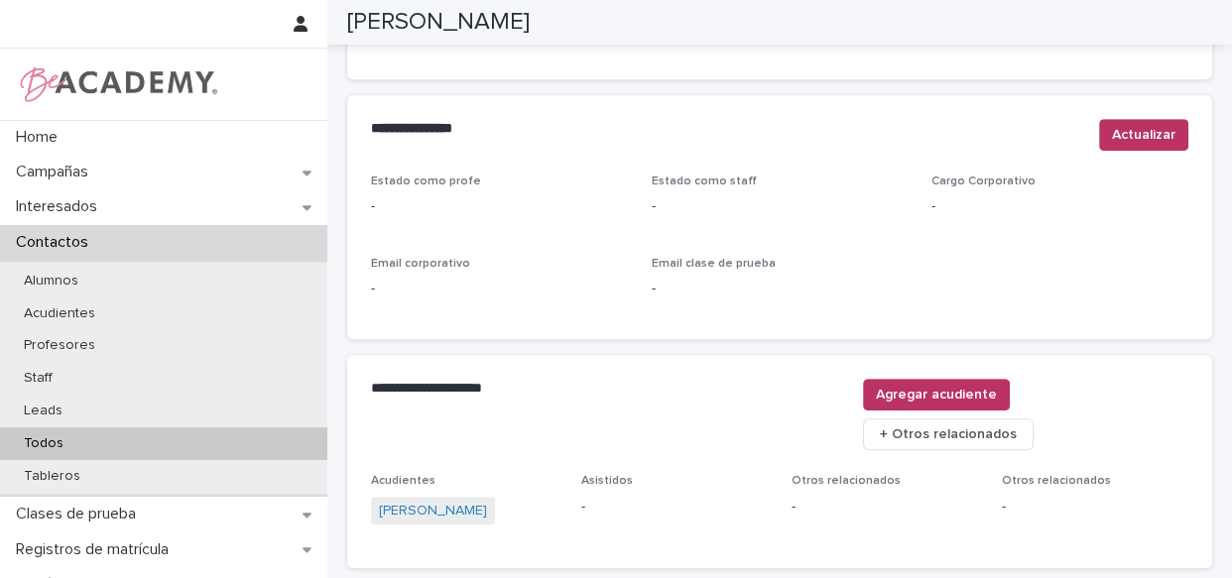
scroll to position [851, 0]
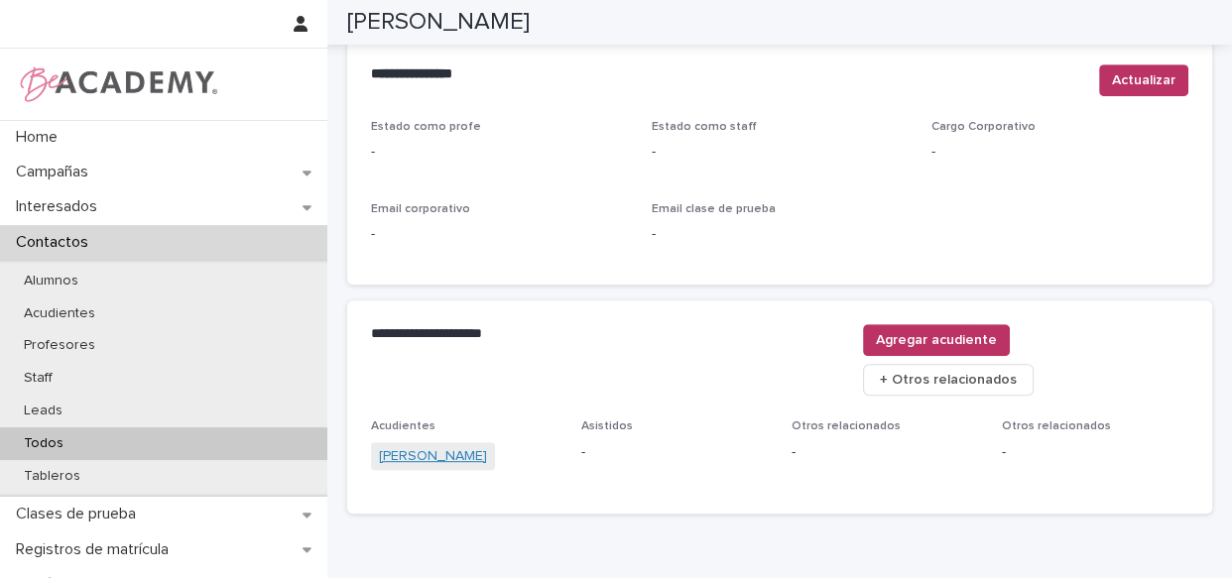
click at [384, 446] on link "[PERSON_NAME]" at bounding box center [433, 456] width 108 height 21
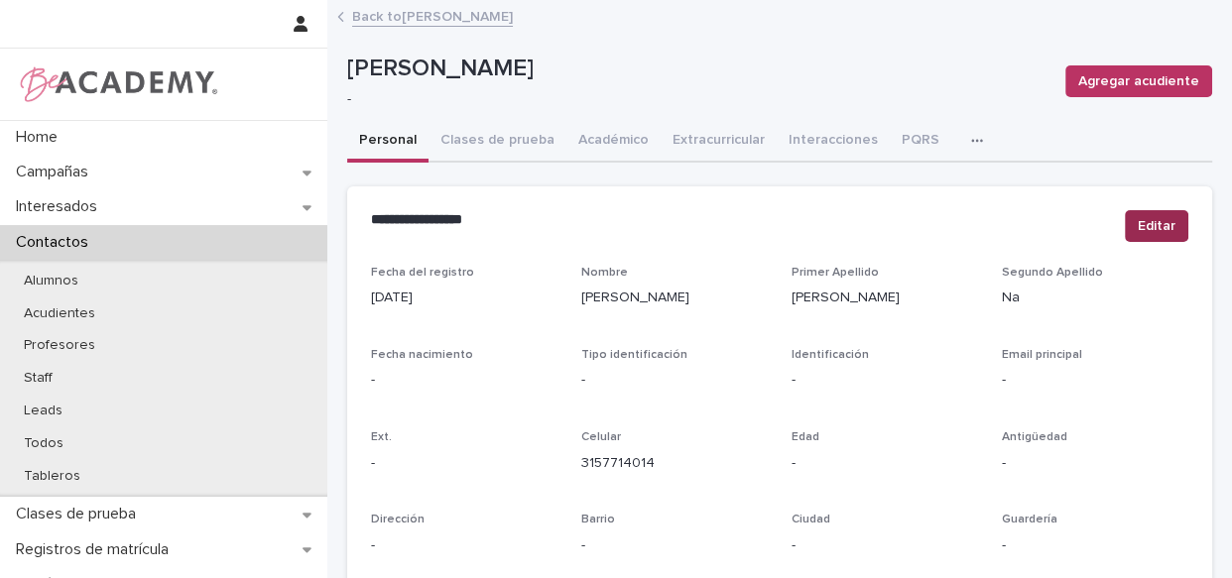
click at [1145, 228] on span "Editar" at bounding box center [1157, 226] width 38 height 20
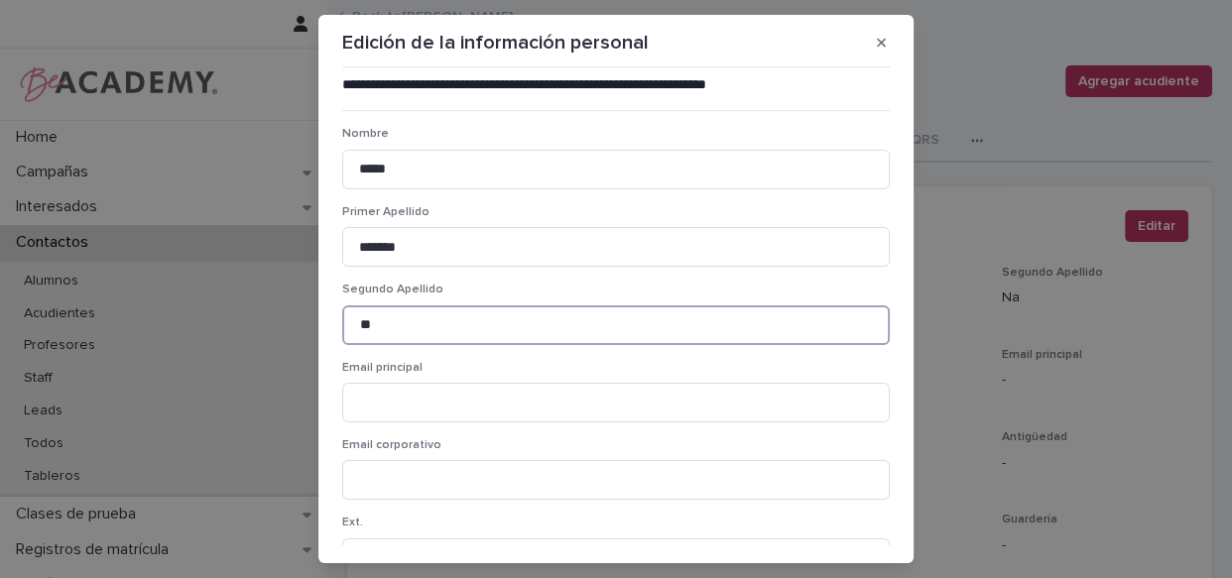
click at [382, 318] on input "**" at bounding box center [615, 325] width 547 height 40
type input "*"
type input "***"
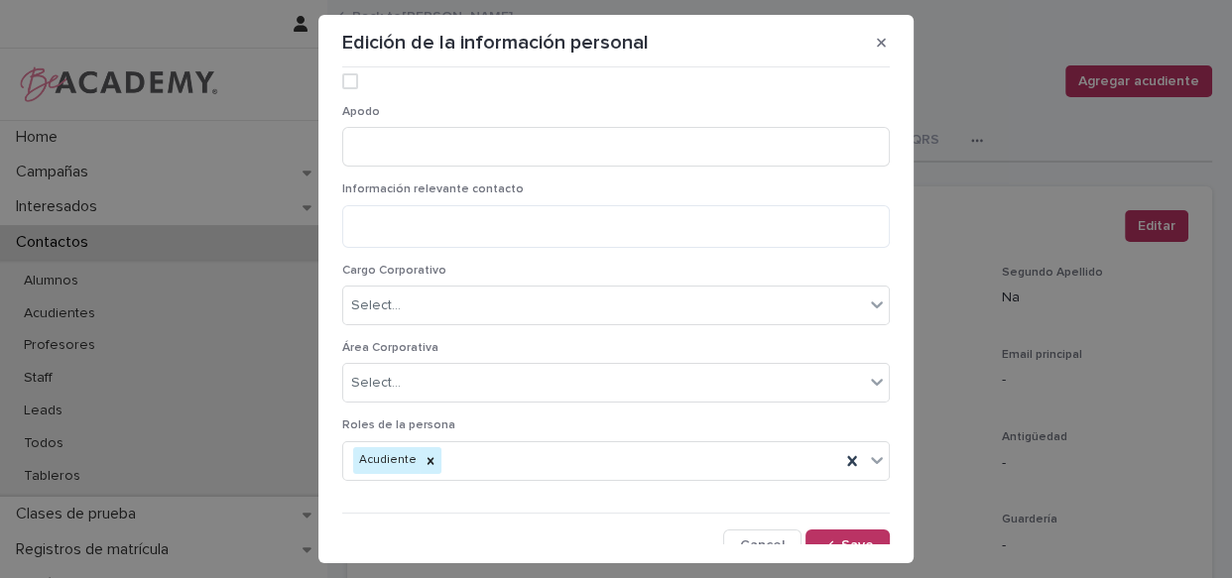
scroll to position [1516, 0]
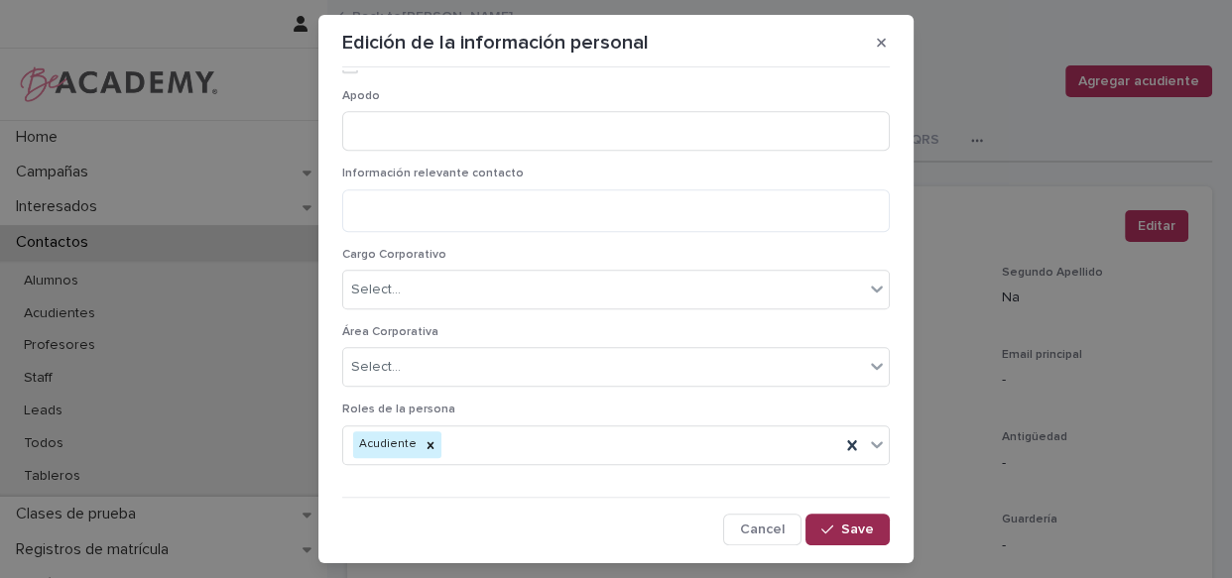
click at [832, 538] on button "Save" at bounding box center [847, 530] width 84 height 32
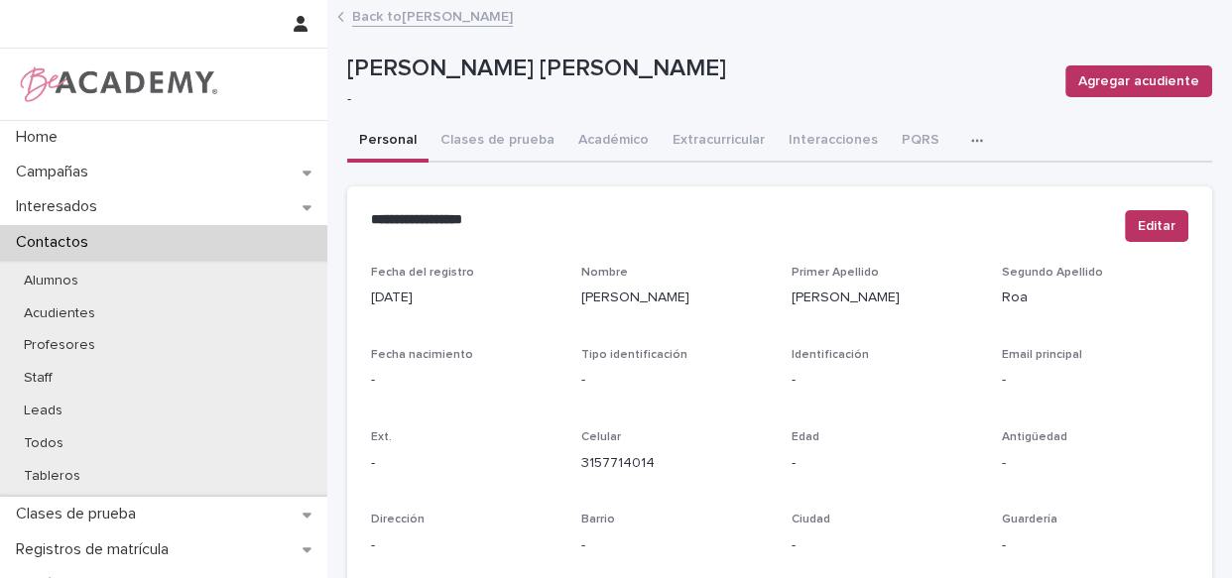
click at [420, 12] on link "Back to [PERSON_NAME]" at bounding box center [432, 15] width 161 height 23
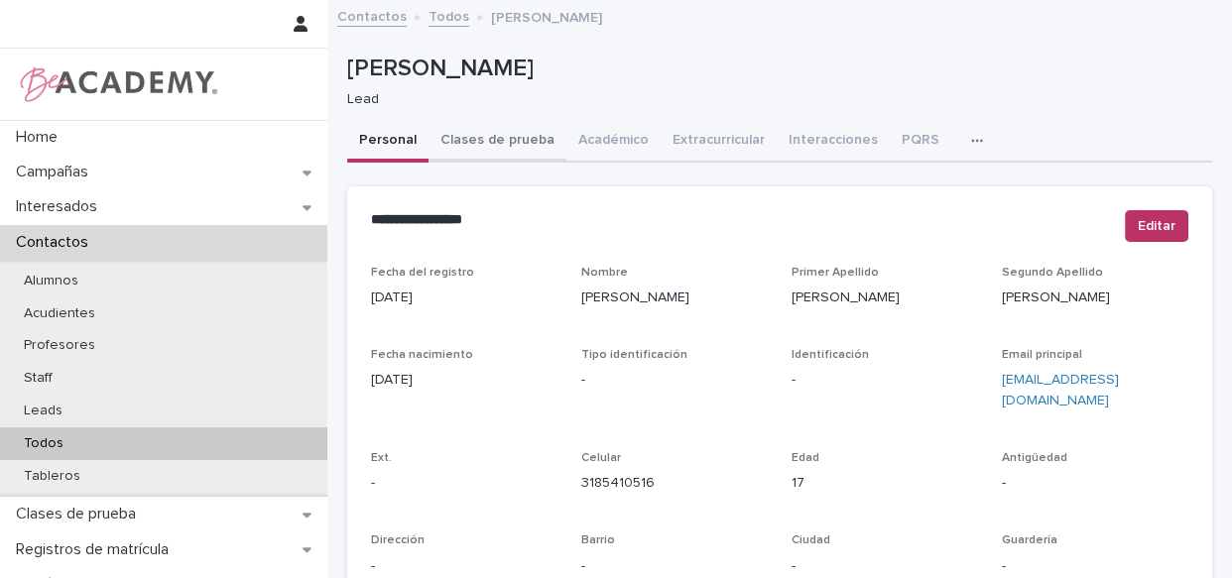
click at [500, 143] on button "Clases de prueba" at bounding box center [497, 142] width 138 height 42
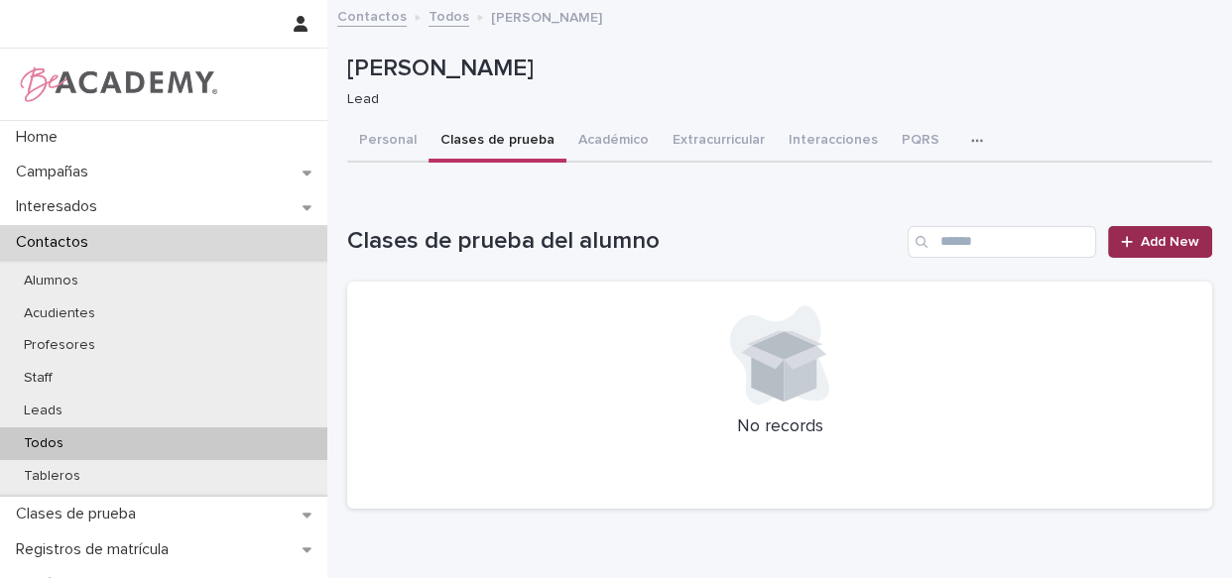
click at [1141, 241] on span "Add New" at bounding box center [1170, 242] width 59 height 14
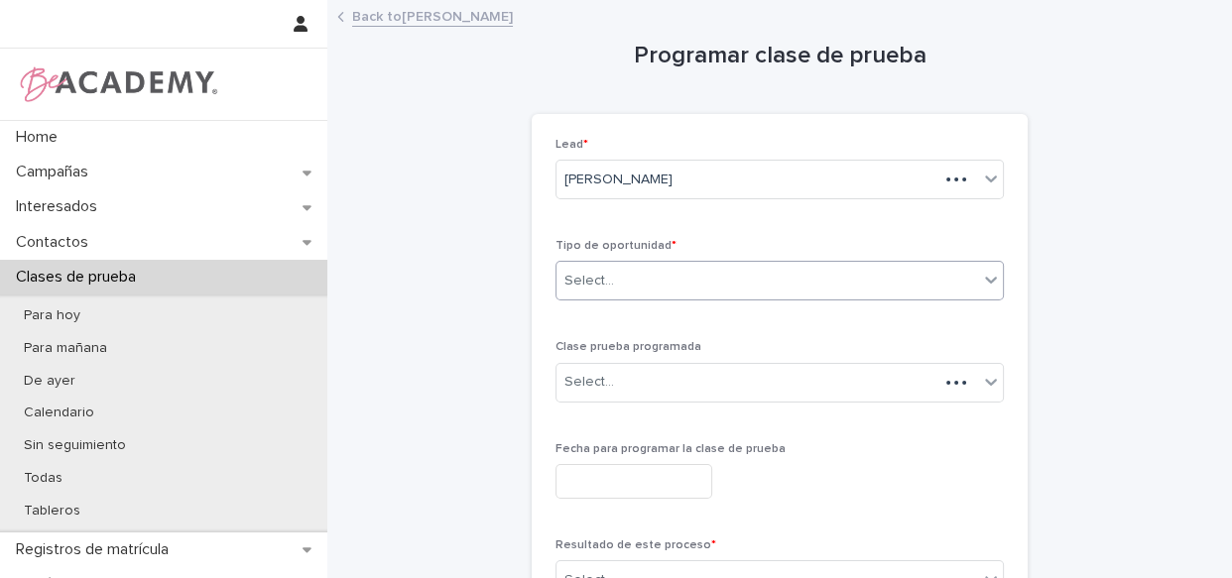
click at [640, 294] on div "Select..." at bounding box center [767, 281] width 422 height 33
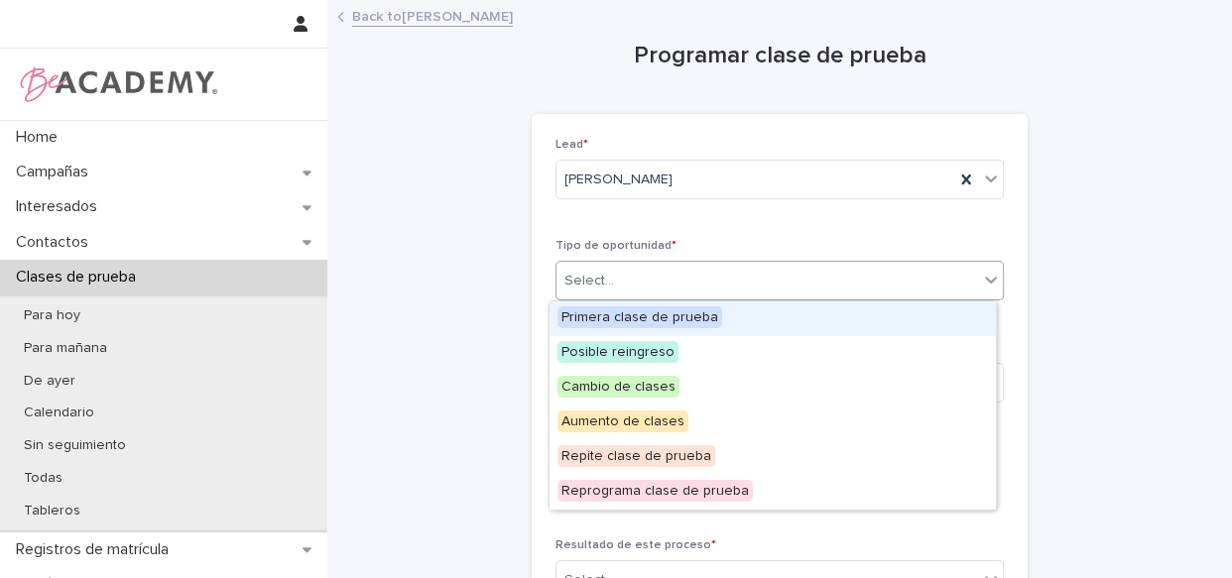
click at [652, 316] on span "Primera clase de prueba" at bounding box center [639, 317] width 165 height 22
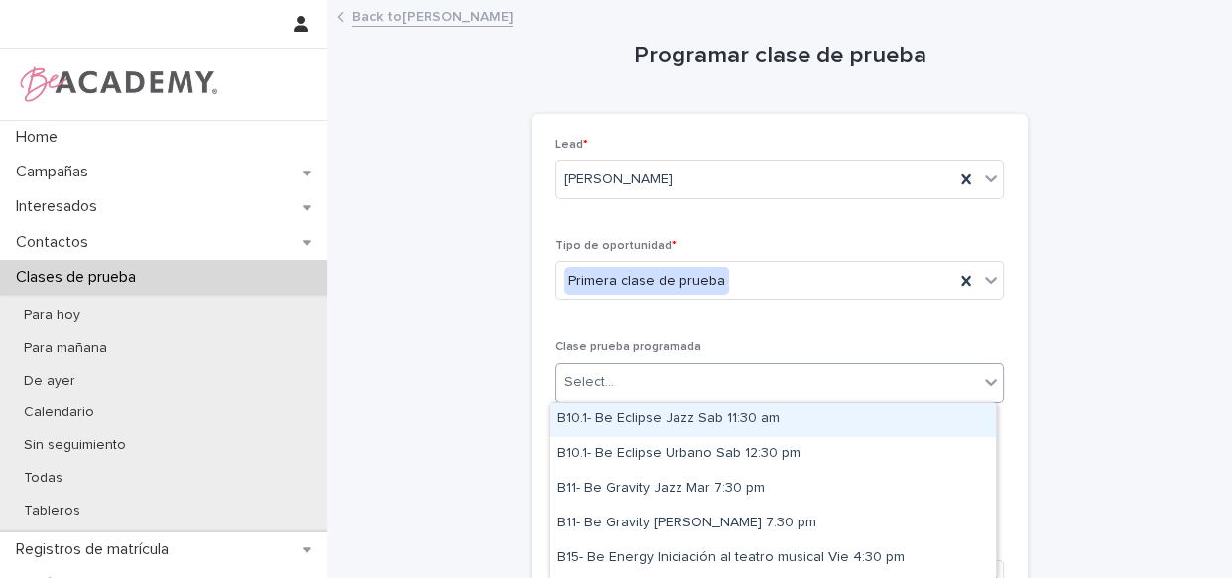
click at [659, 392] on div "Select..." at bounding box center [767, 382] width 422 height 33
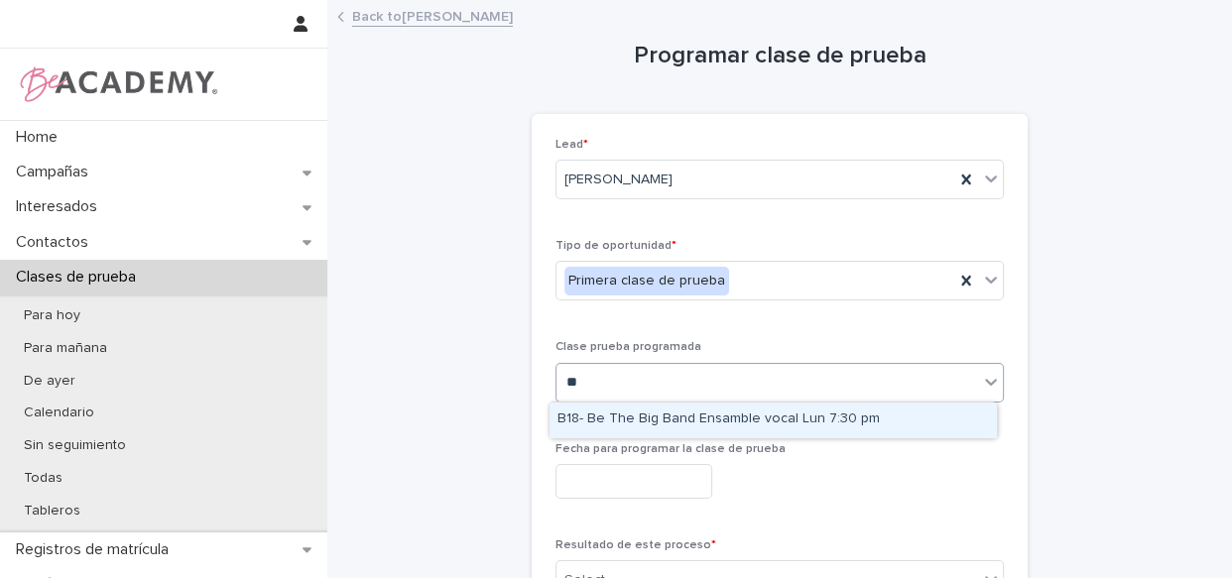
type input "***"
click at [744, 416] on div "B18- Be The Big Band Ensamble vocal Lun 7:30 pm" at bounding box center [772, 420] width 446 height 35
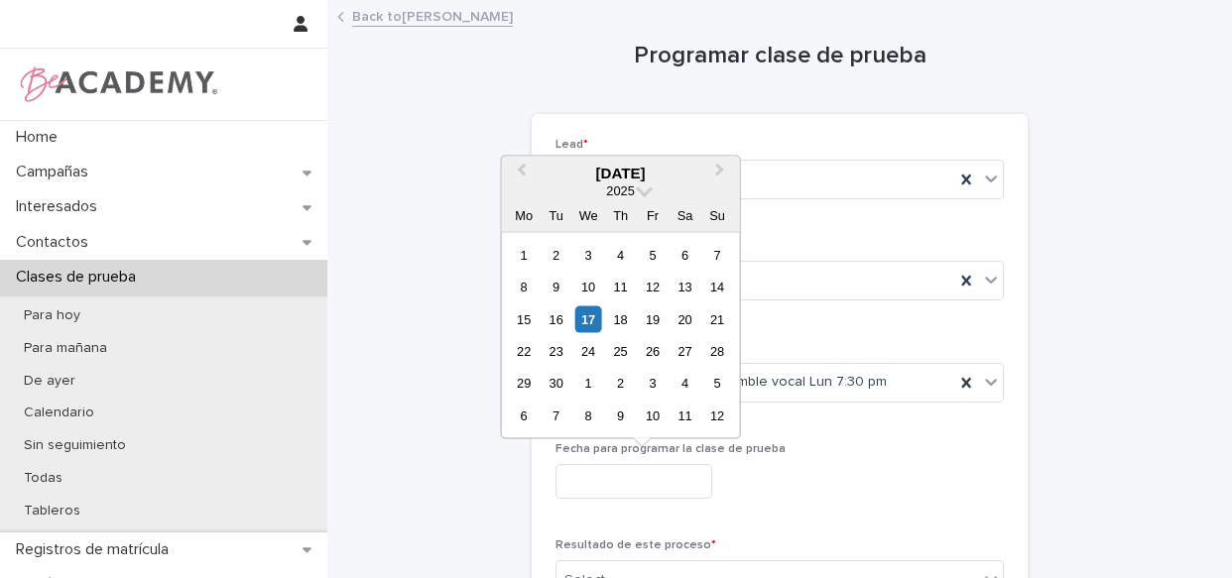
click at [637, 493] on input "text" at bounding box center [633, 481] width 157 height 35
click at [518, 384] on div "29" at bounding box center [524, 383] width 27 height 27
type input "**********"
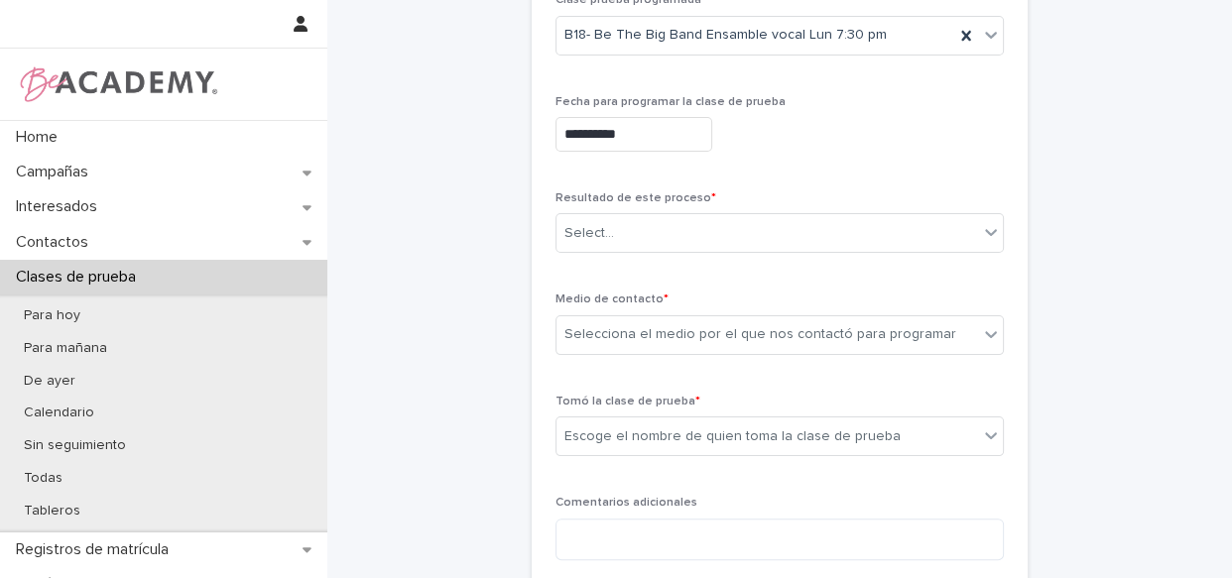
scroll to position [481, 0]
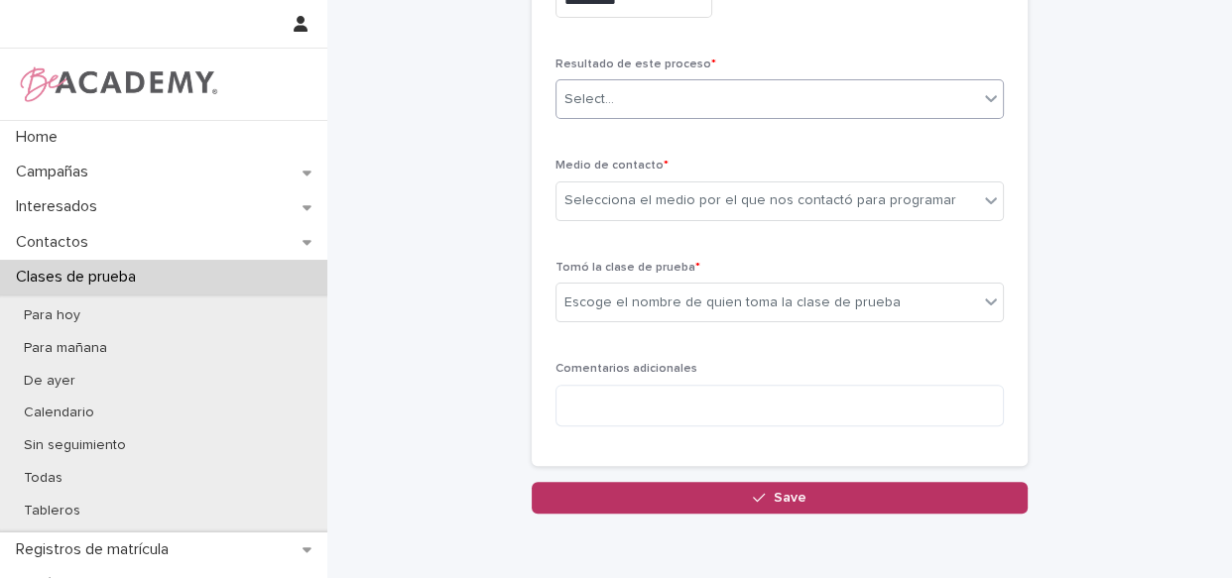
click at [758, 117] on body "**********" at bounding box center [616, 289] width 1232 height 578
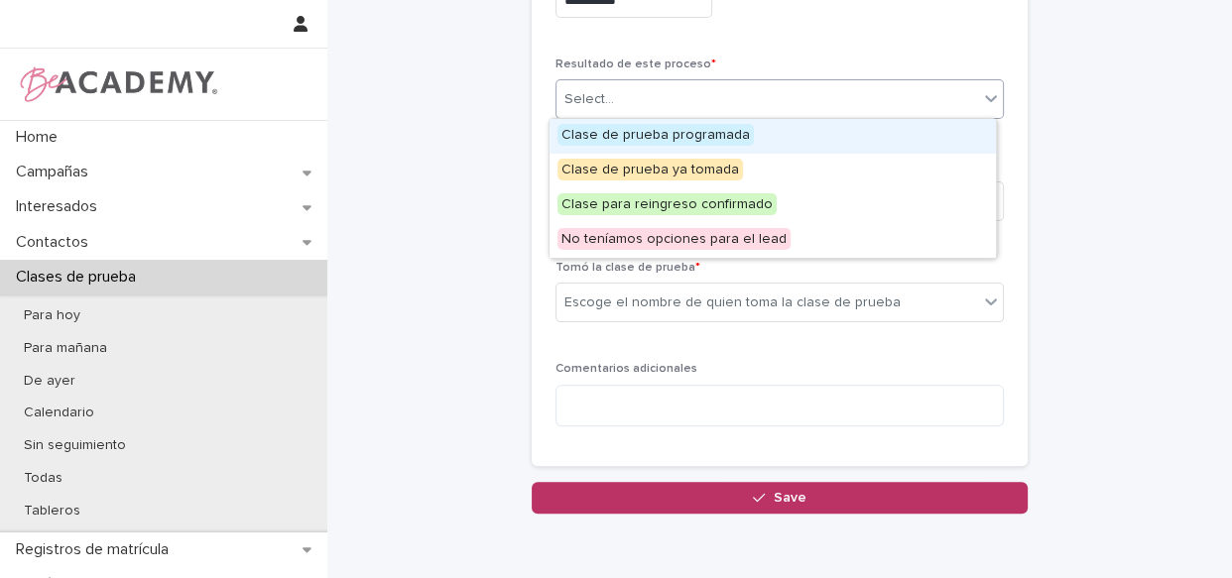
click at [749, 144] on div "Clase de prueba programada" at bounding box center [772, 136] width 446 height 35
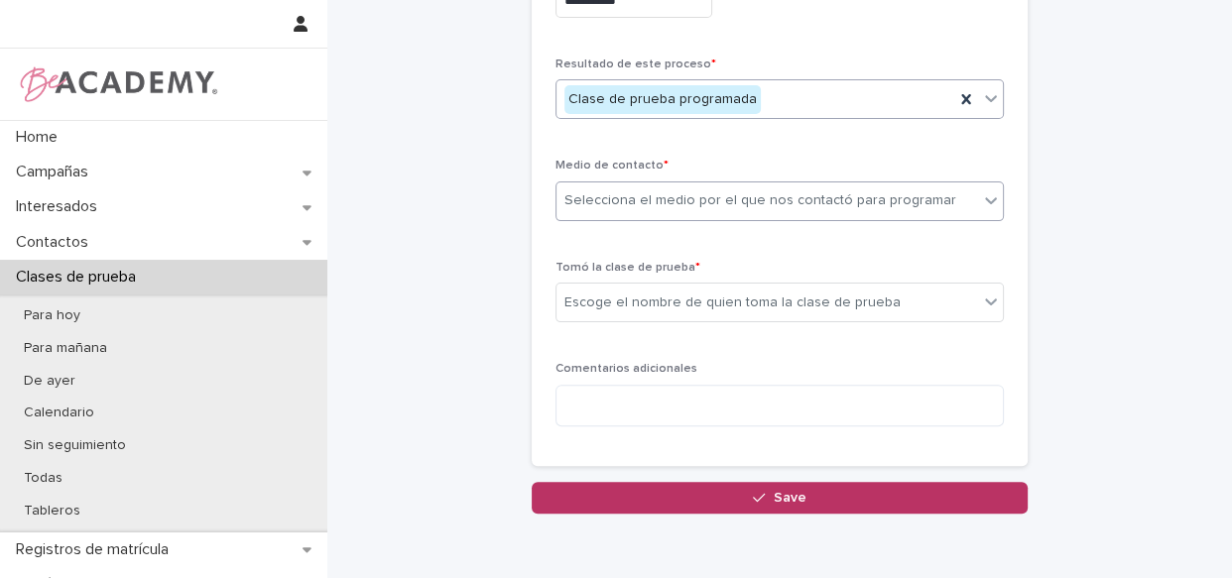
click at [680, 196] on div "Selecciona el medio por el que nos contactó para programar" at bounding box center [760, 200] width 392 height 21
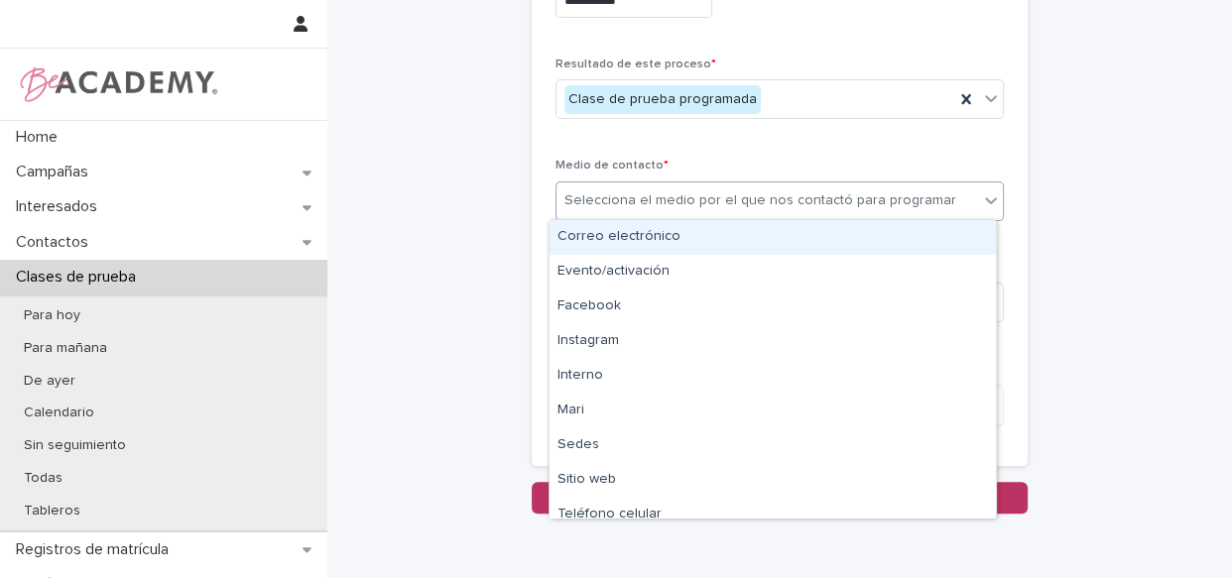
type input "*"
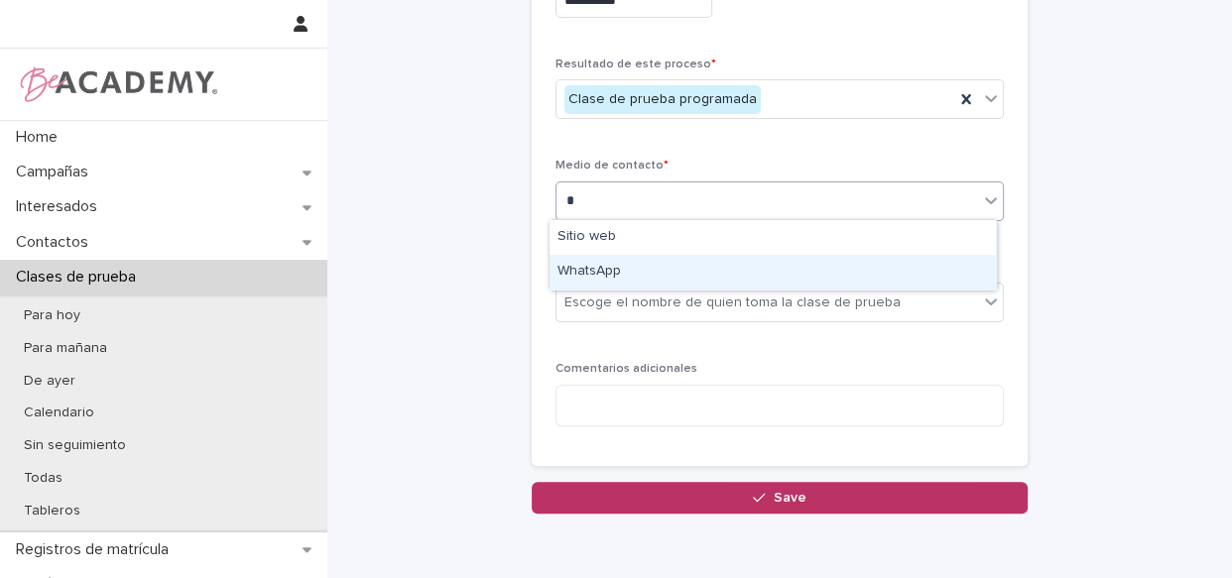
click at [643, 262] on div "WhatsApp" at bounding box center [772, 272] width 446 height 35
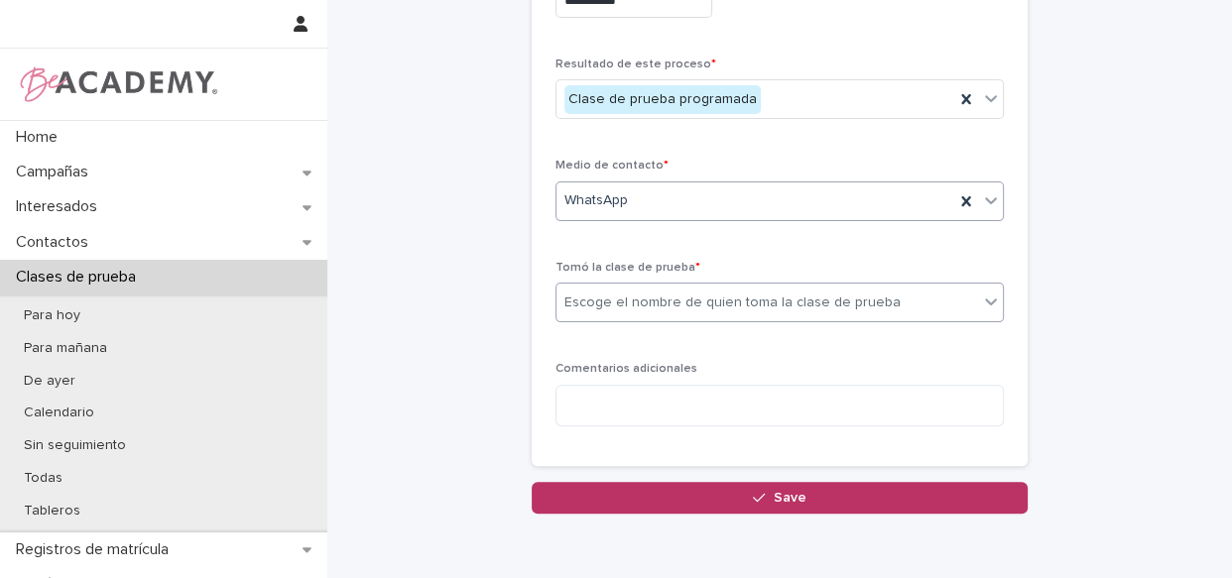
click at [651, 299] on div "Escoge el nombre de quien toma la clase de prueba" at bounding box center [732, 303] width 336 height 21
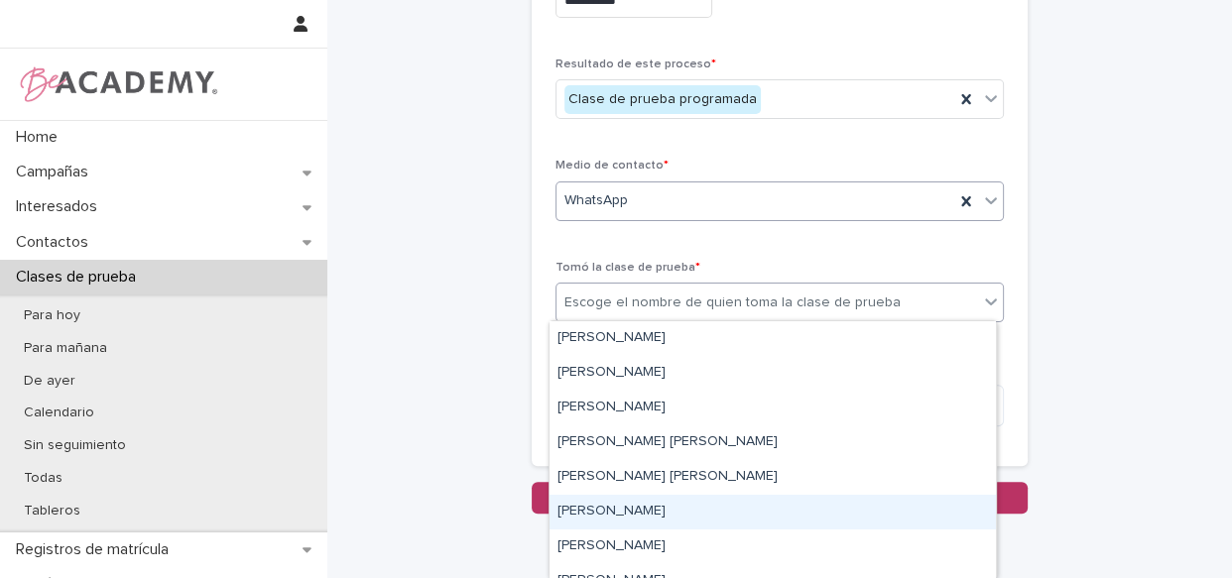
click at [635, 521] on div "[PERSON_NAME]" at bounding box center [772, 512] width 446 height 35
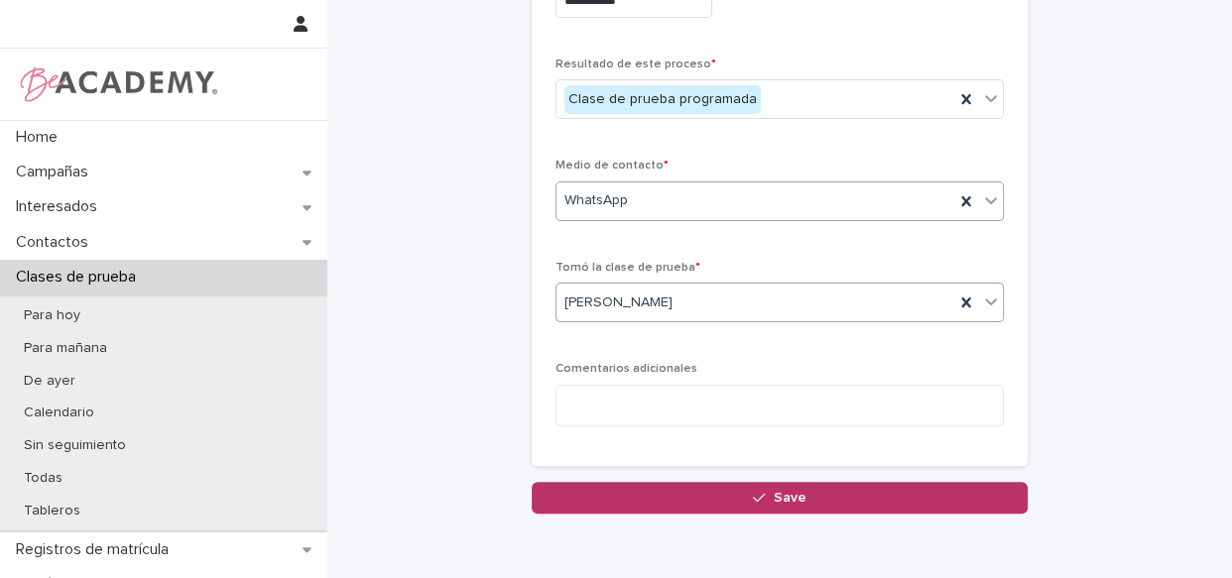
click at [716, 497] on button "Save" at bounding box center [780, 498] width 496 height 32
